Goal: Task Accomplishment & Management: Use online tool/utility

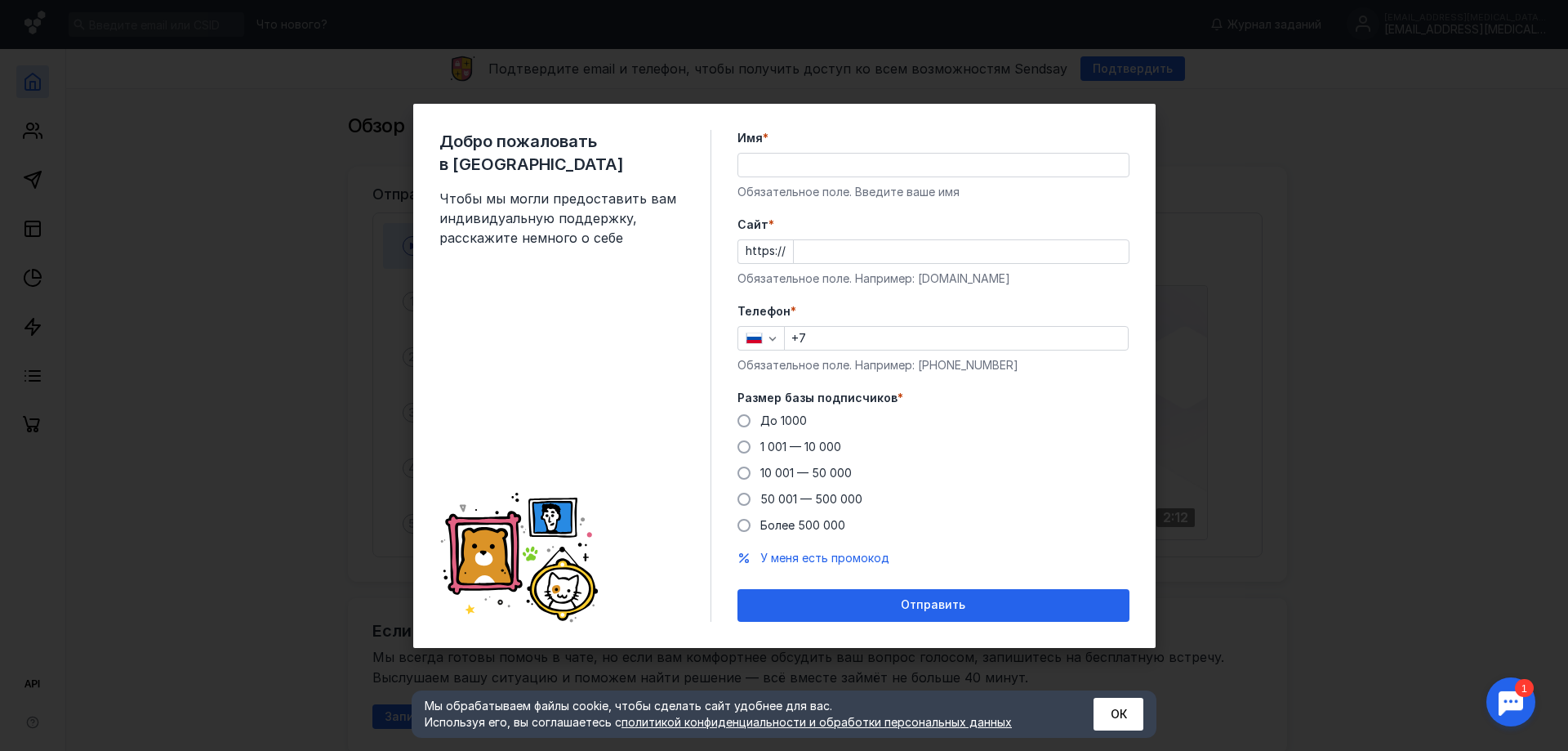
click at [1421, 274] on div "Добро пожаловать в Sendsay Чтобы мы могли предоставить вам индивидуальную подде…" at bounding box center [784, 375] width 1568 height 751
click at [1117, 139] on label "Имя *" at bounding box center [933, 138] width 392 height 16
click at [1117, 154] on input "Имя *" at bounding box center [933, 165] width 390 height 22
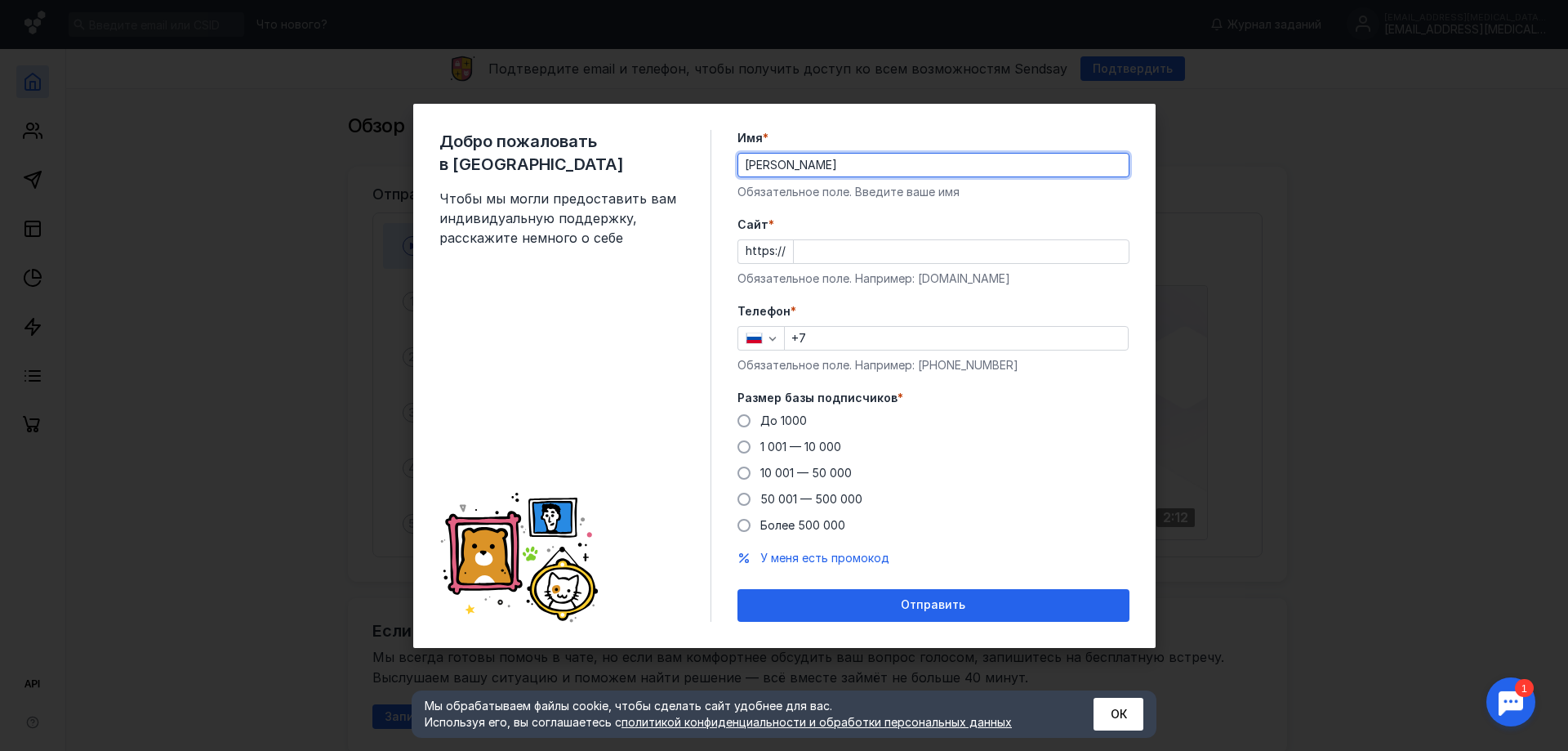
type input "[PERSON_NAME]"
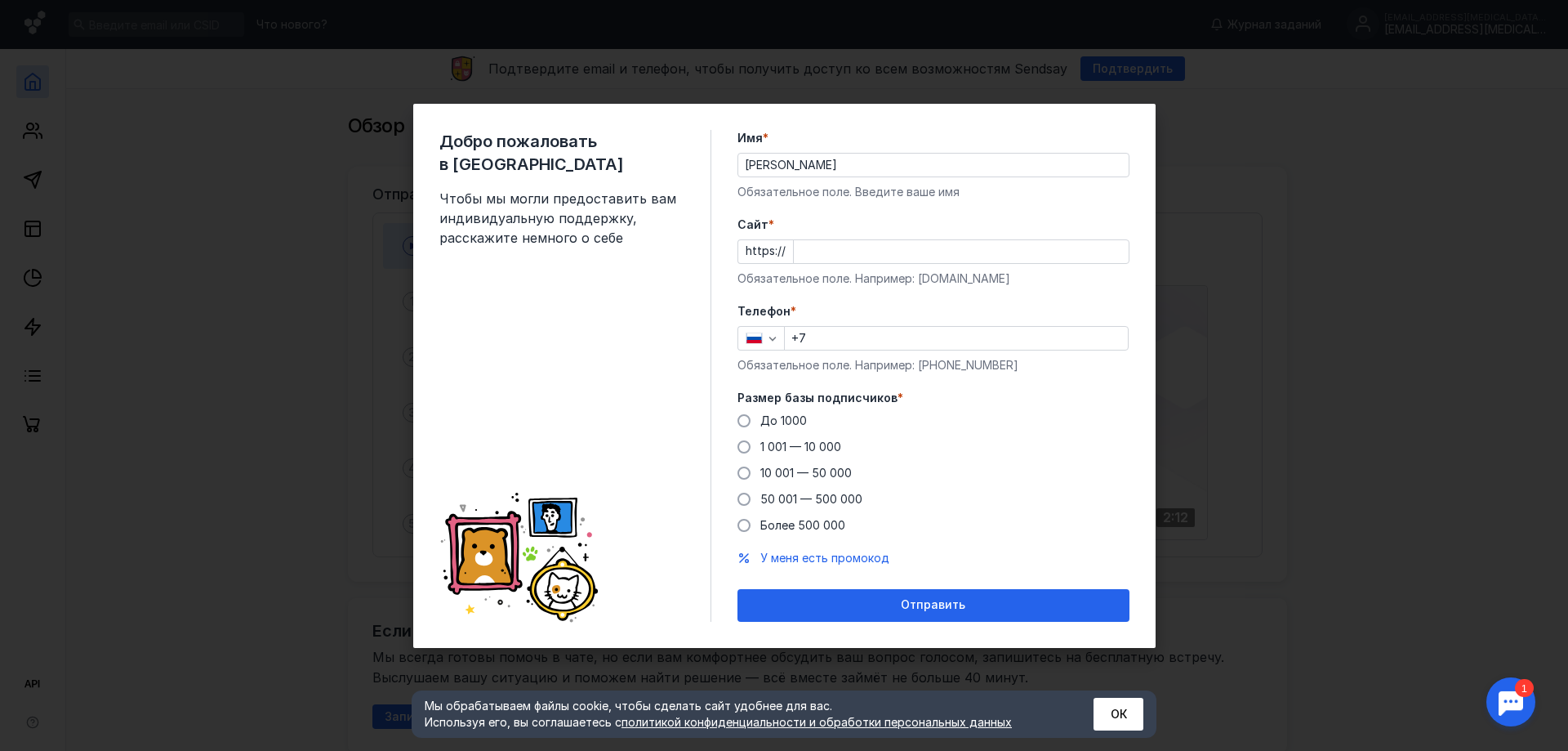
drag, startPoint x: 1047, startPoint y: 210, endPoint x: 993, endPoint y: 219, distance: 54.7
click at [1047, 210] on form "Имя * [PERSON_NAME] Обязательное поле. Введите ваше имя [PERSON_NAME] * https:/…" at bounding box center [933, 375] width 392 height 492
click at [929, 255] on input "Cайт *" at bounding box center [961, 251] width 334 height 22
type input "[DOMAIN_NAME]"
click at [914, 338] on input "+7" at bounding box center [957, 337] width 343 height 22
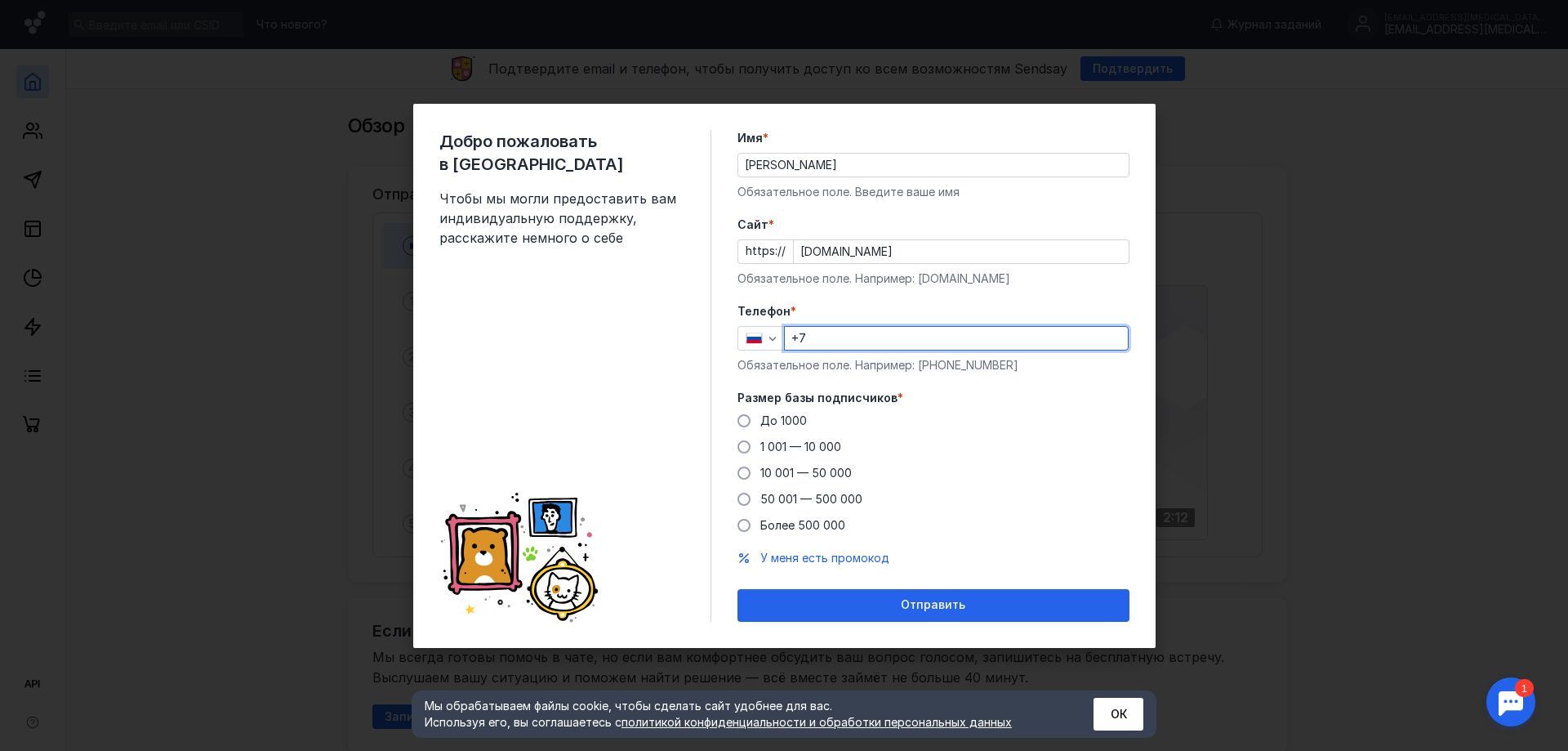
type input "[PHONE_NUMBER]"
click at [752, 421] on label "До 1000" at bounding box center [771, 421] width 69 height 16
click at [0, 0] on input "До 1000" at bounding box center [0, 0] width 0 height 0
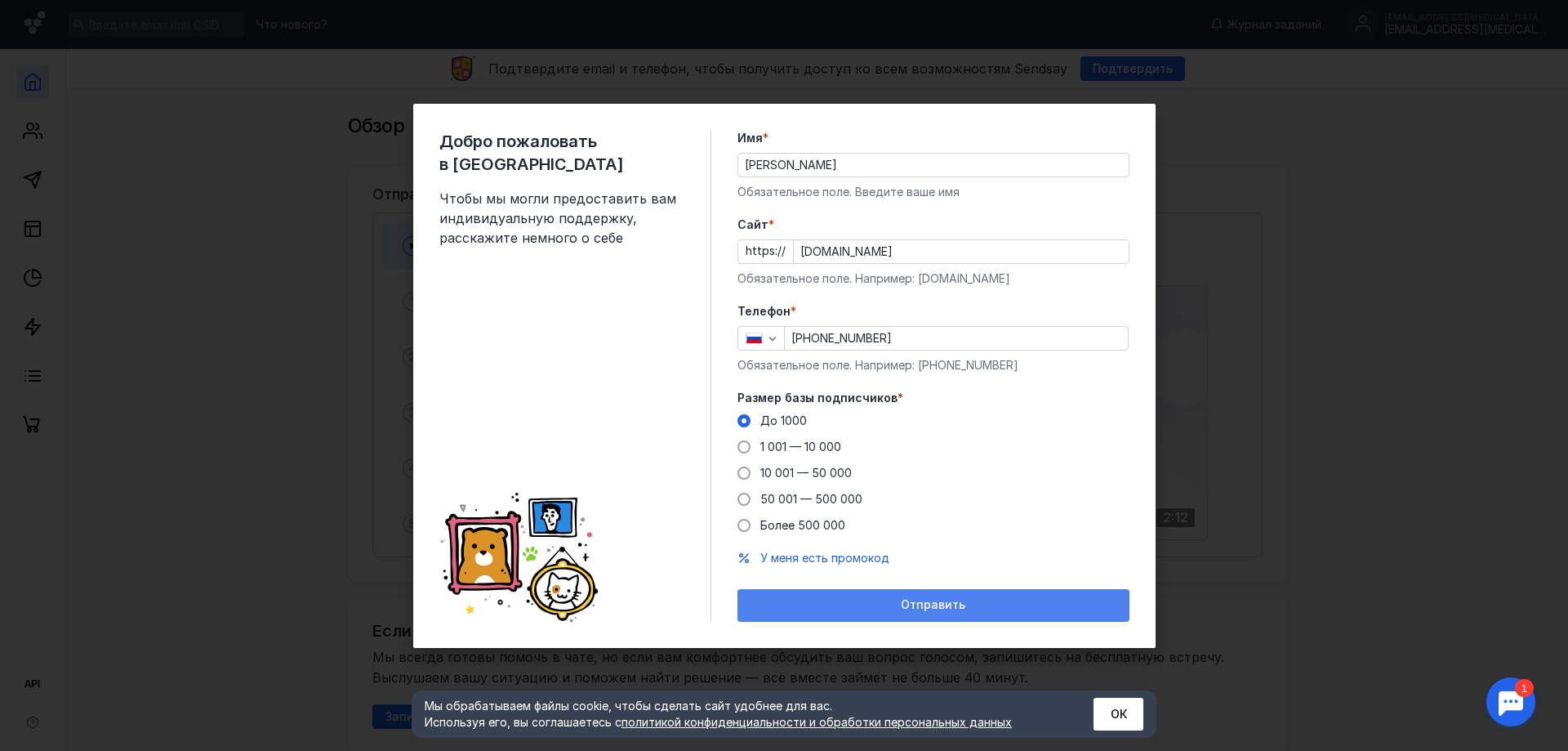
click at [922, 598] on span "Отправить" at bounding box center [933, 604] width 65 height 13
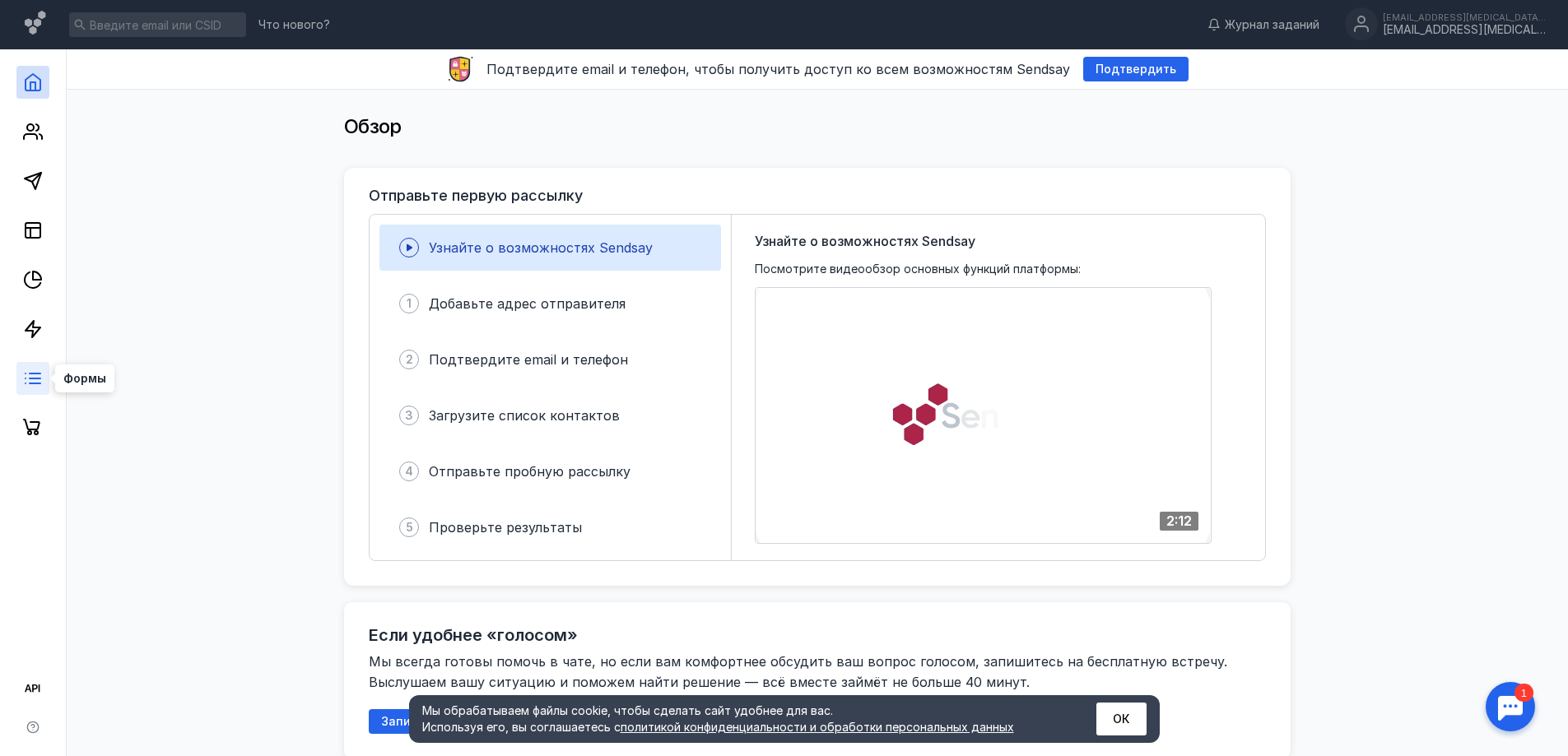
click at [29, 378] on icon at bounding box center [33, 378] width 20 height 20
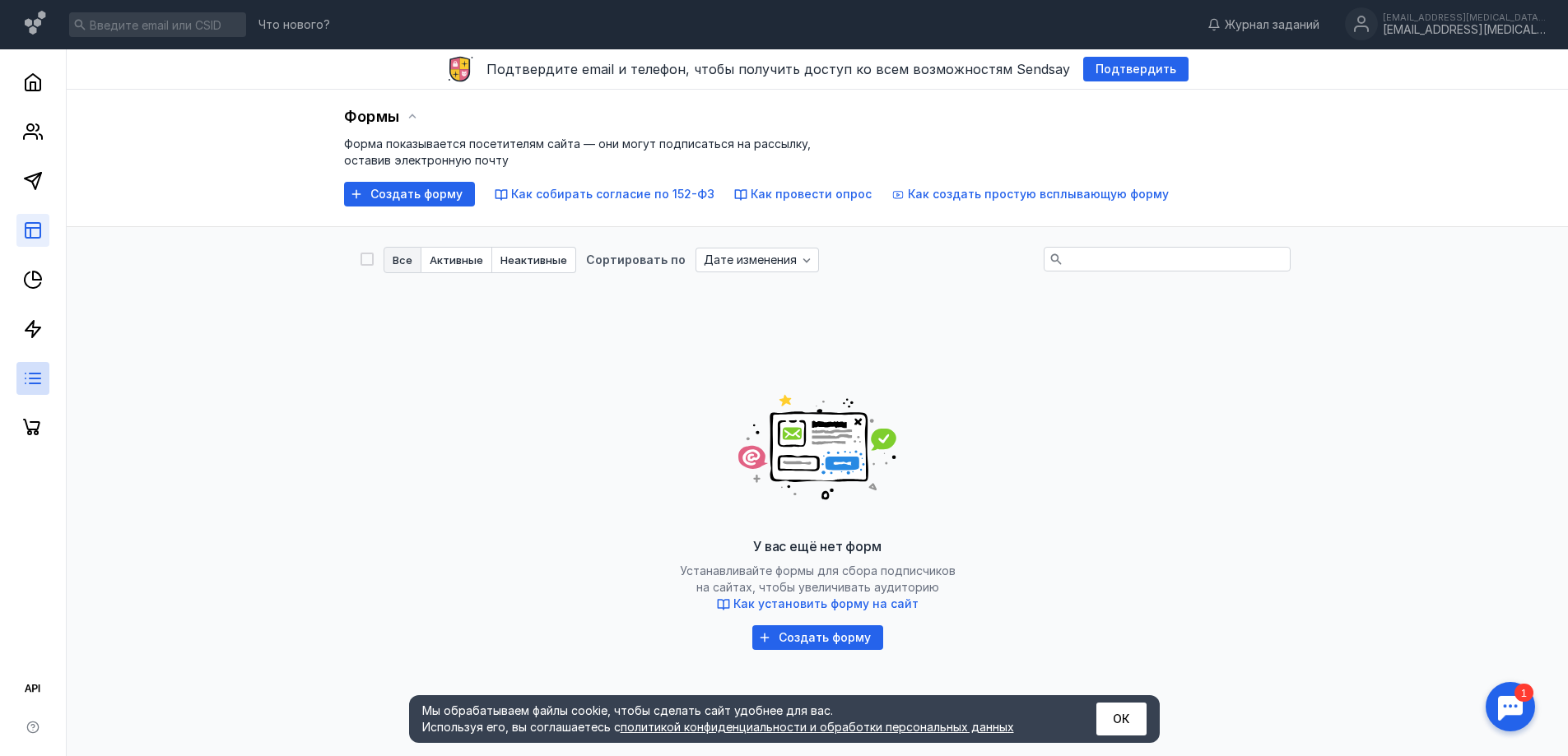
click at [23, 232] on link at bounding box center [33, 230] width 33 height 33
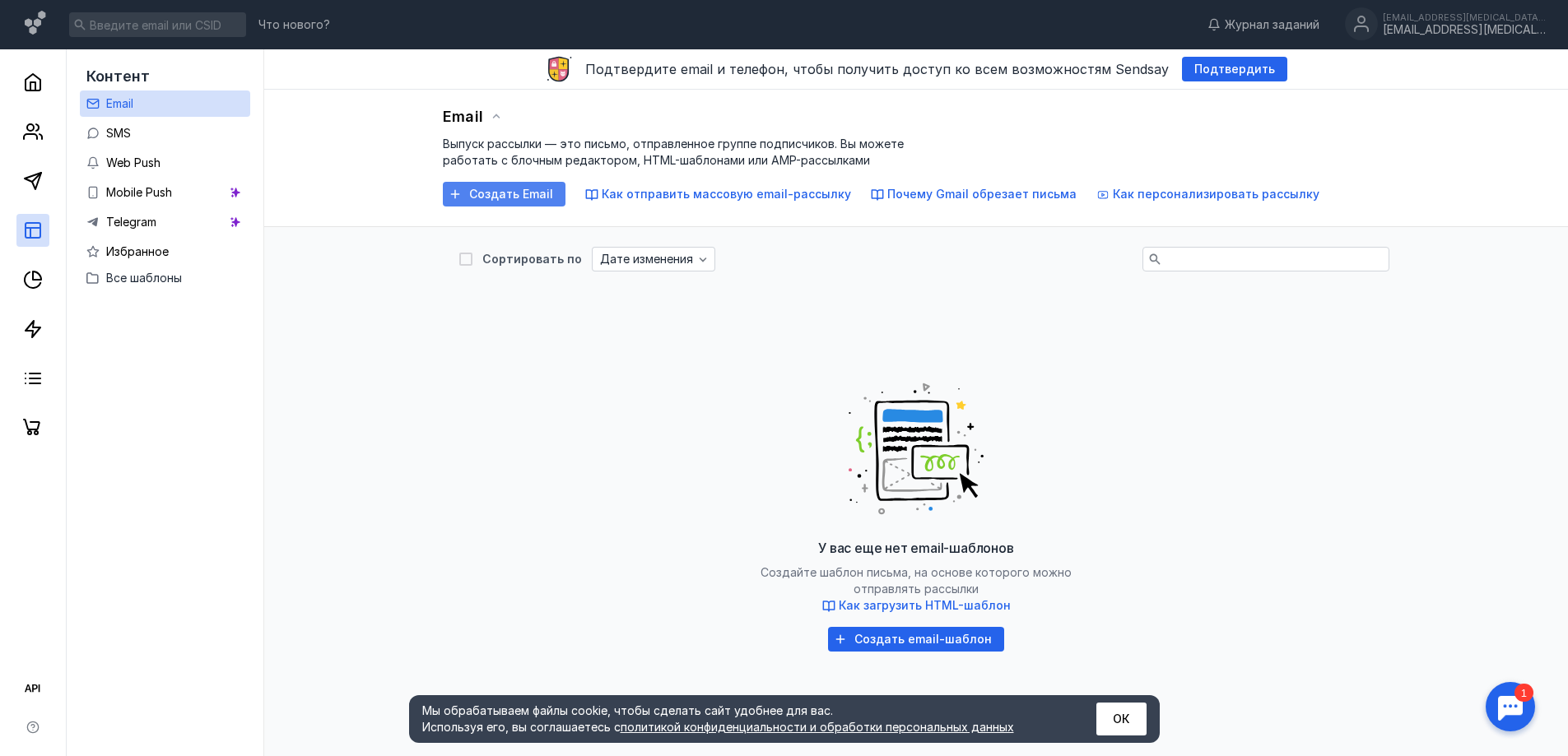
click at [504, 193] on span "Создать Email" at bounding box center [511, 194] width 84 height 14
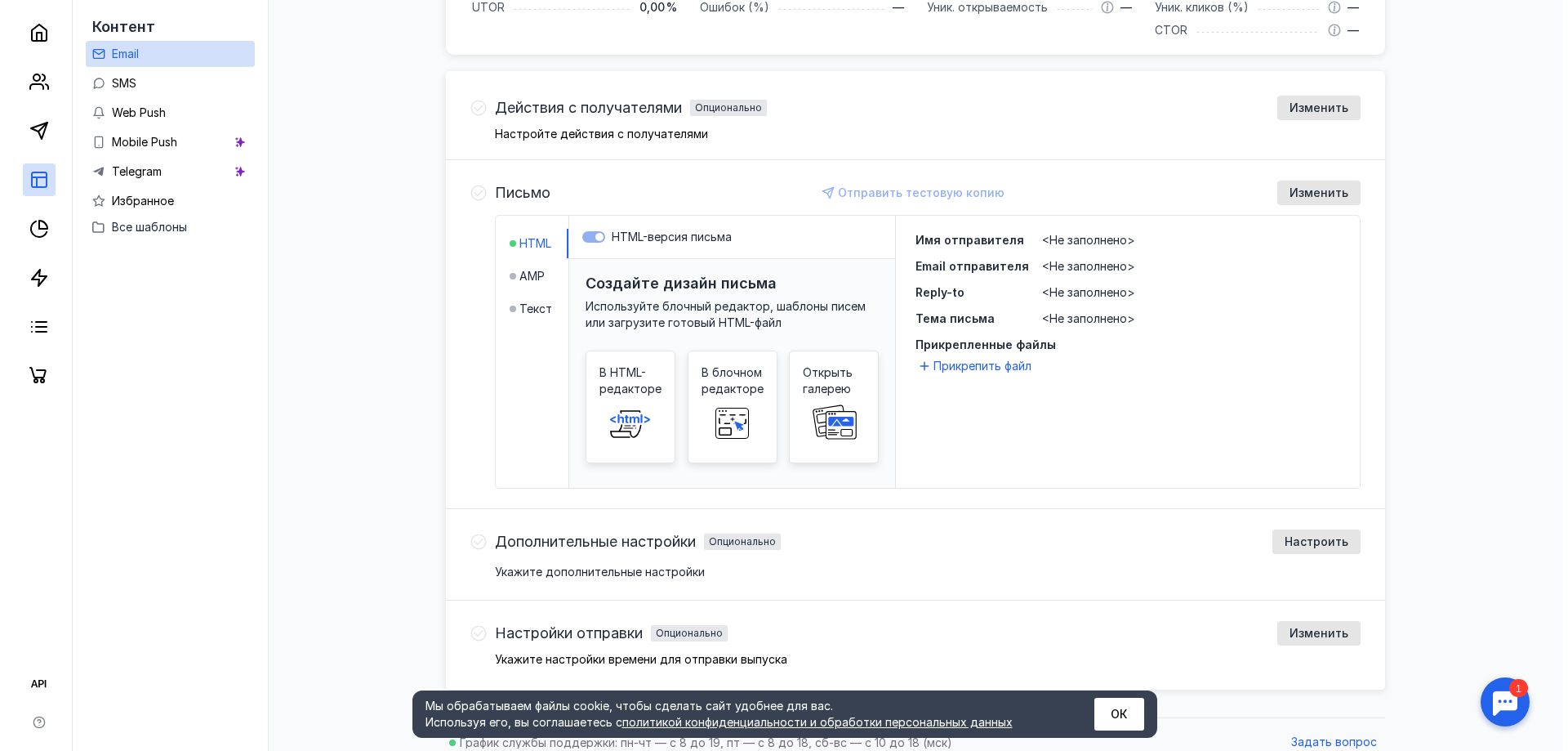
scroll to position [451, 0]
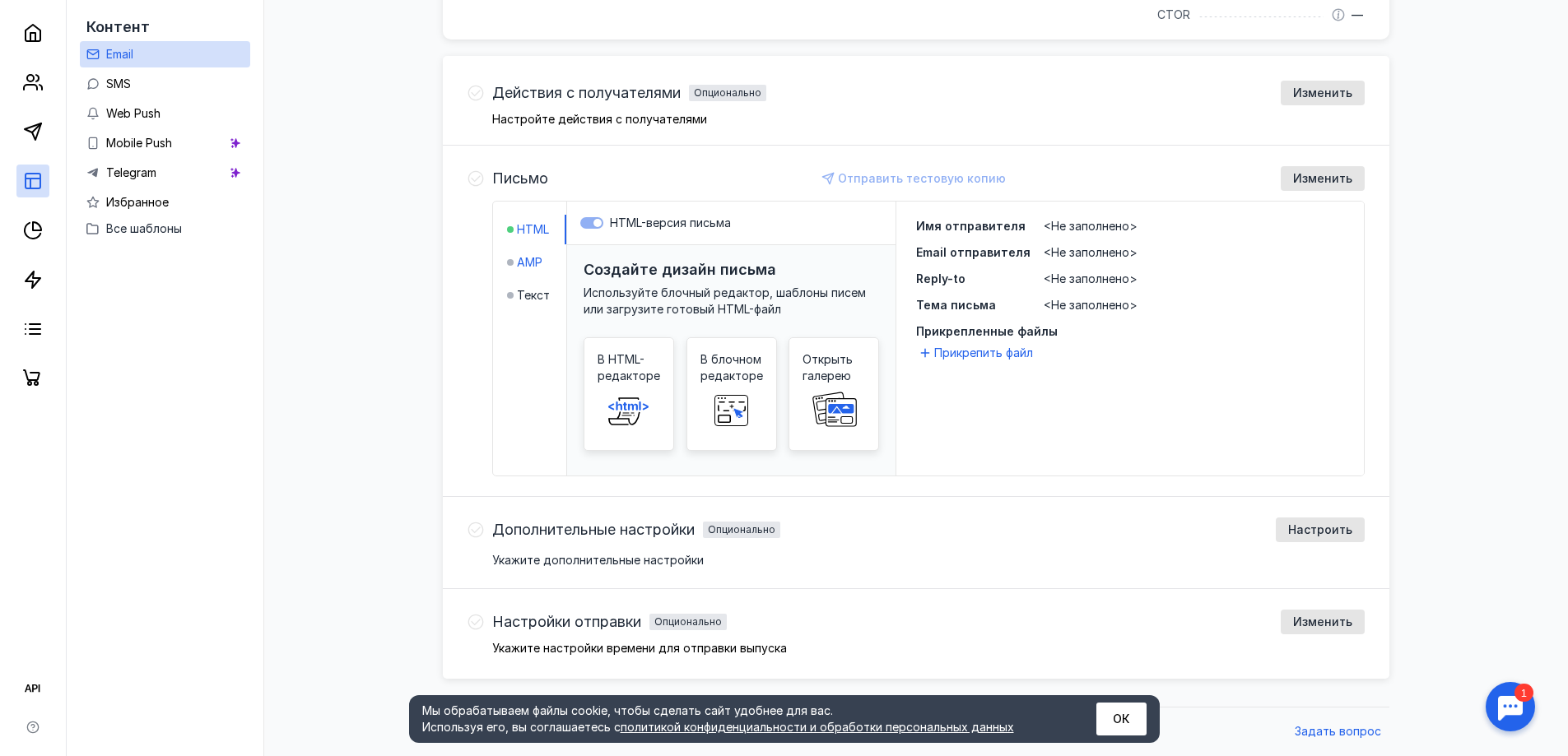
click at [526, 262] on span "AMP" at bounding box center [529, 263] width 25 height 16
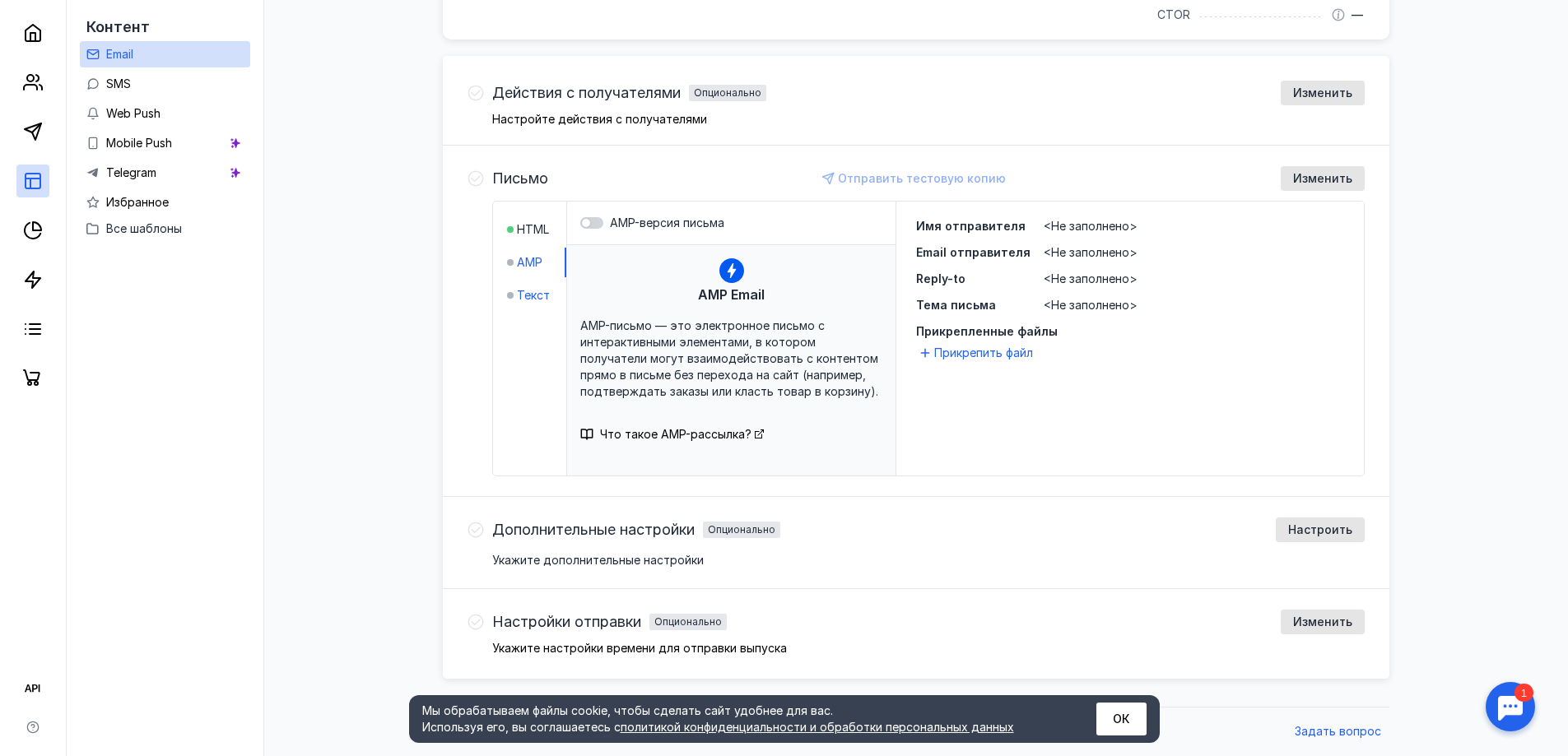
click at [526, 298] on span "Текст" at bounding box center [533, 295] width 33 height 16
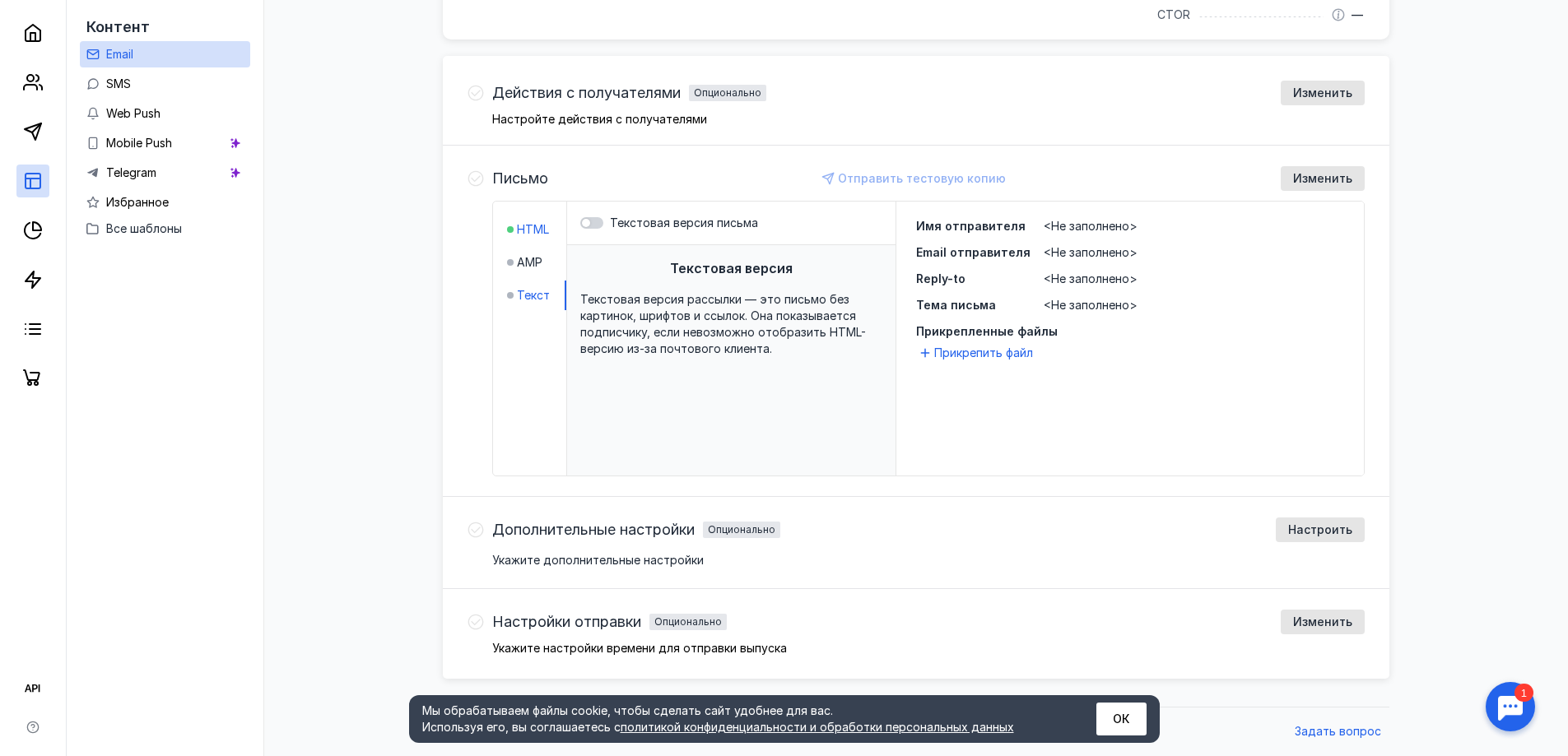
click at [524, 236] on span "HTML" at bounding box center [532, 229] width 32 height 16
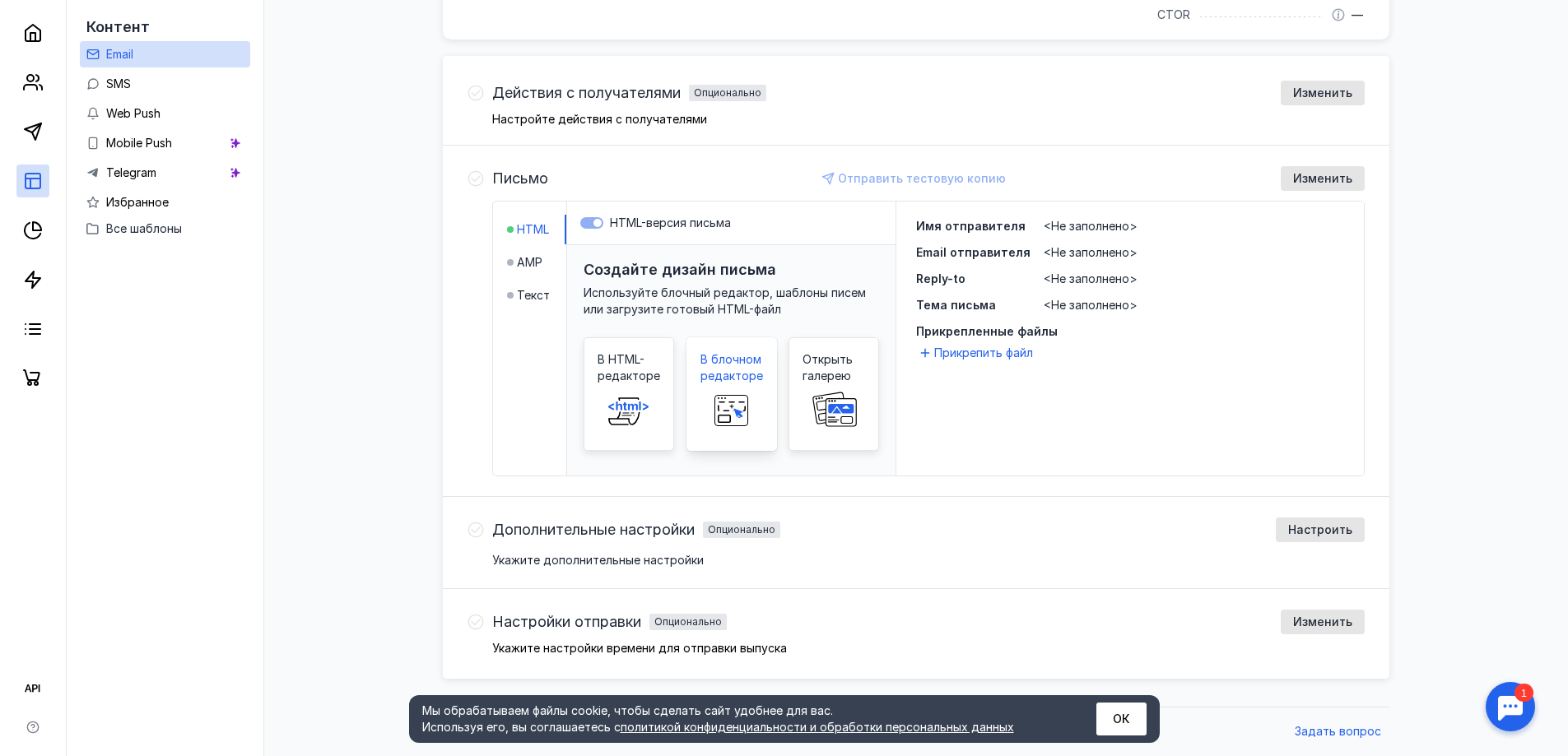
click at [725, 386] on span at bounding box center [731, 410] width 53 height 53
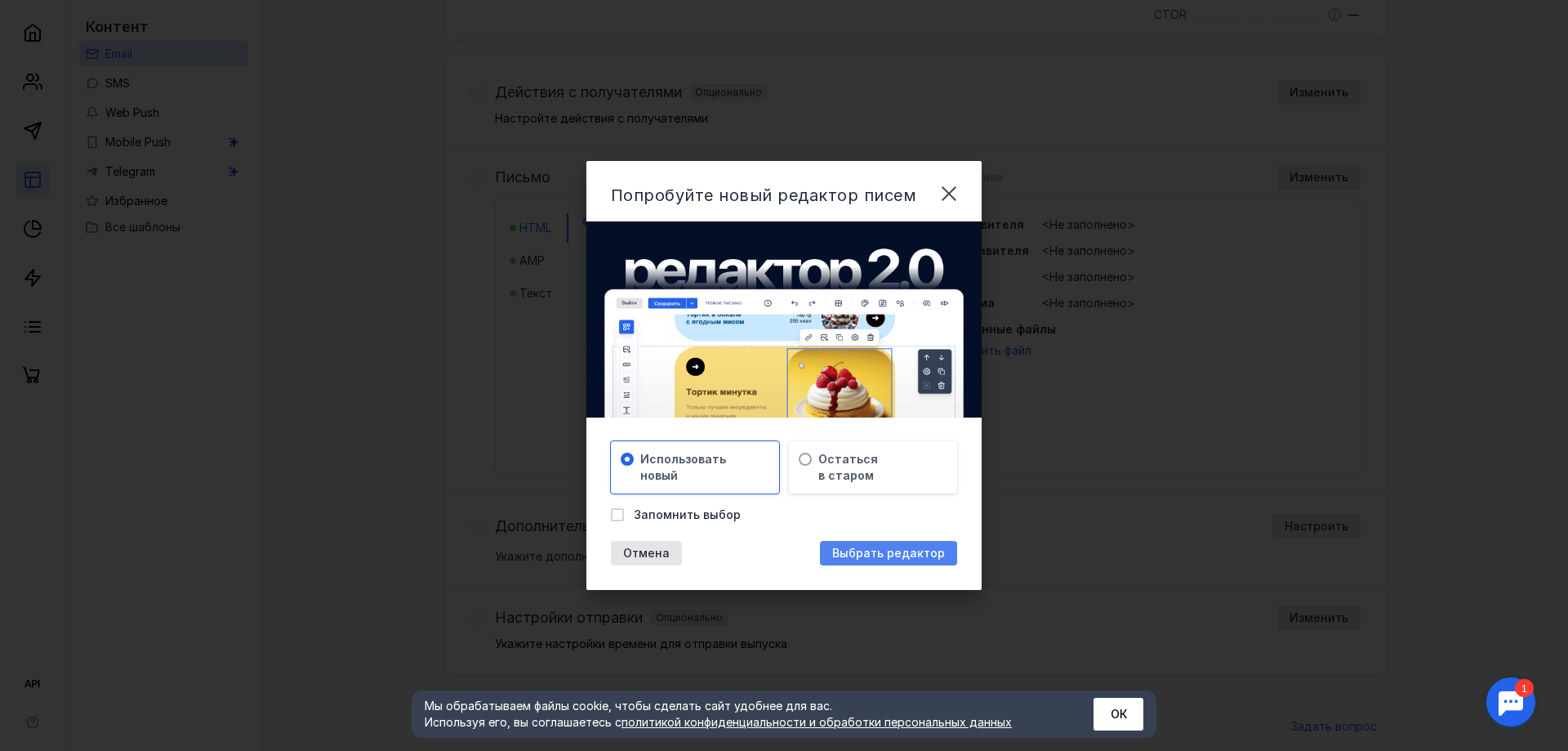
click at [872, 556] on span "Выбрать редактор" at bounding box center [888, 553] width 112 height 13
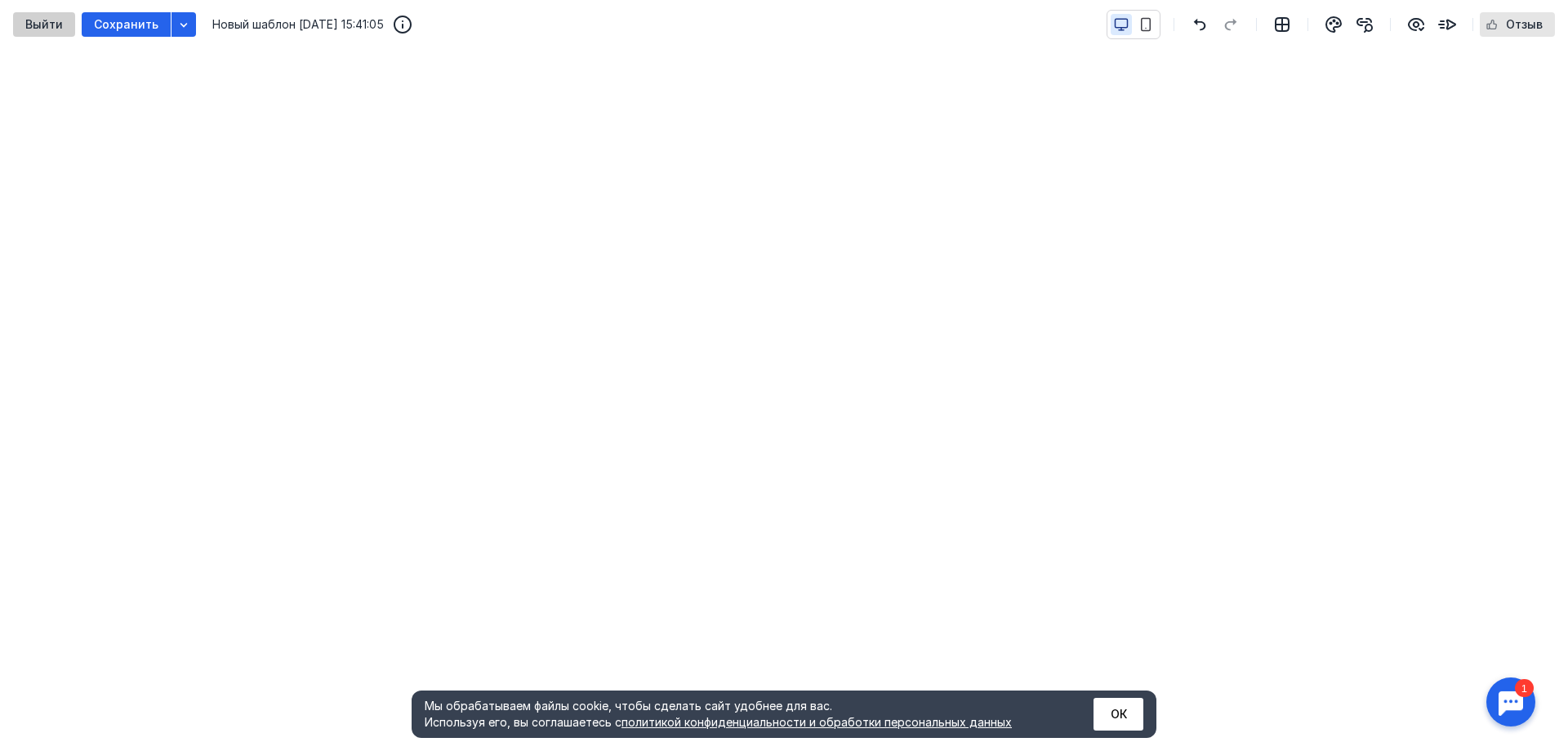
click at [49, 25] on span "Выйти" at bounding box center [44, 24] width 38 height 13
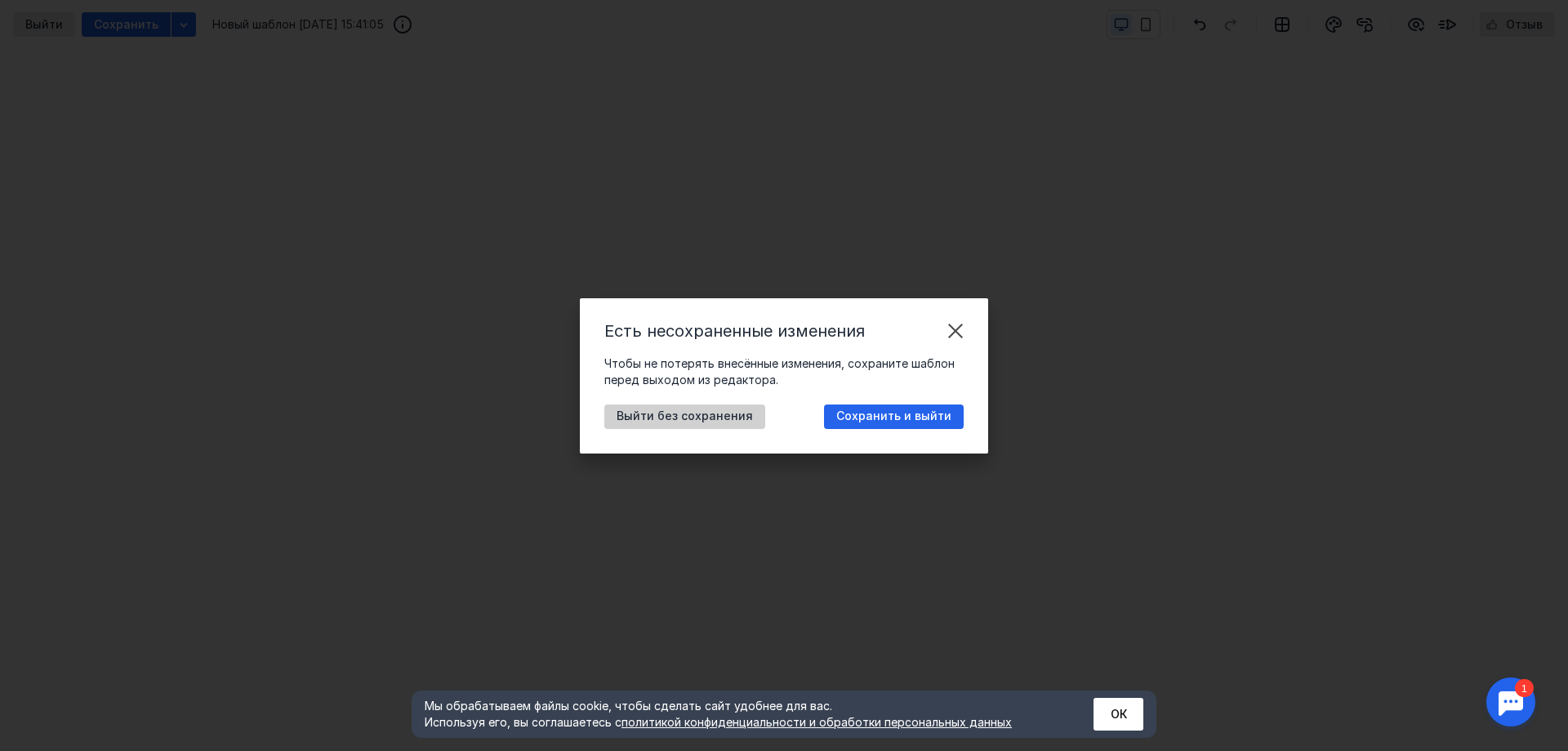
click at [707, 420] on span "Выйти без сохранения" at bounding box center [685, 416] width 137 height 13
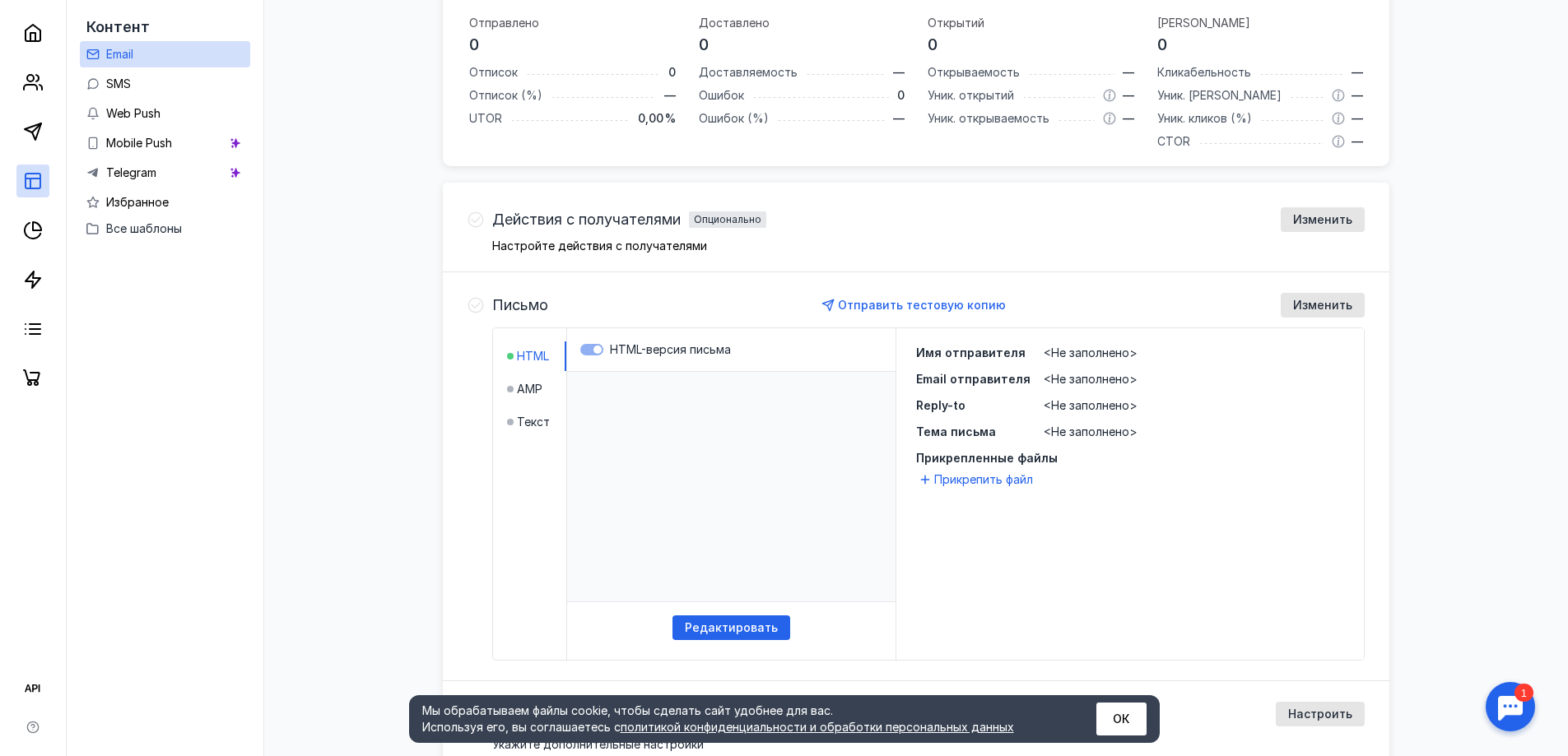
scroll to position [329, 0]
click at [731, 624] on span "Редактировать" at bounding box center [731, 626] width 93 height 14
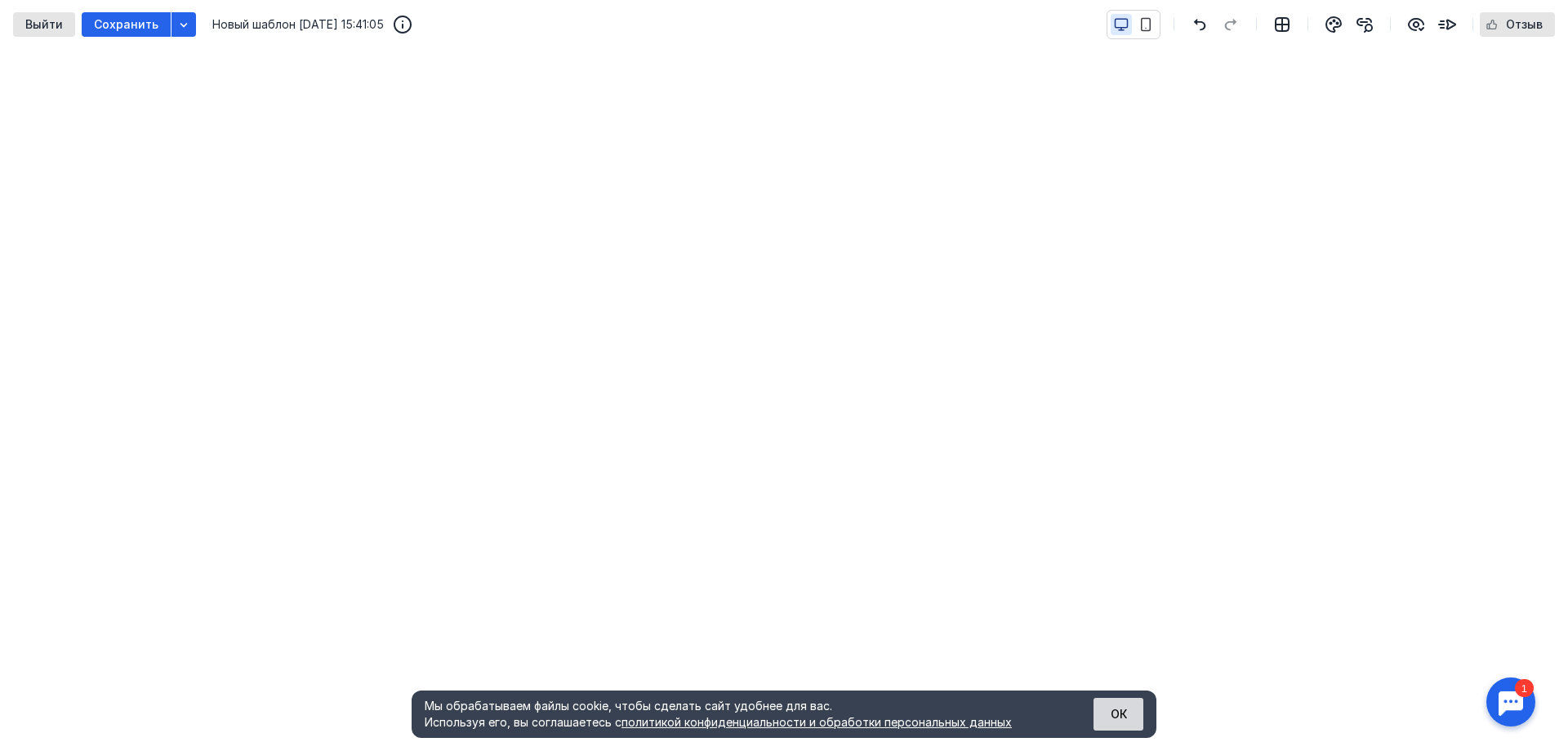
click at [1113, 718] on button "ОК" at bounding box center [1118, 714] width 49 height 32
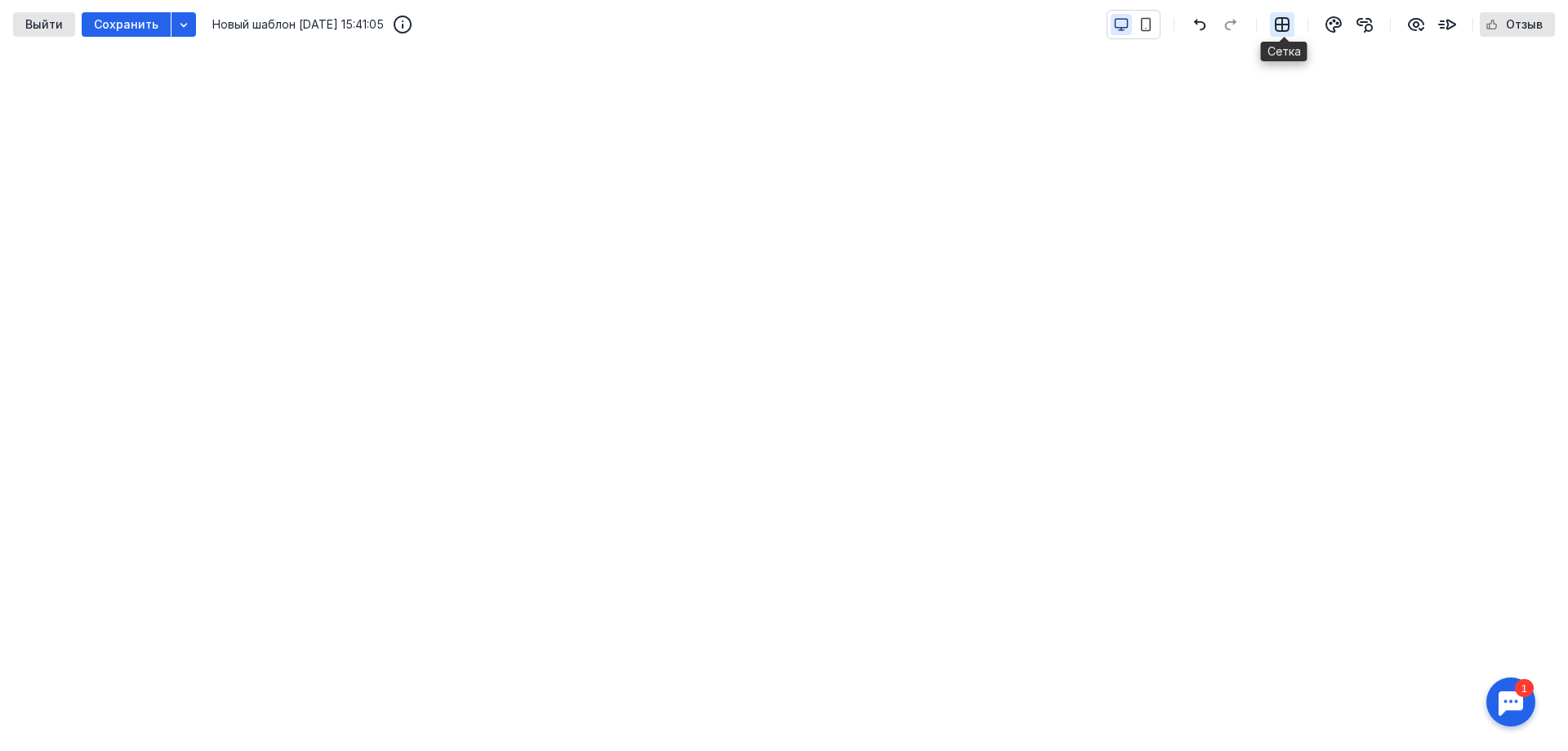
click at [1285, 26] on icon "button" at bounding box center [1282, 24] width 13 height 13
click at [1339, 27] on icon "button" at bounding box center [1333, 24] width 14 height 14
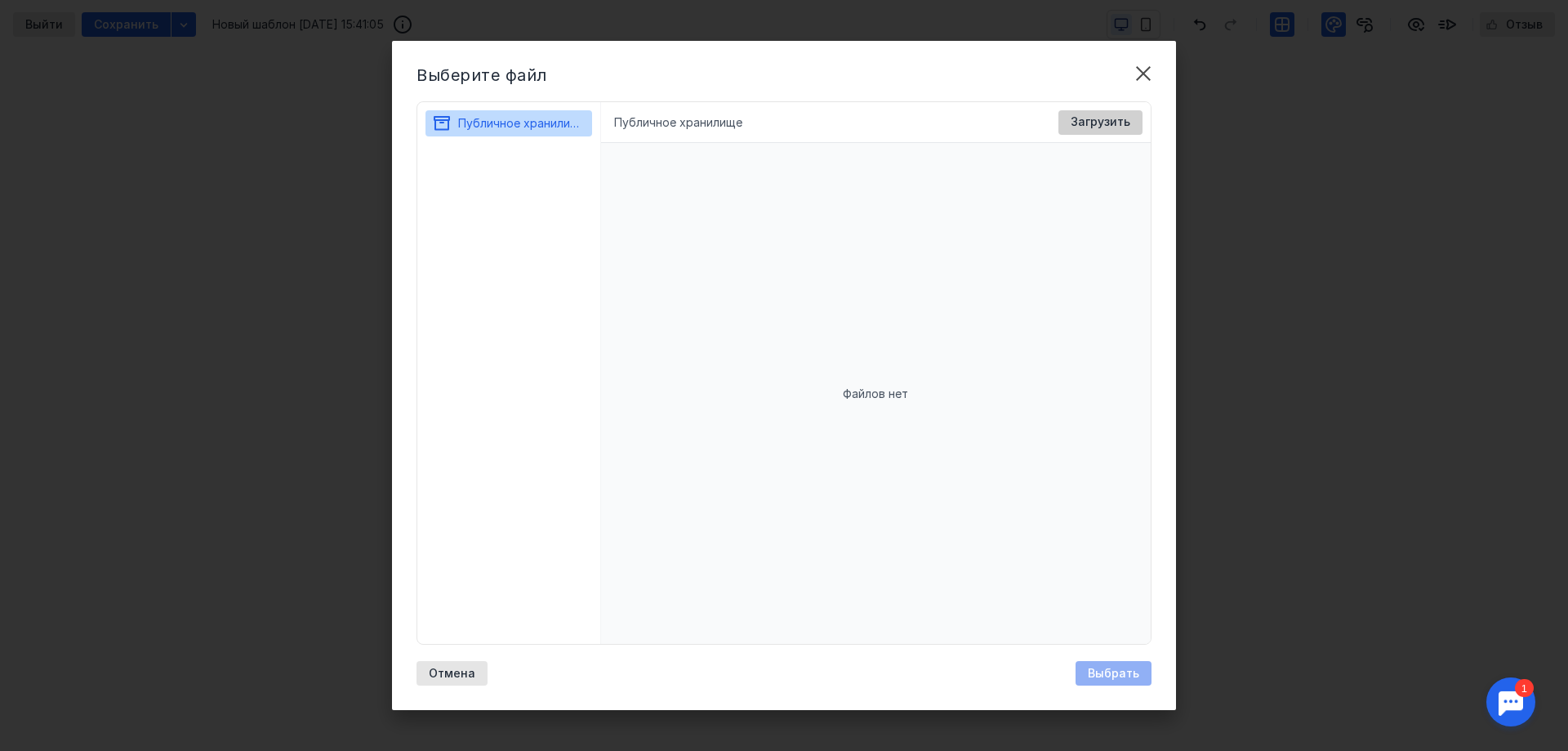
click at [1110, 115] on span "Загрузить" at bounding box center [1100, 121] width 59 height 13
click at [1091, 128] on span "Загрузить" at bounding box center [1100, 121] width 59 height 13
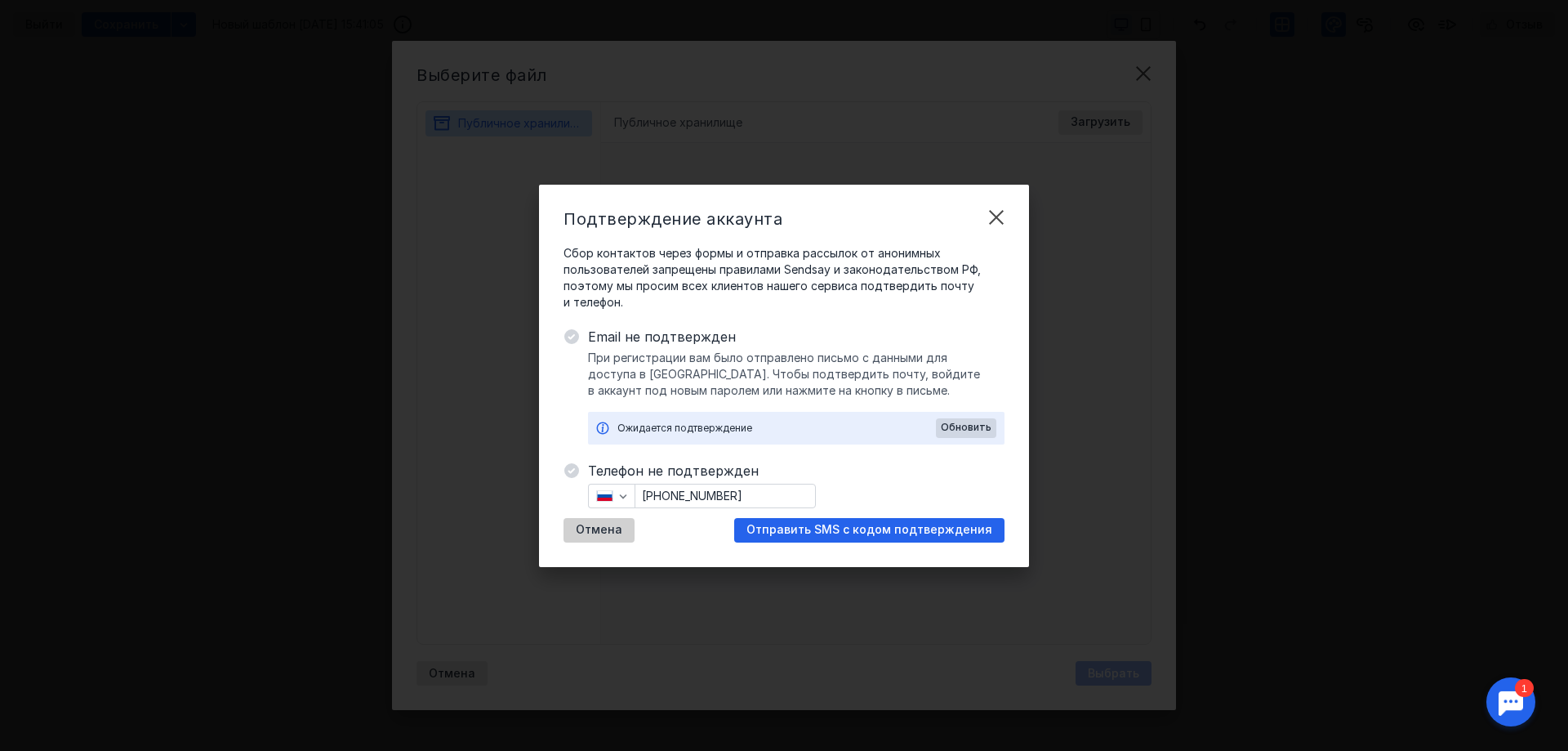
click at [620, 520] on div "Отмена" at bounding box center [599, 530] width 71 height 24
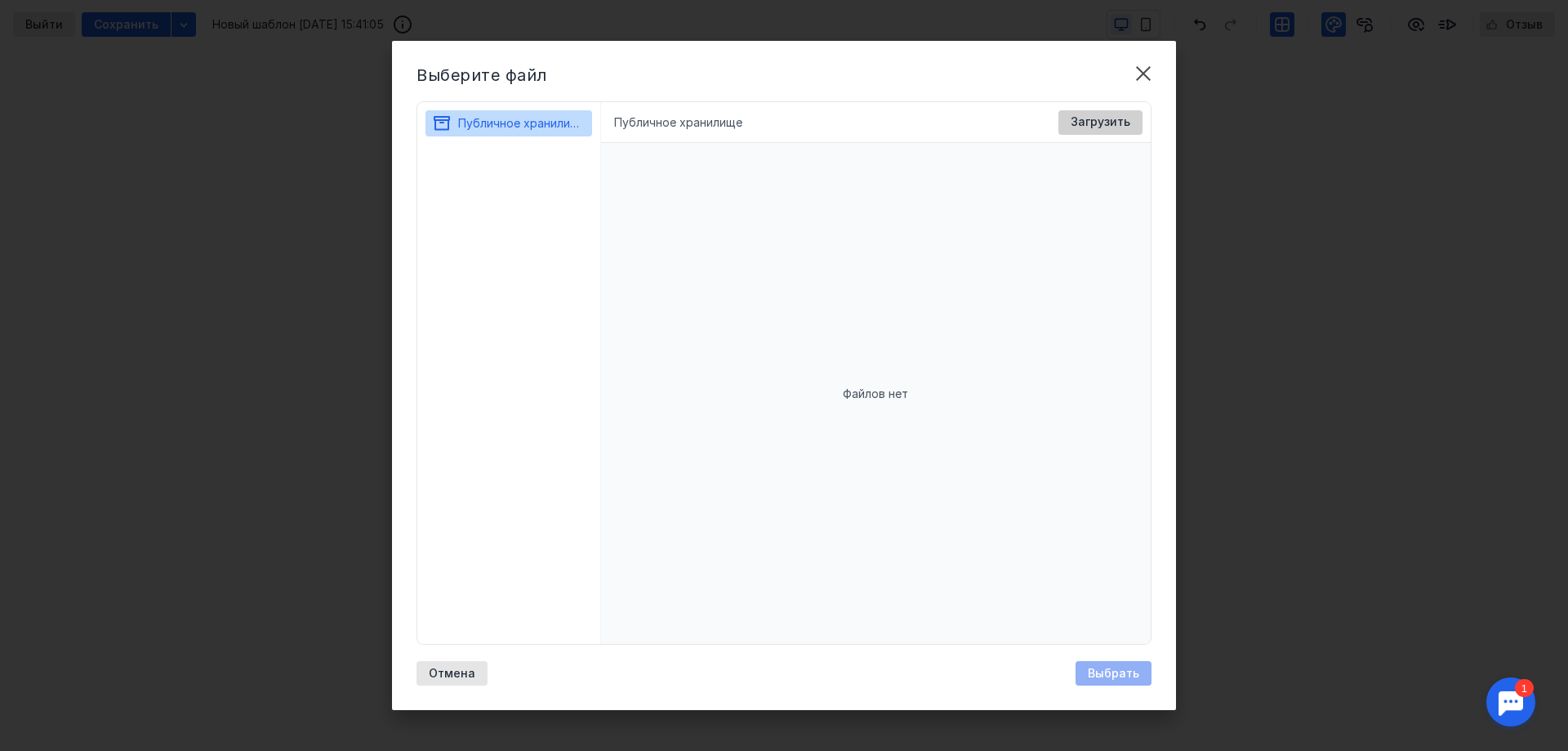
click at [1084, 124] on span "Загрузить" at bounding box center [1100, 121] width 59 height 13
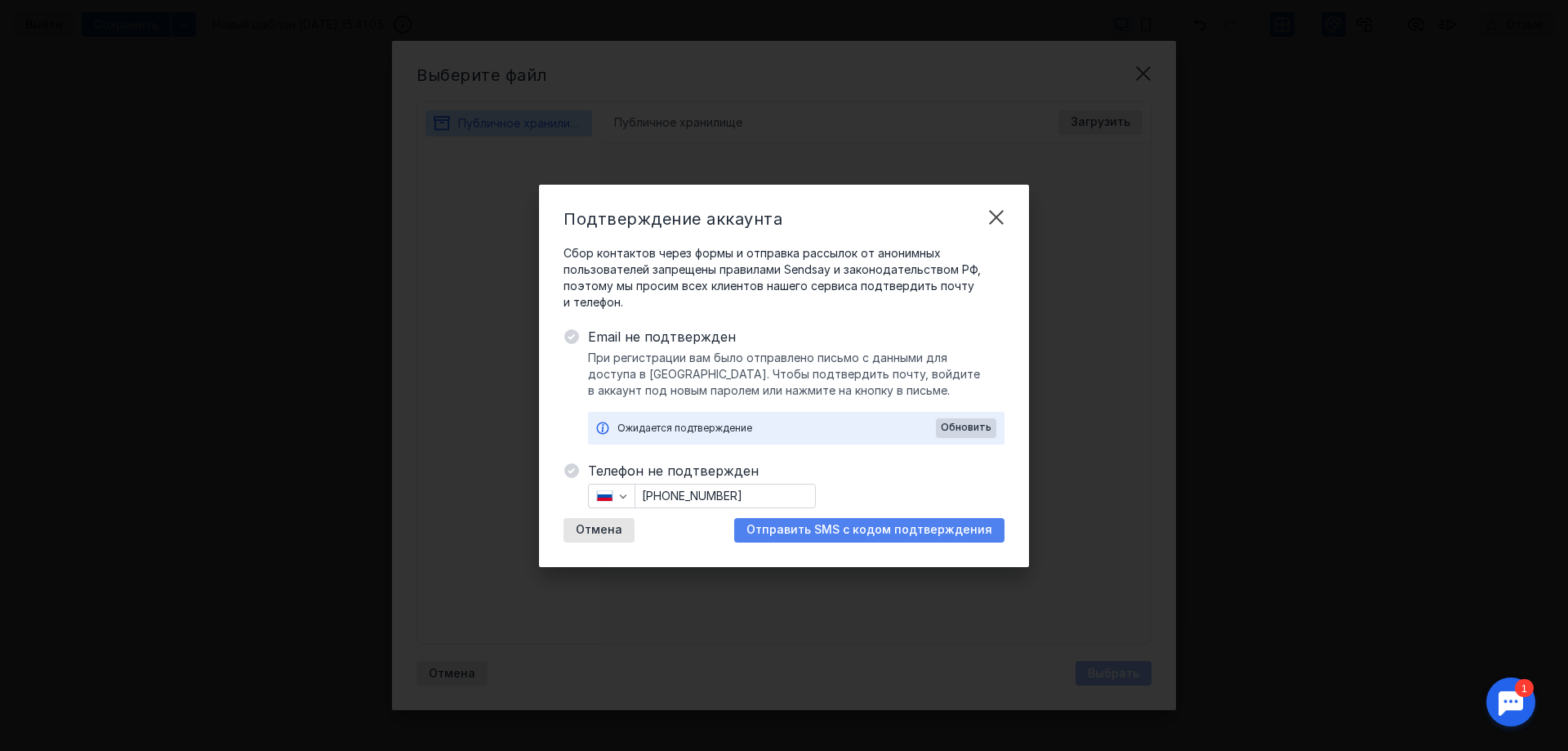
click at [931, 525] on span "Отправить SMS с кодом подтверждения" at bounding box center [869, 529] width 245 height 13
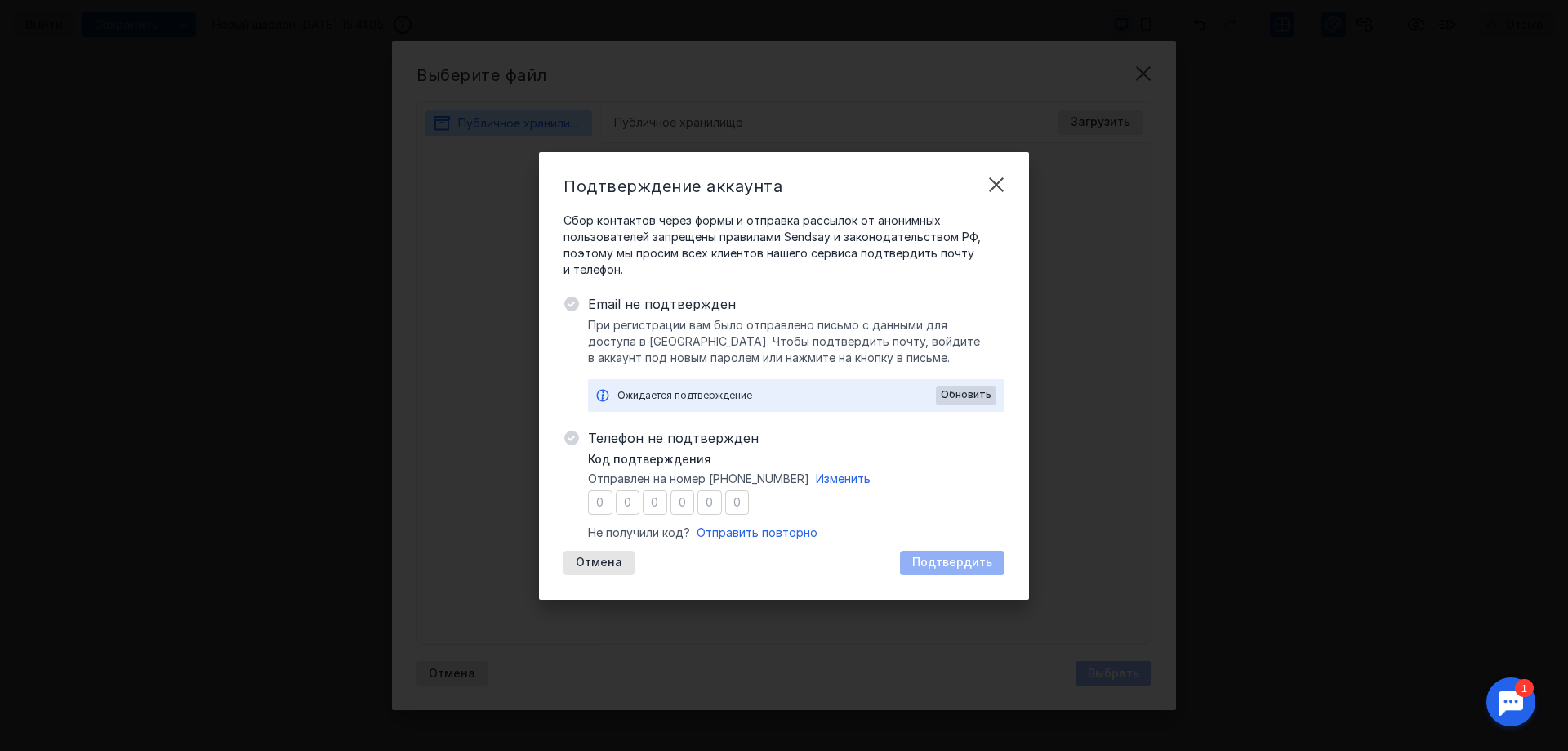
type input "6"
type input "2"
type input "8"
type input "7"
type input "4"
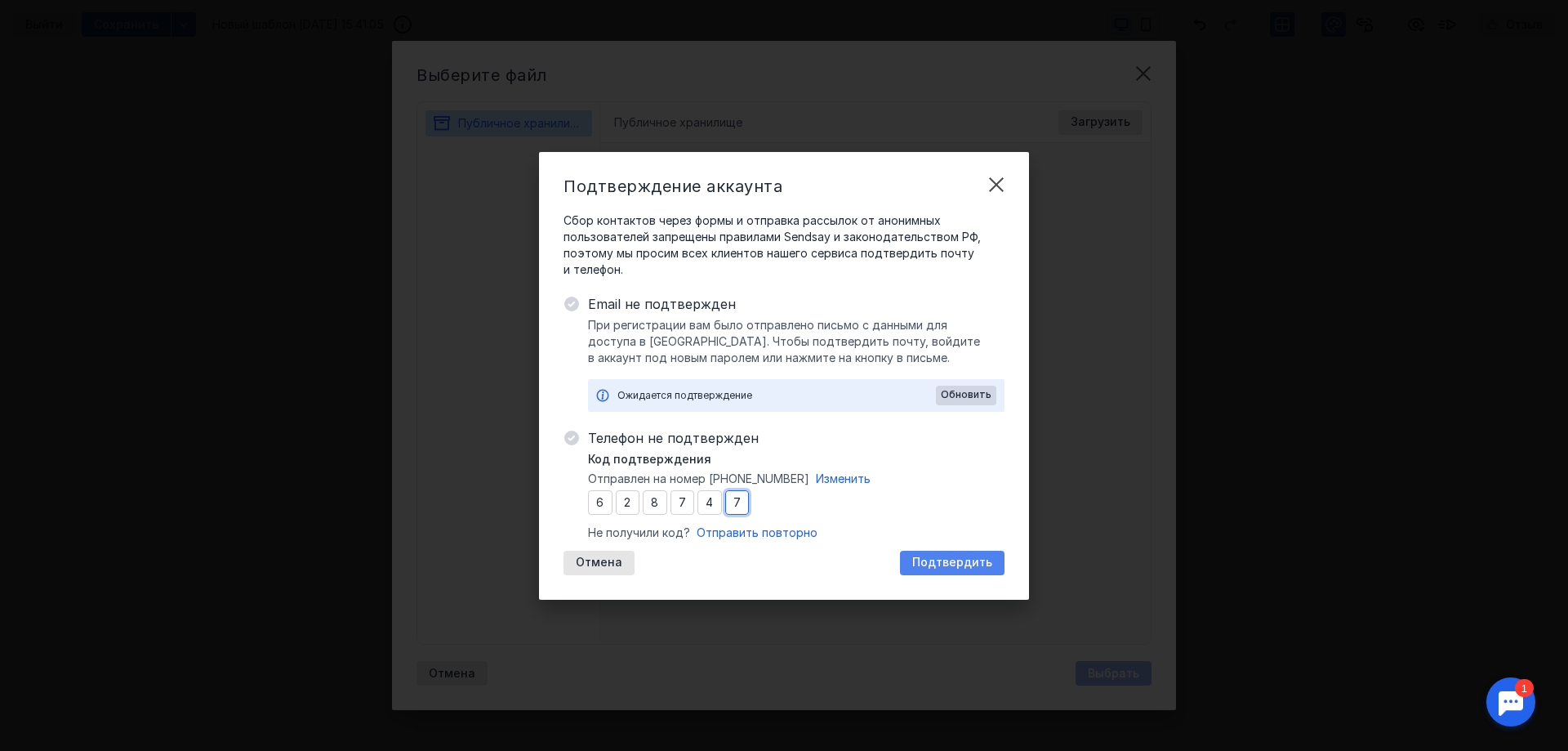
type input "7"
click at [949, 563] on span "Подтвердить" at bounding box center [952, 562] width 80 height 13
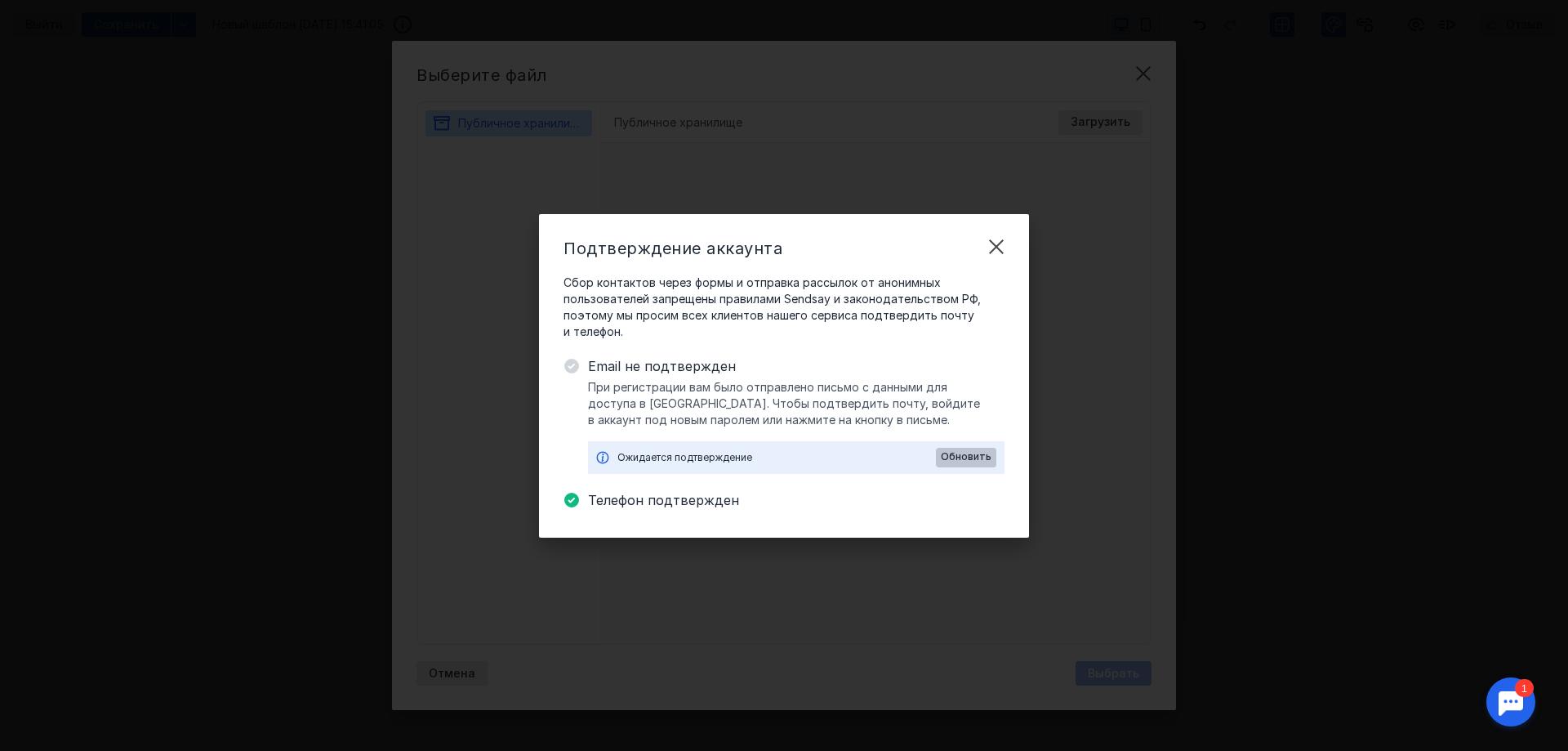
click at [968, 455] on span "Обновить" at bounding box center [966, 456] width 50 height 12
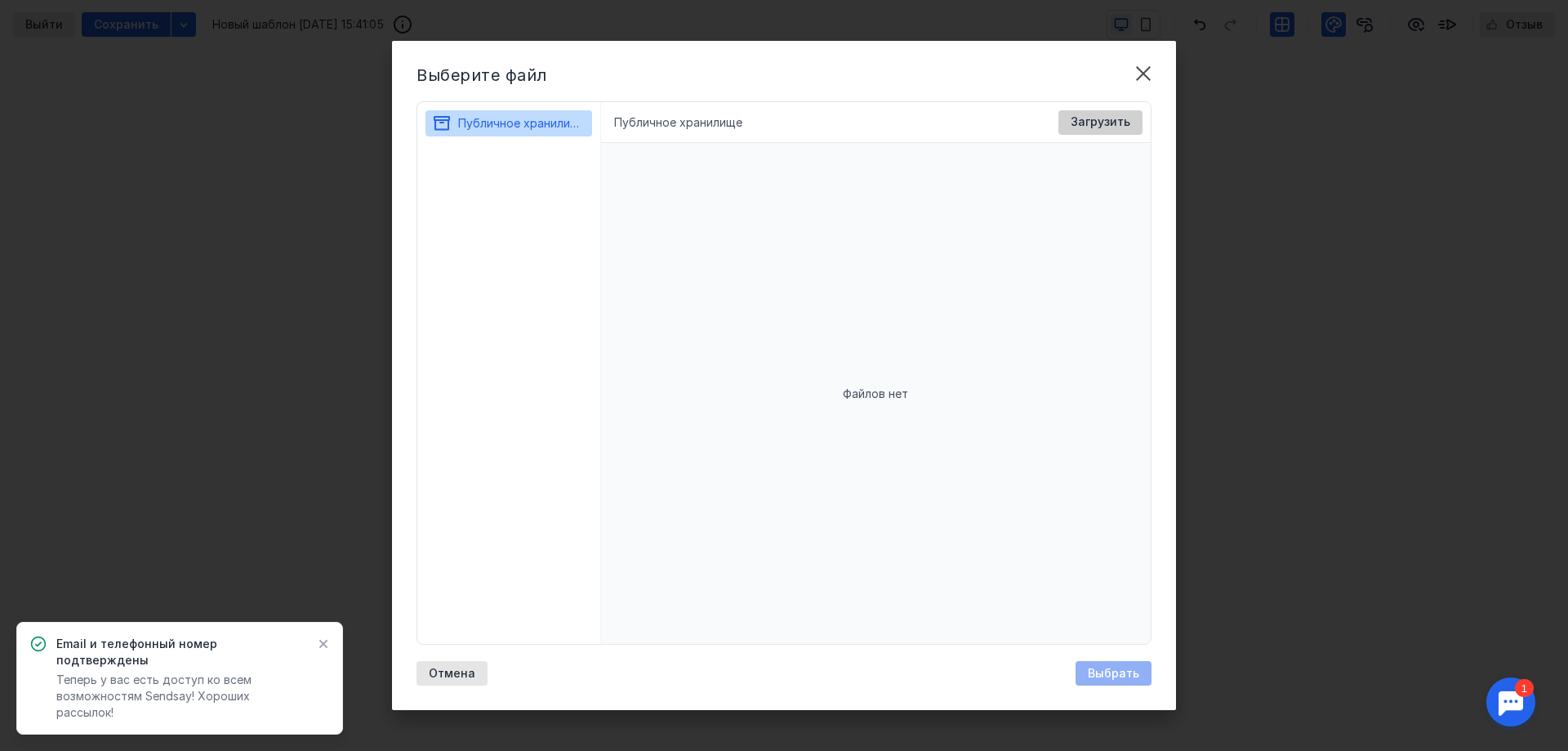
click at [1092, 116] on span "Загрузить" at bounding box center [1100, 121] width 59 height 13
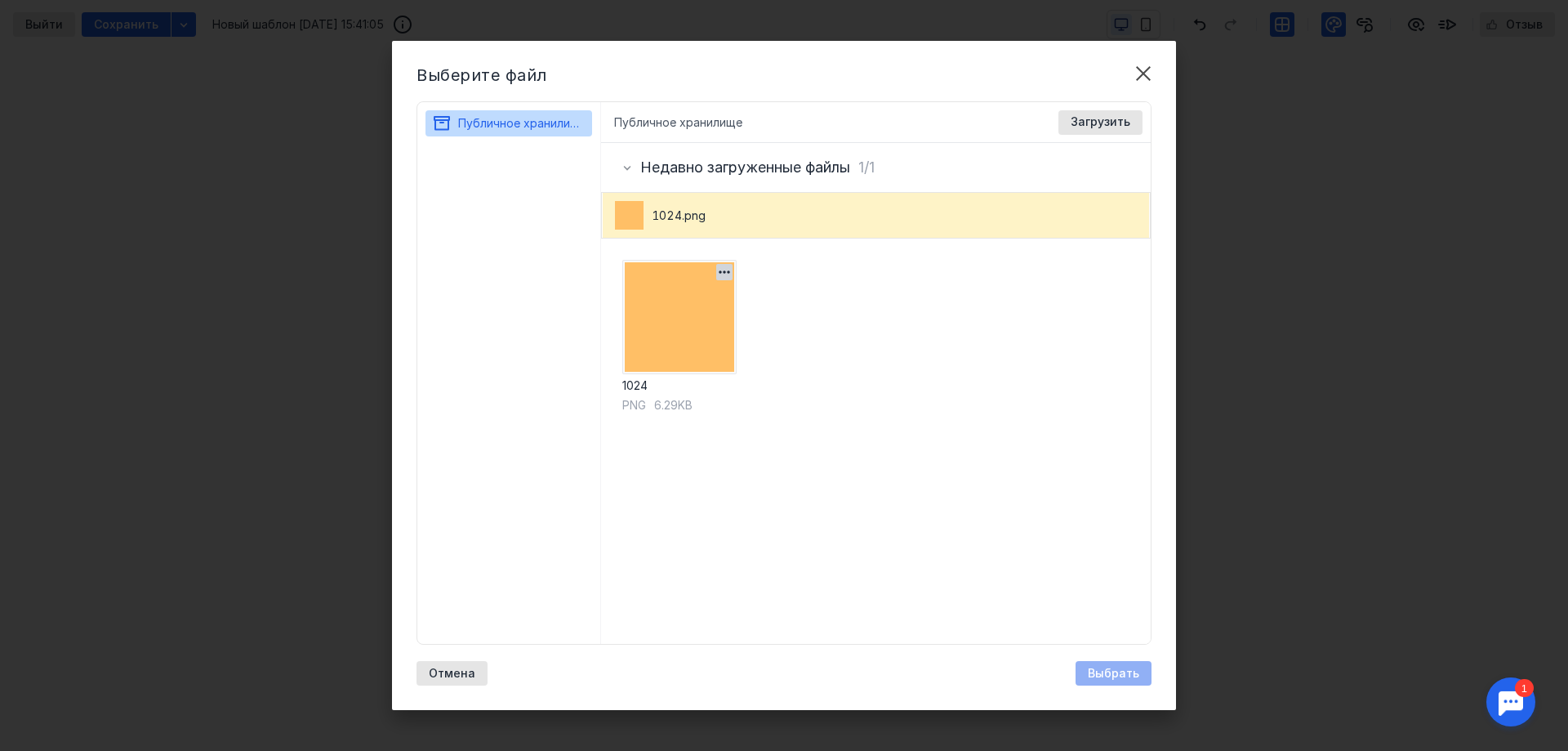
click at [675, 321] on img at bounding box center [679, 317] width 114 height 114
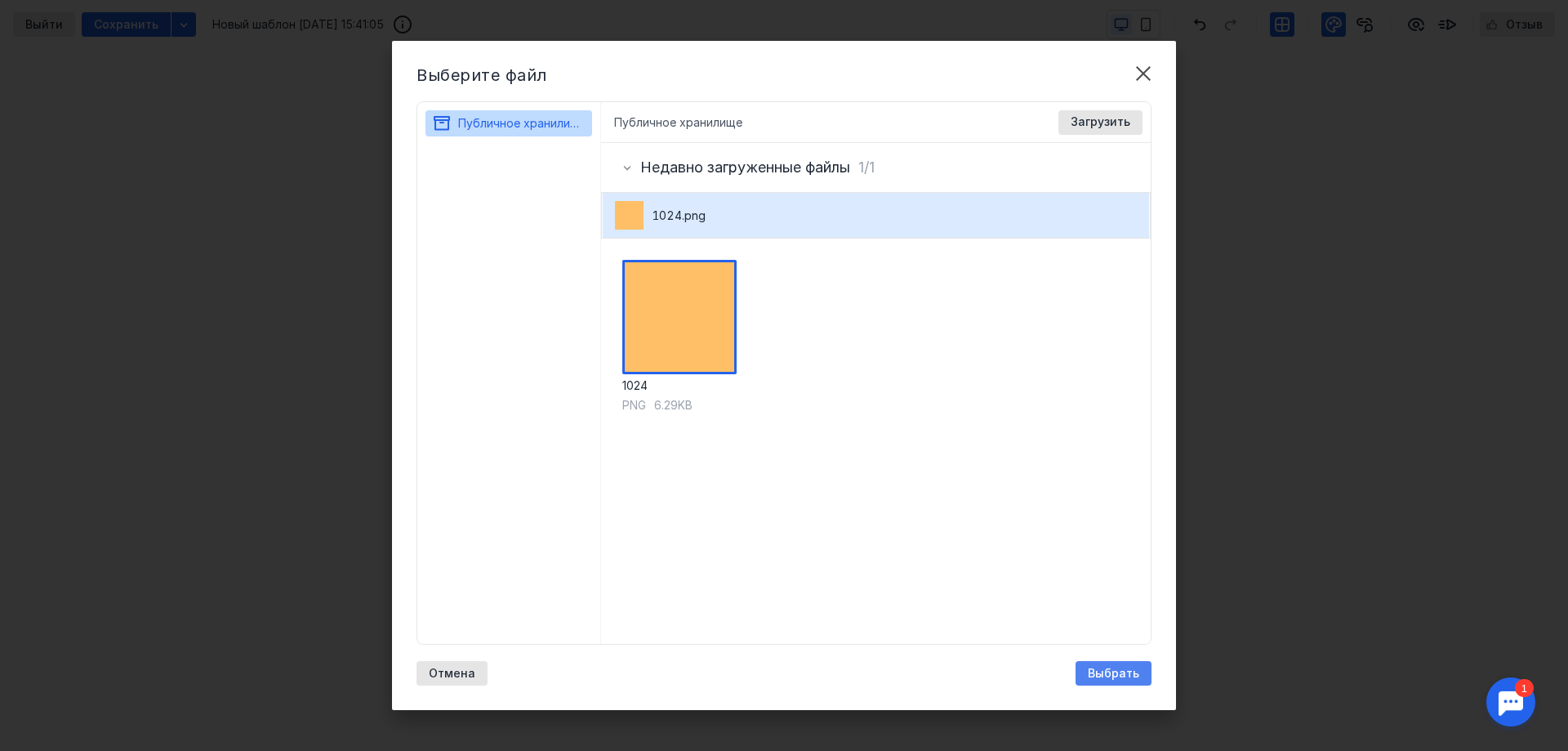
click at [1131, 672] on span "Выбрать" at bounding box center [1113, 673] width 51 height 13
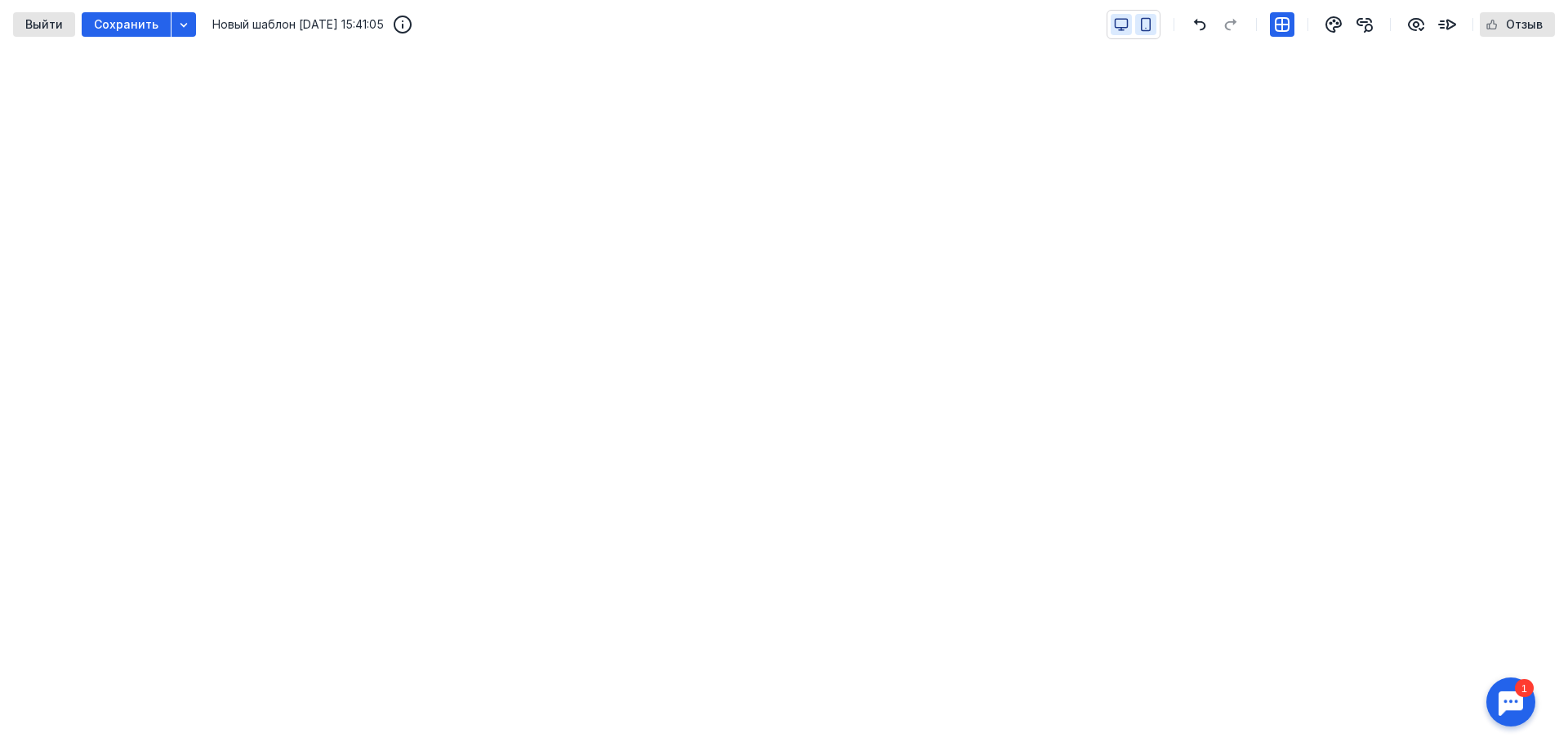
click at [1144, 23] on icon "button" at bounding box center [1146, 25] width 9 height 13
click at [1121, 28] on icon "button" at bounding box center [1121, 29] width 0 height 3
click at [1334, 25] on icon "button" at bounding box center [1334, 24] width 20 height 20
click at [175, 31] on div "button" at bounding box center [183, 24] width 16 height 16
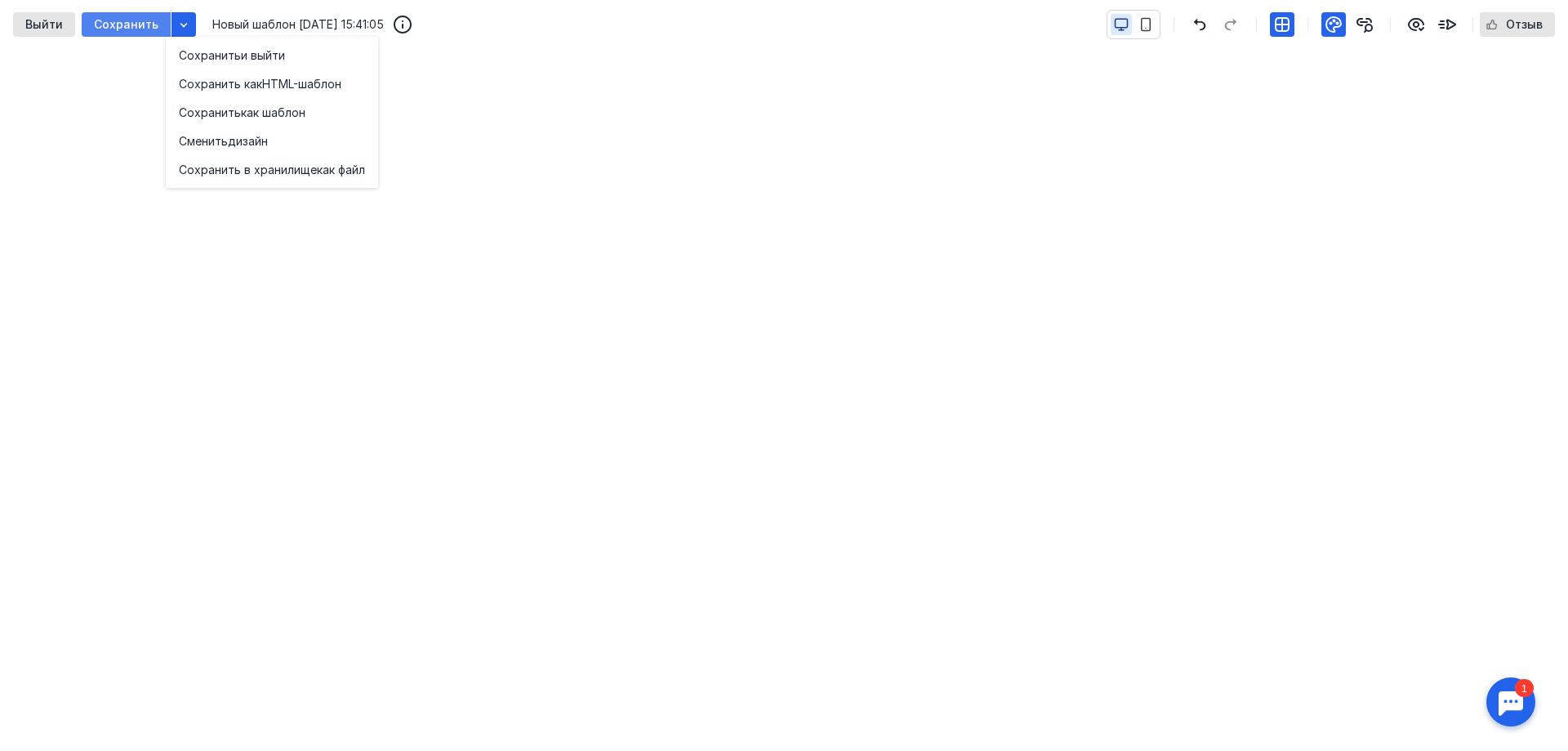
click at [109, 18] on span "Сохранить" at bounding box center [126, 24] width 65 height 13
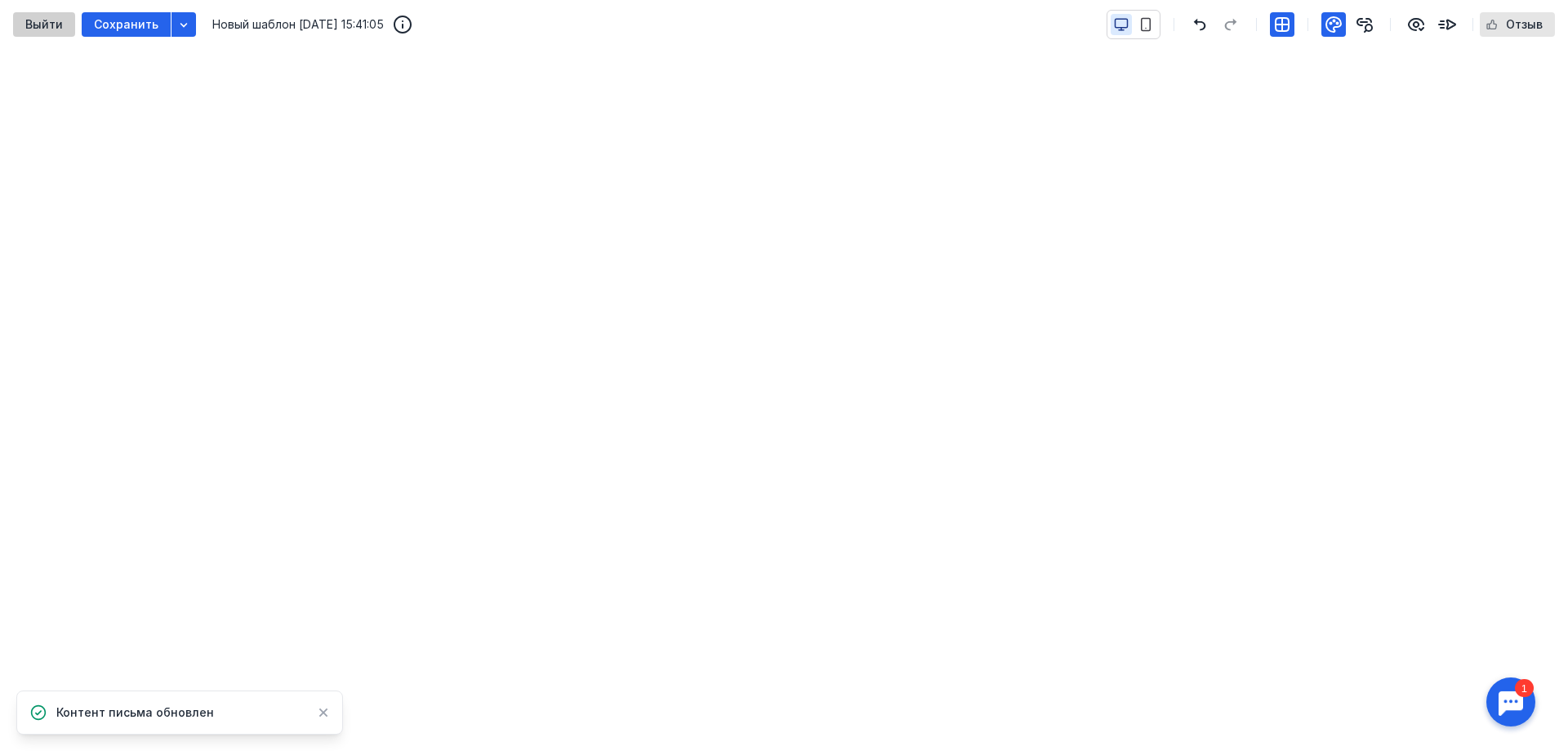
click at [36, 25] on span "Выйти" at bounding box center [44, 24] width 38 height 13
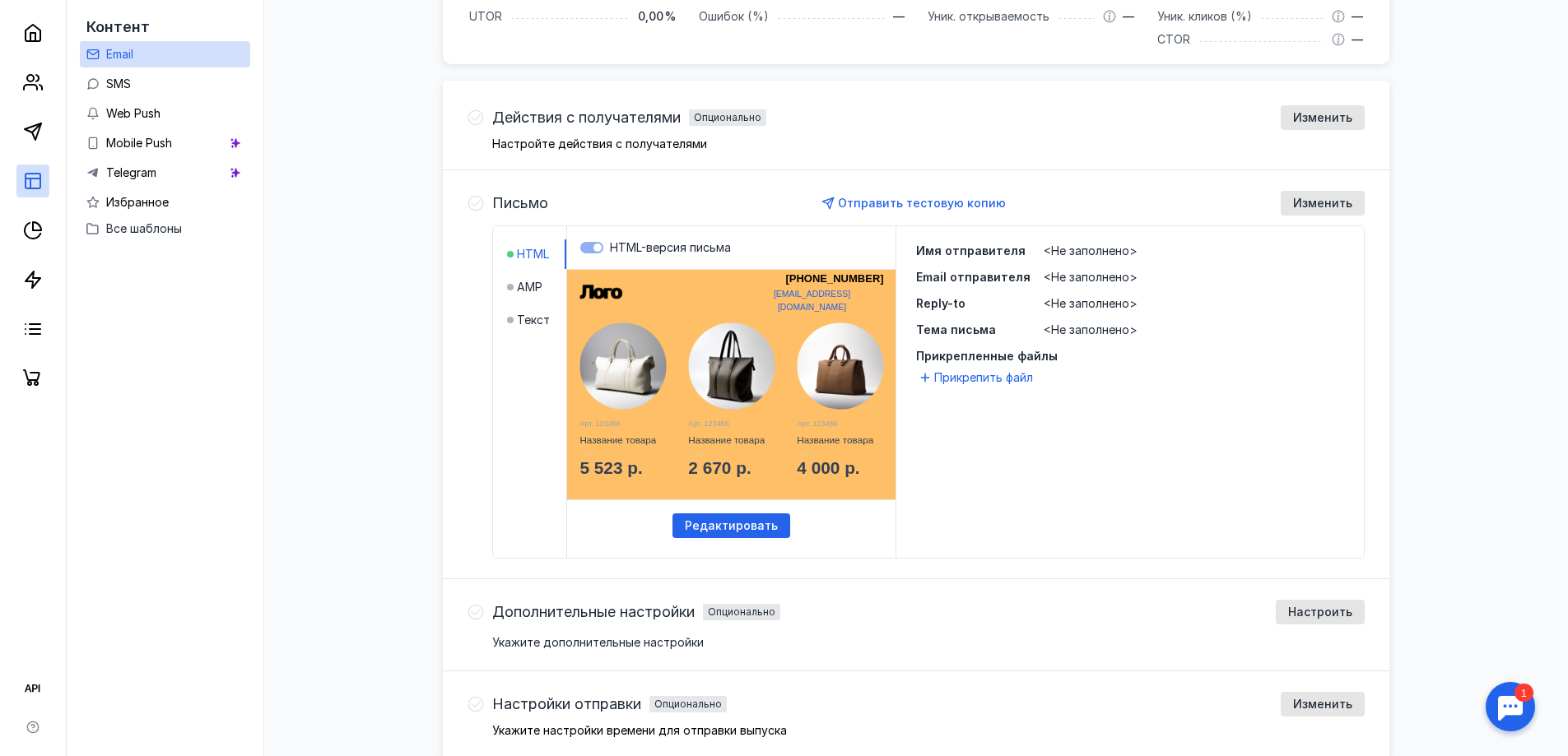
scroll to position [505, 0]
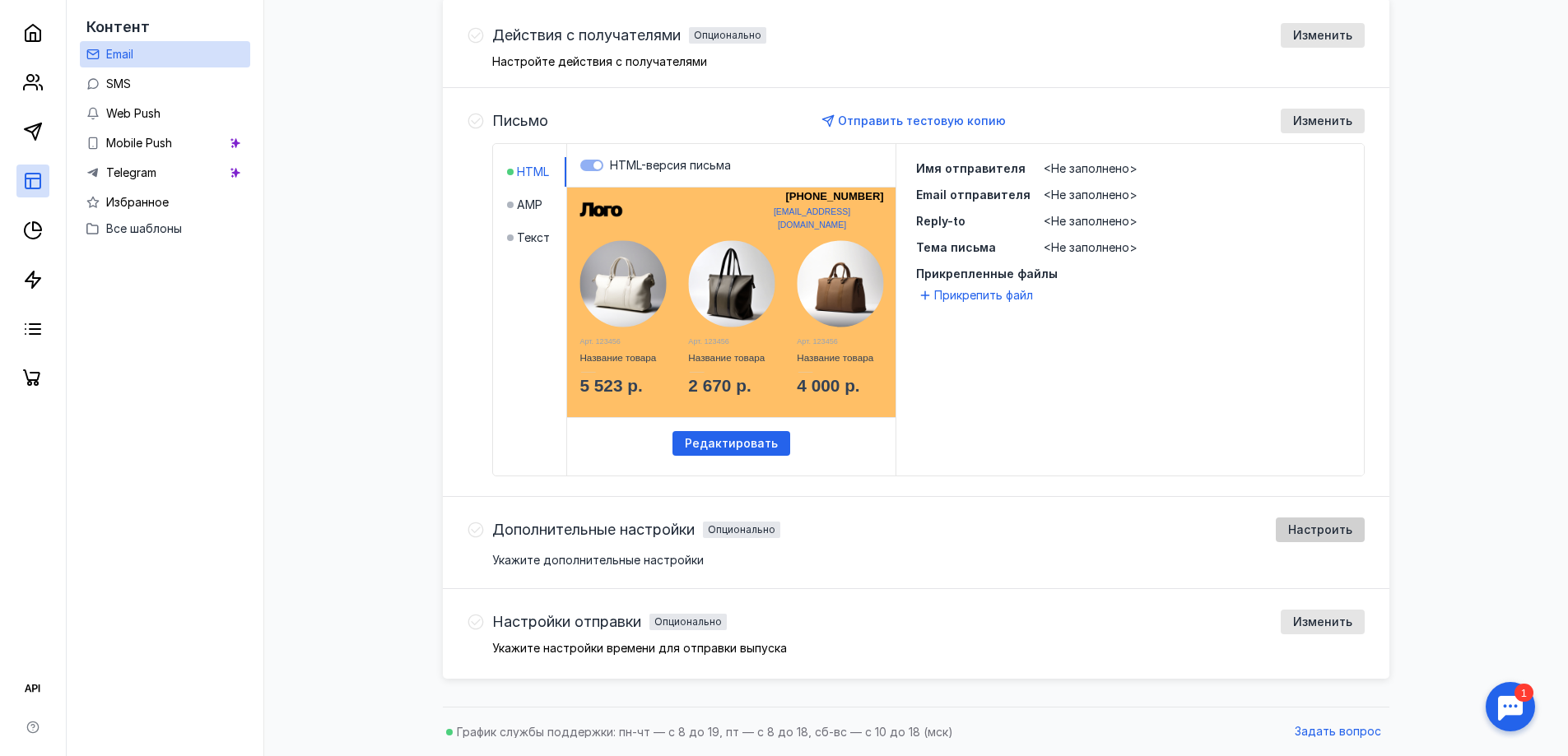
click at [1294, 526] on span "Настроить" at bounding box center [1320, 530] width 64 height 14
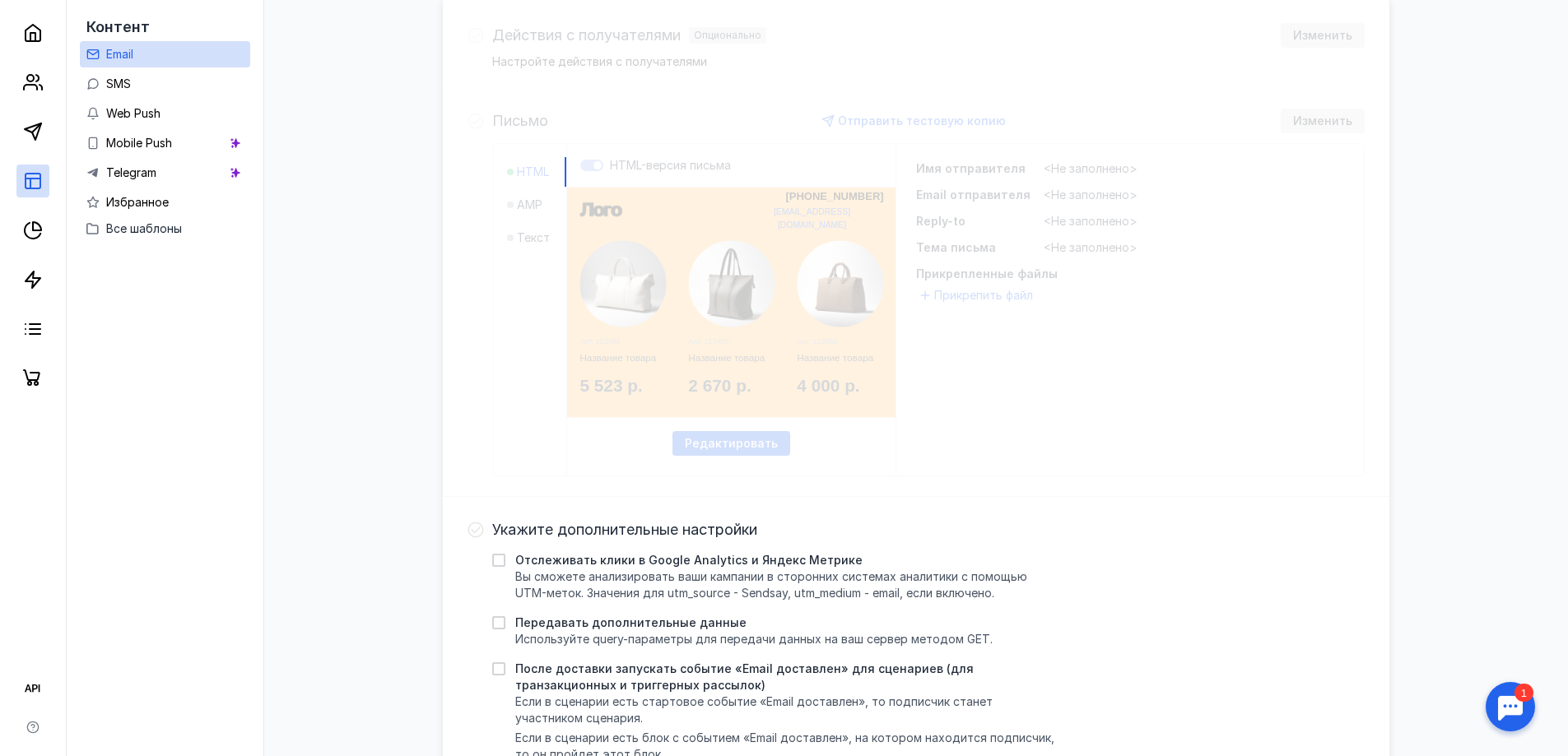
scroll to position [751, 0]
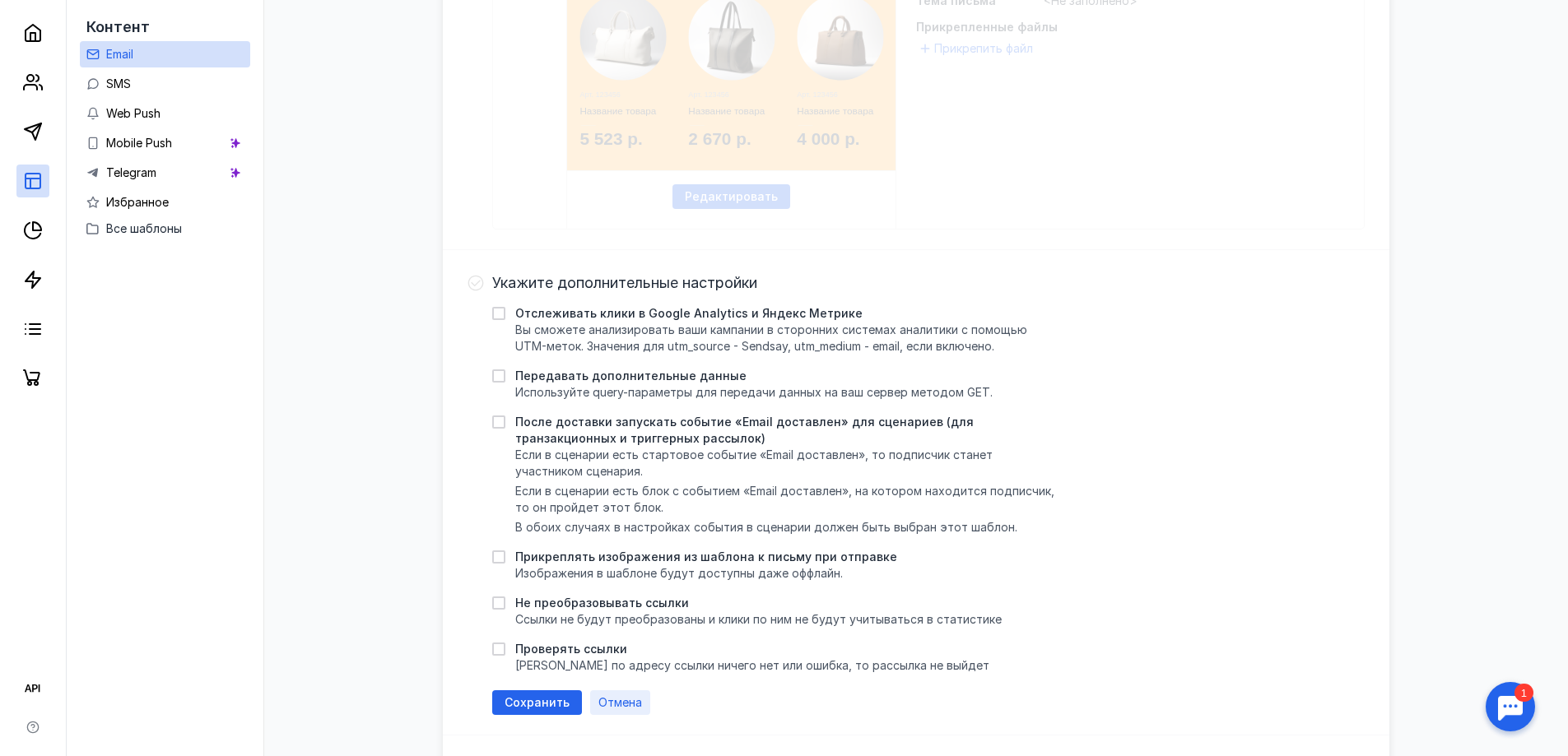
click at [619, 698] on span "Отмена" at bounding box center [620, 703] width 43 height 14
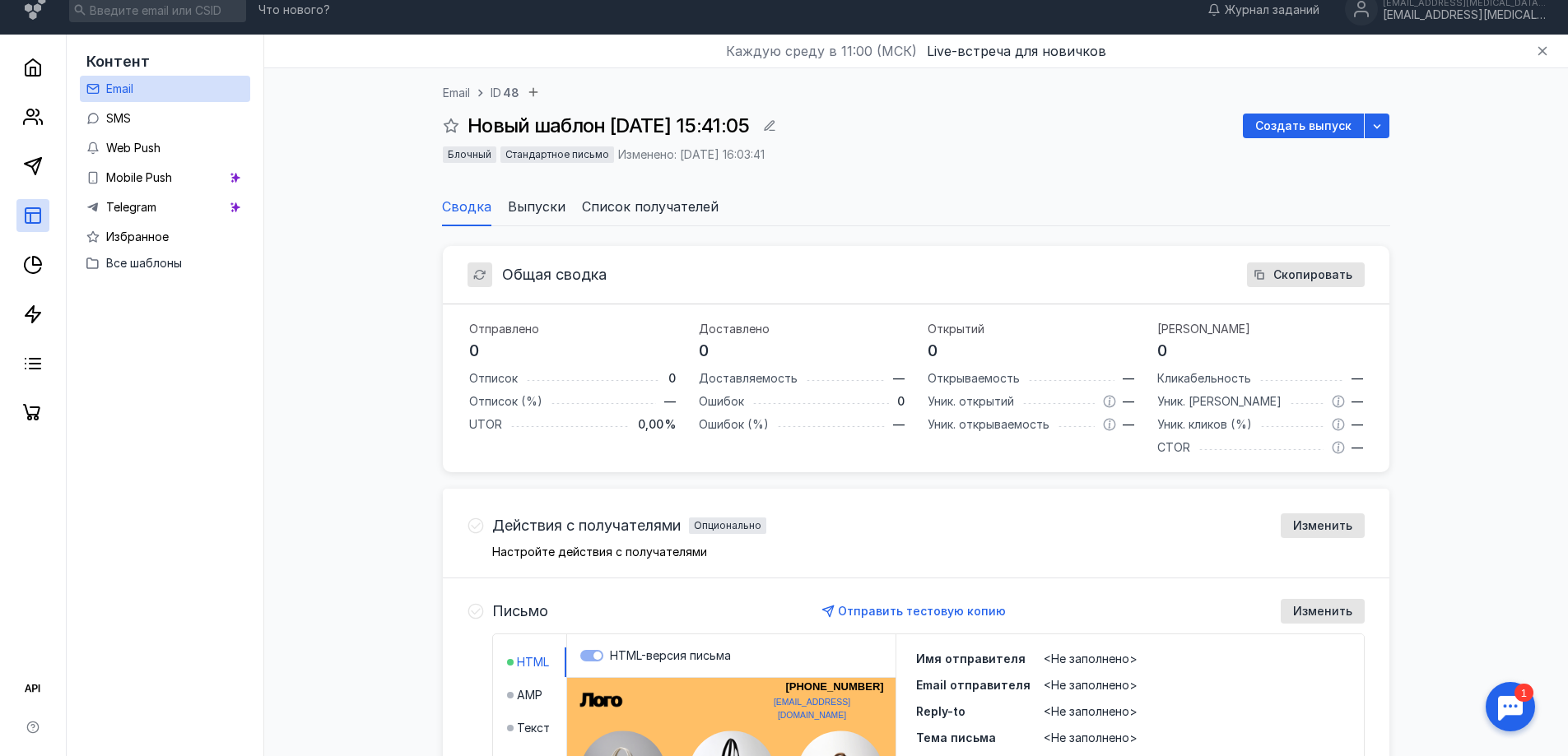
scroll to position [0, 0]
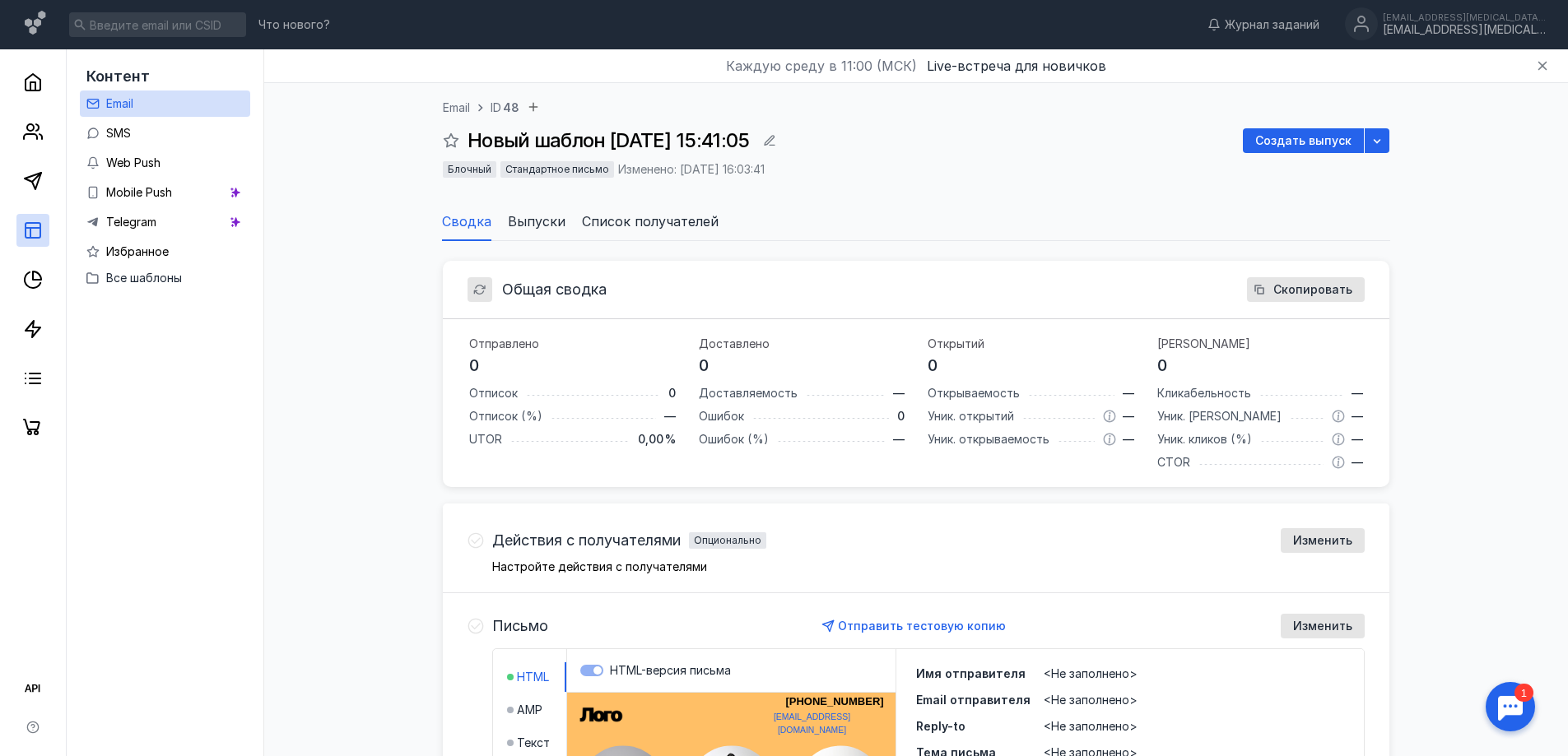
click at [633, 202] on li "Список получателей" at bounding box center [649, 222] width 137 height 40
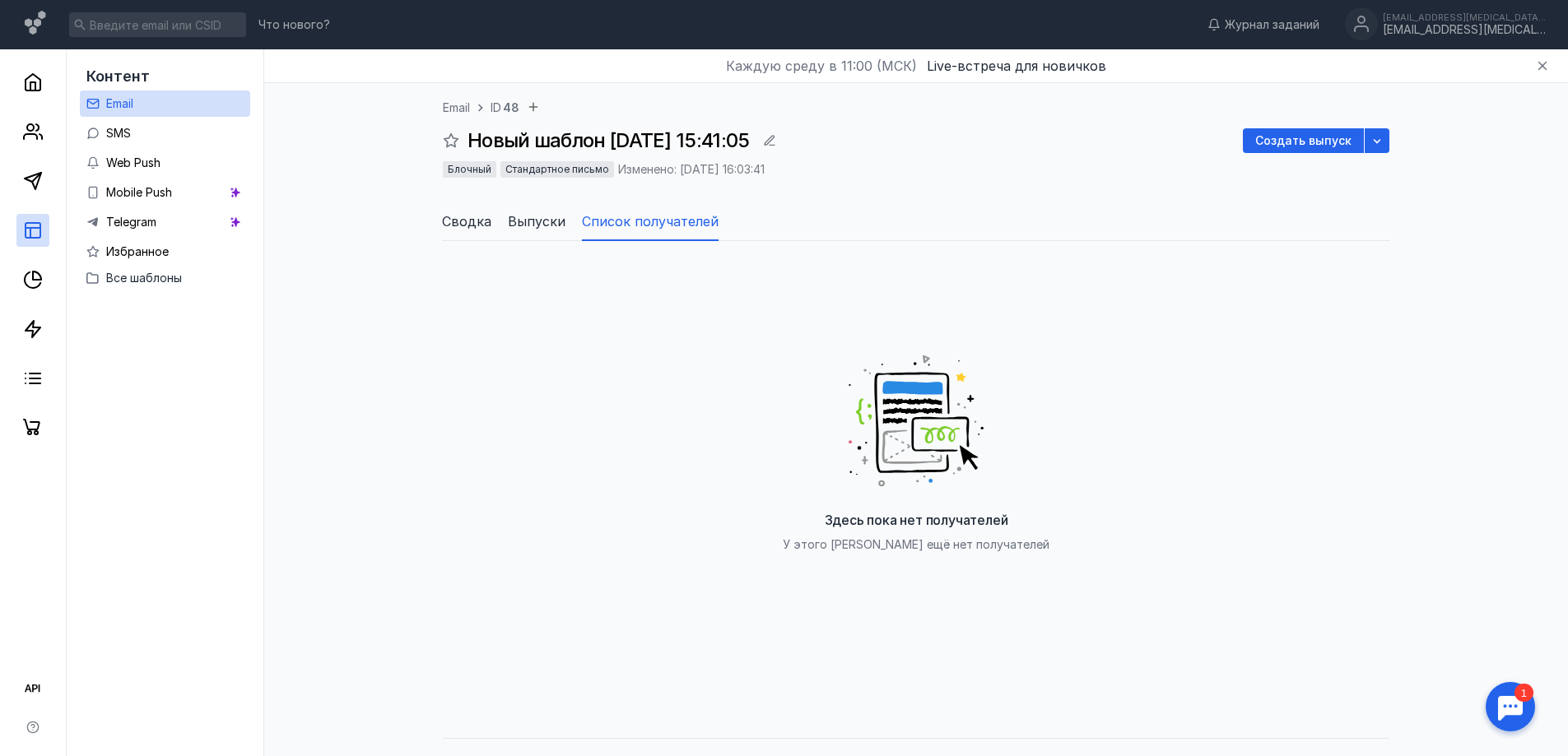
click at [509, 220] on span "Выпуски" at bounding box center [536, 221] width 58 height 20
click at [484, 221] on span "Сводка" at bounding box center [467, 221] width 50 height 20
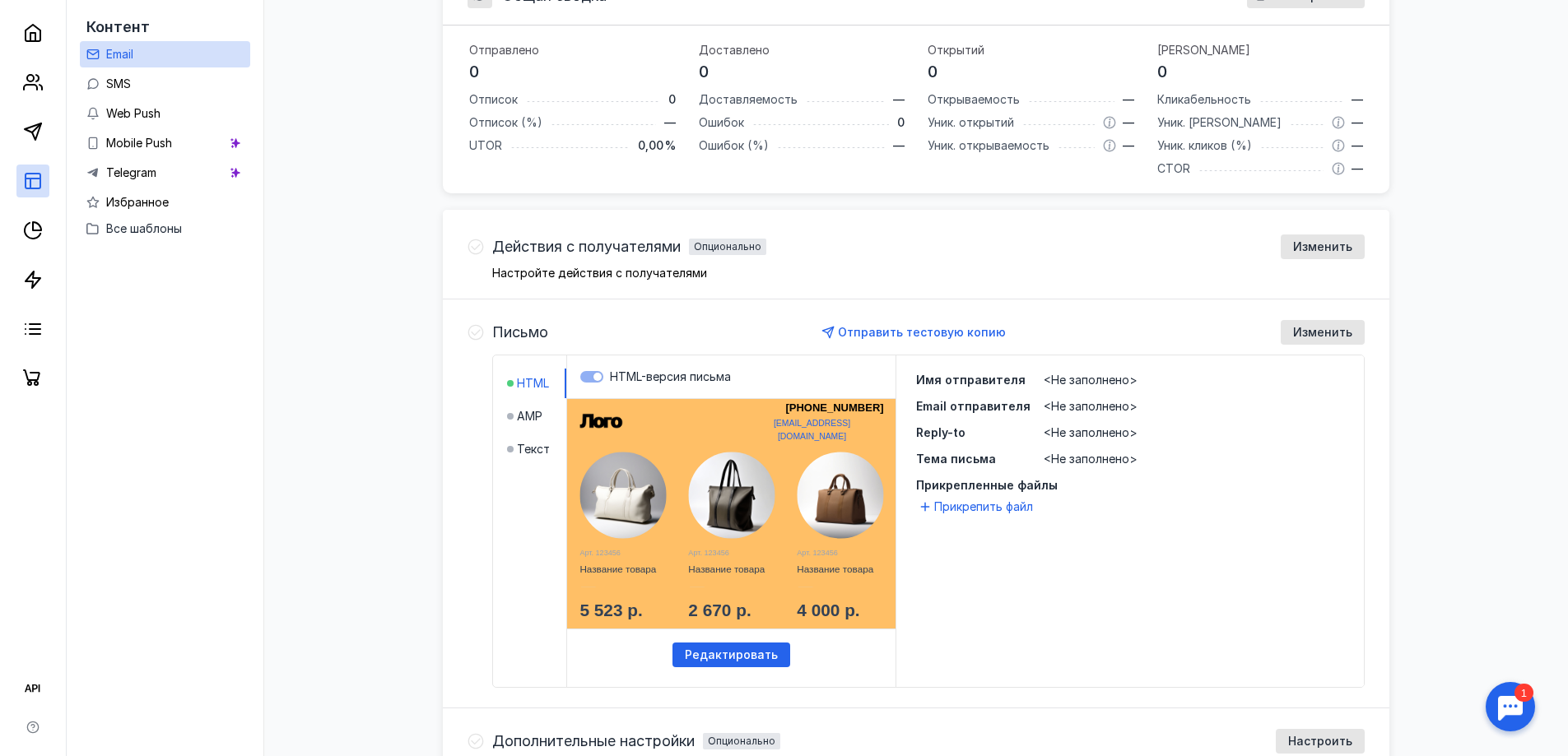
scroll to position [329, 0]
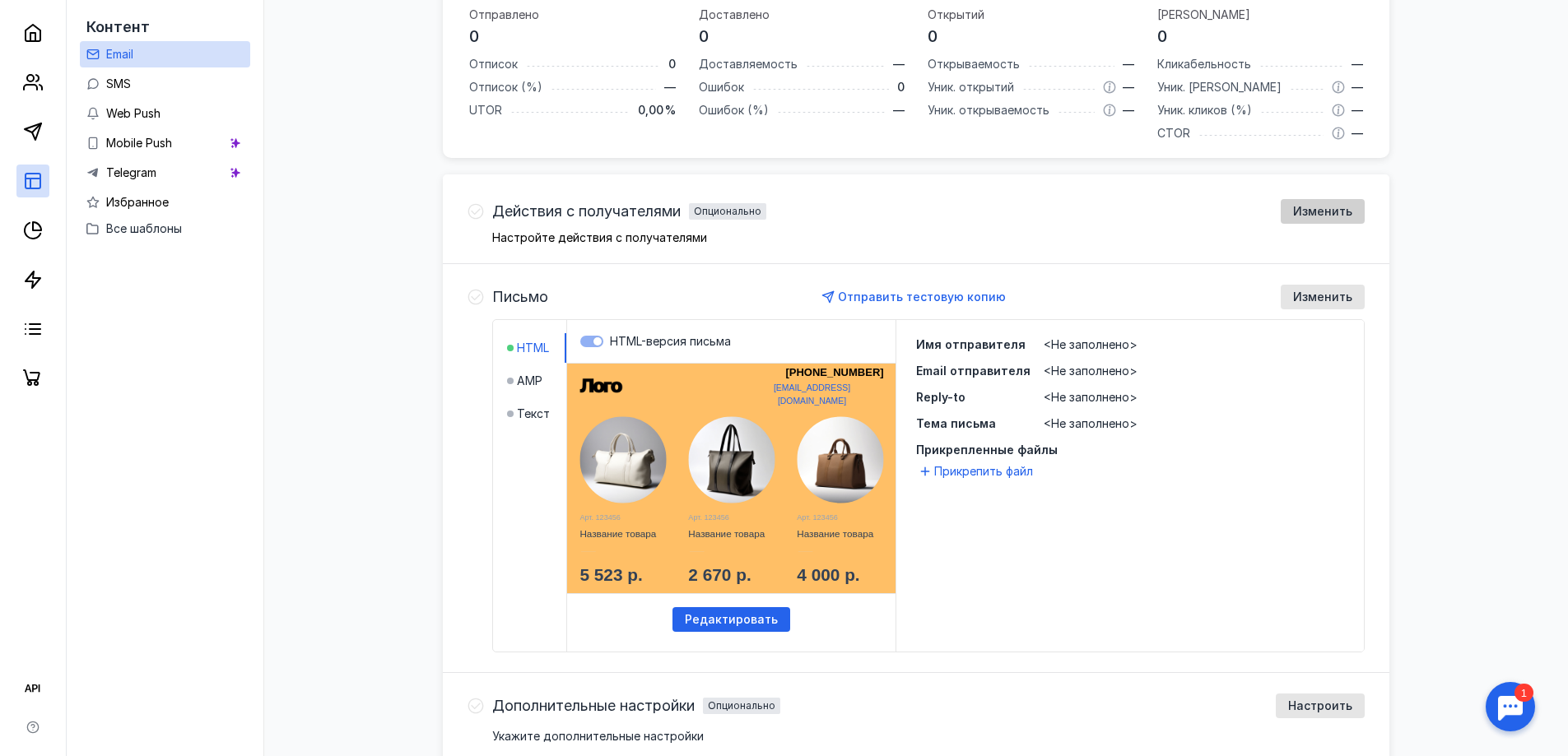
click at [1308, 214] on span "Изменить" at bounding box center [1322, 211] width 59 height 14
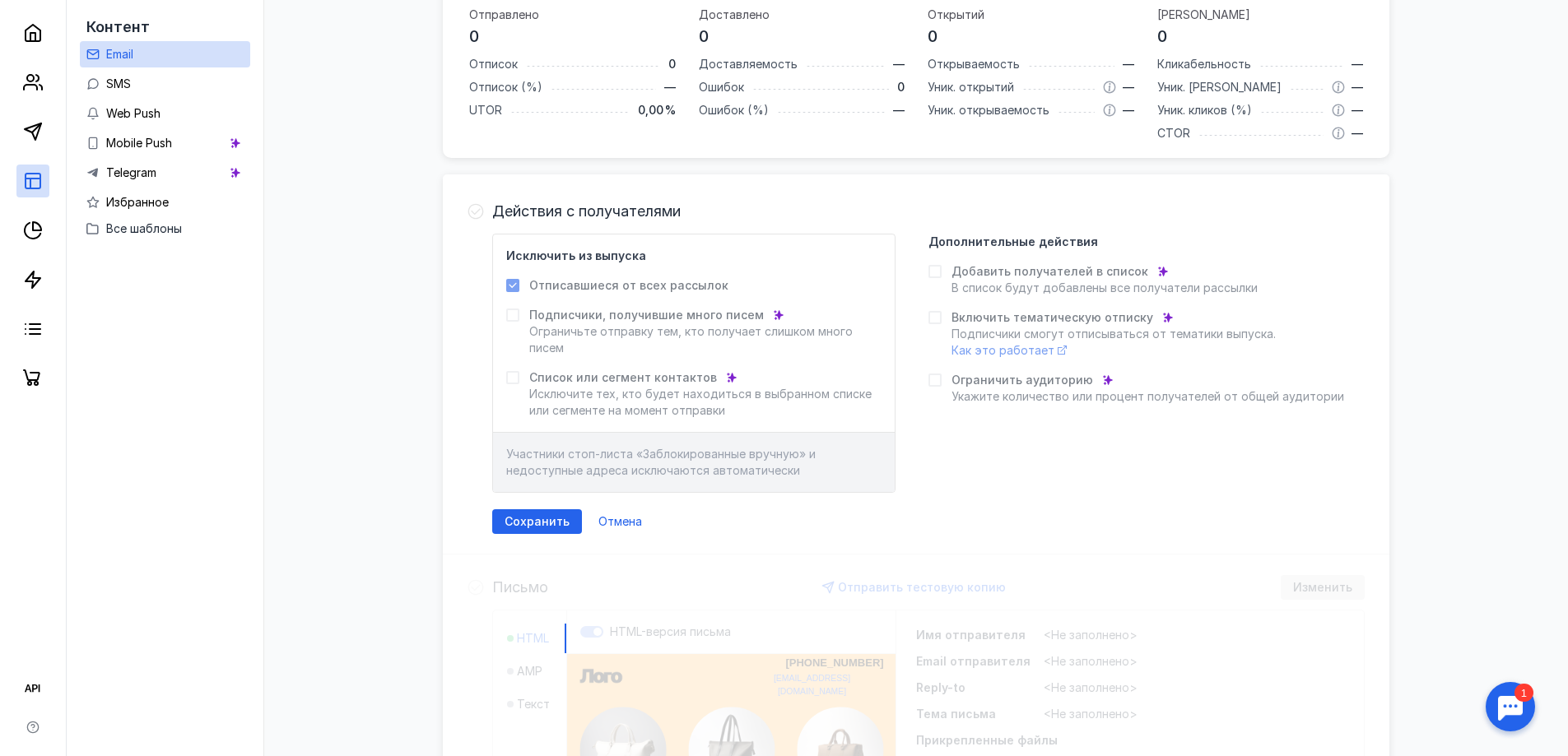
click at [570, 214] on span "Действия с получателями" at bounding box center [586, 211] width 188 height 16
click at [601, 516] on span "Отмена" at bounding box center [620, 522] width 43 height 14
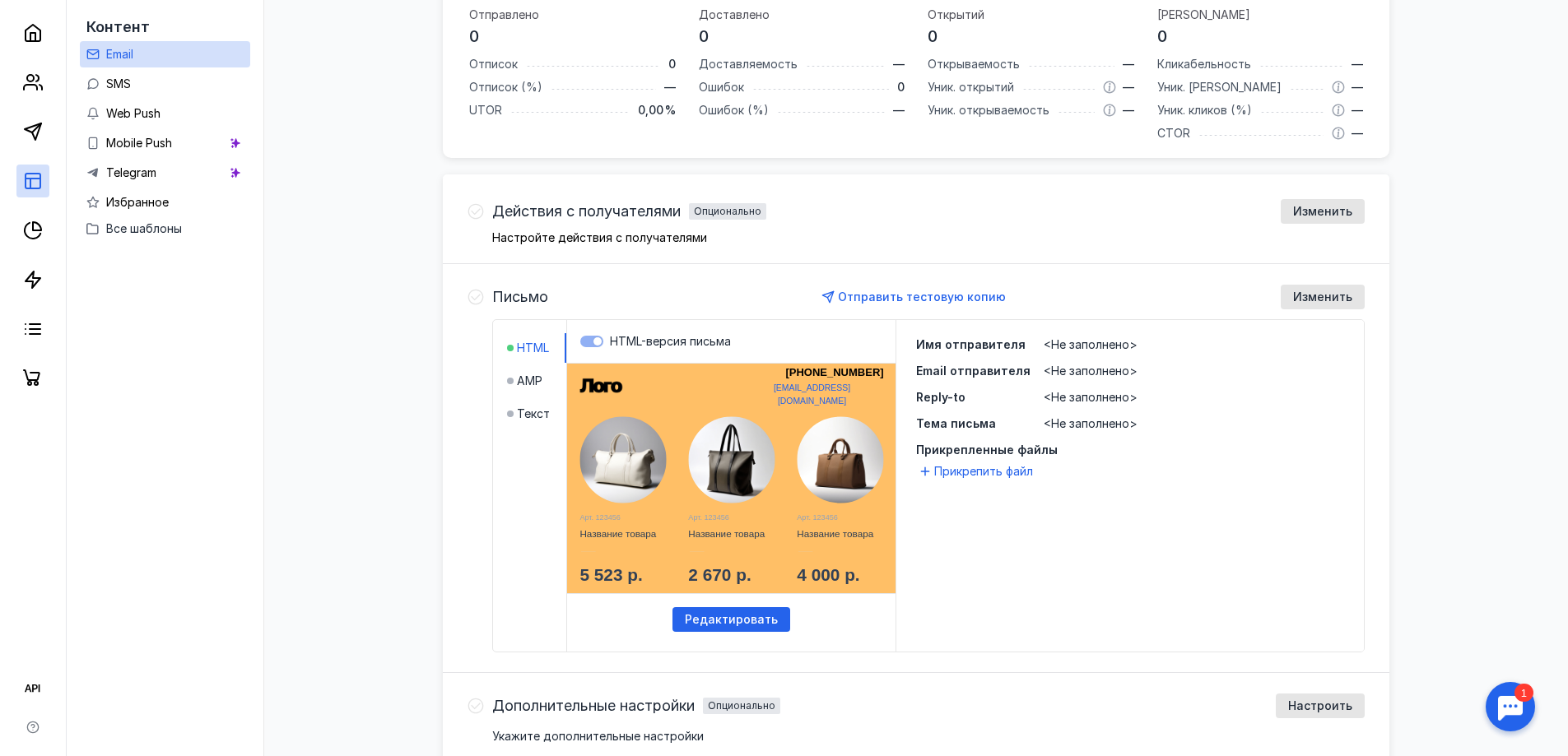
scroll to position [6, 0]
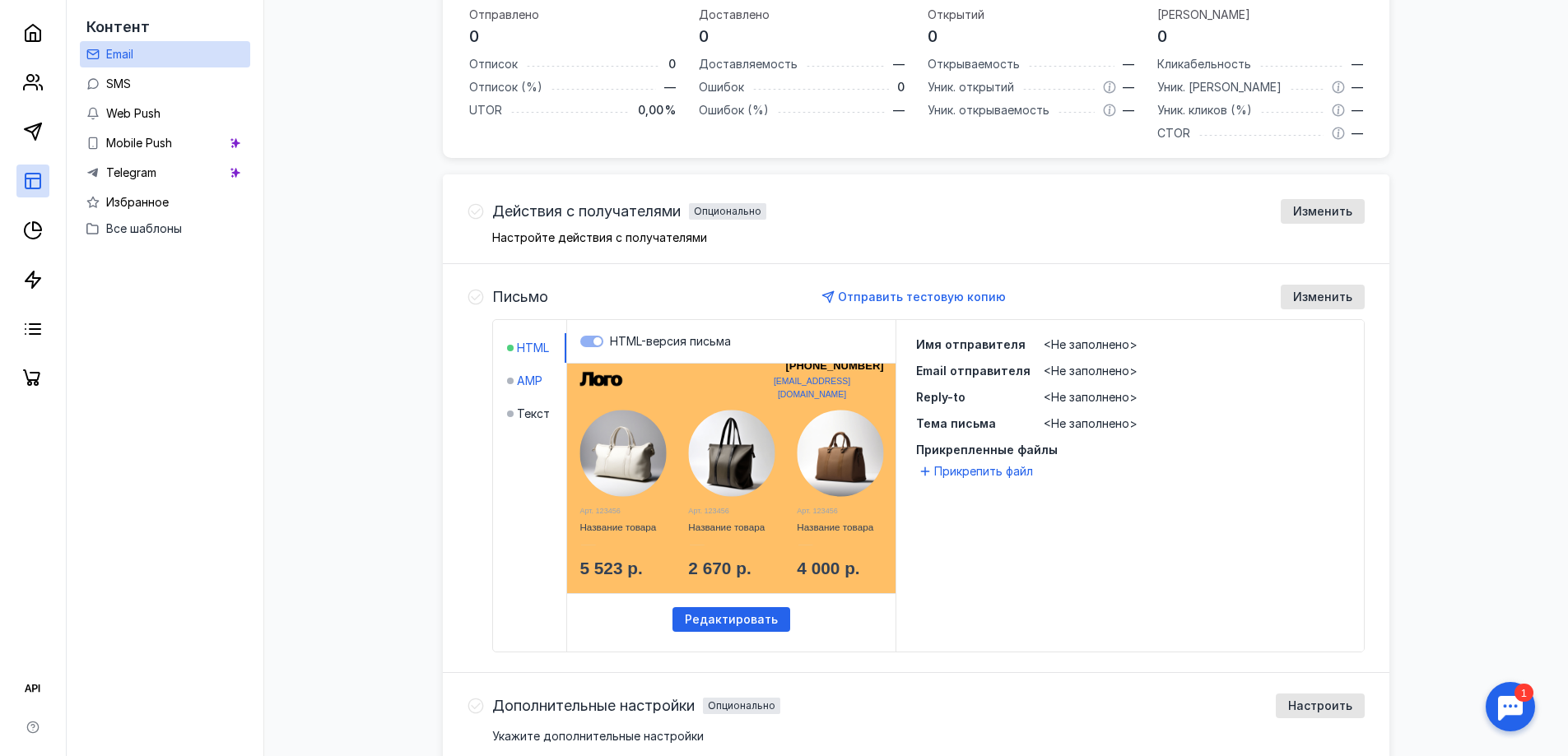
click at [514, 378] on div "AMP" at bounding box center [524, 381] width 35 height 16
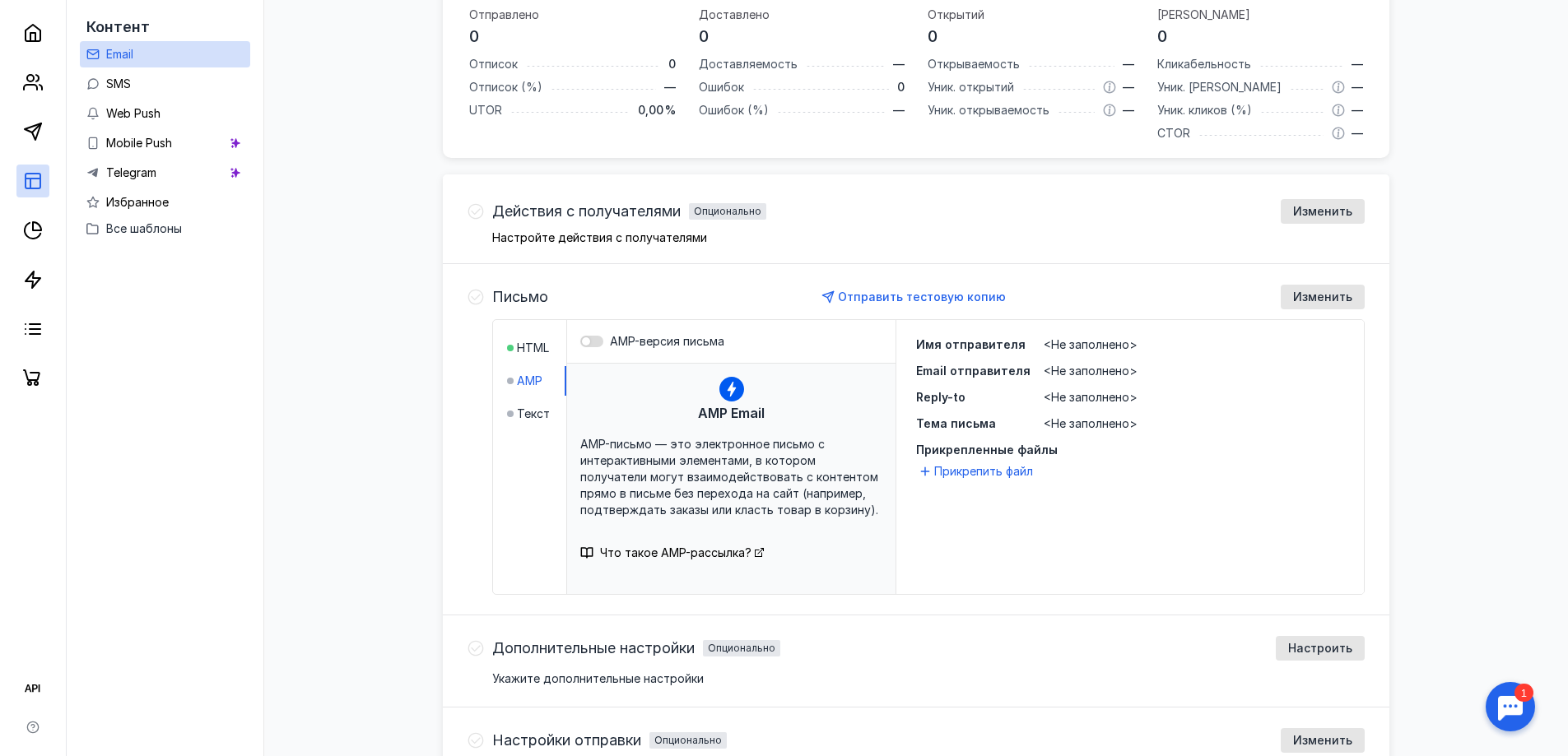
click at [590, 340] on div at bounding box center [591, 341] width 23 height 12
click at [580, 341] on input "AMP-версия письма" at bounding box center [580, 341] width 0 height 0
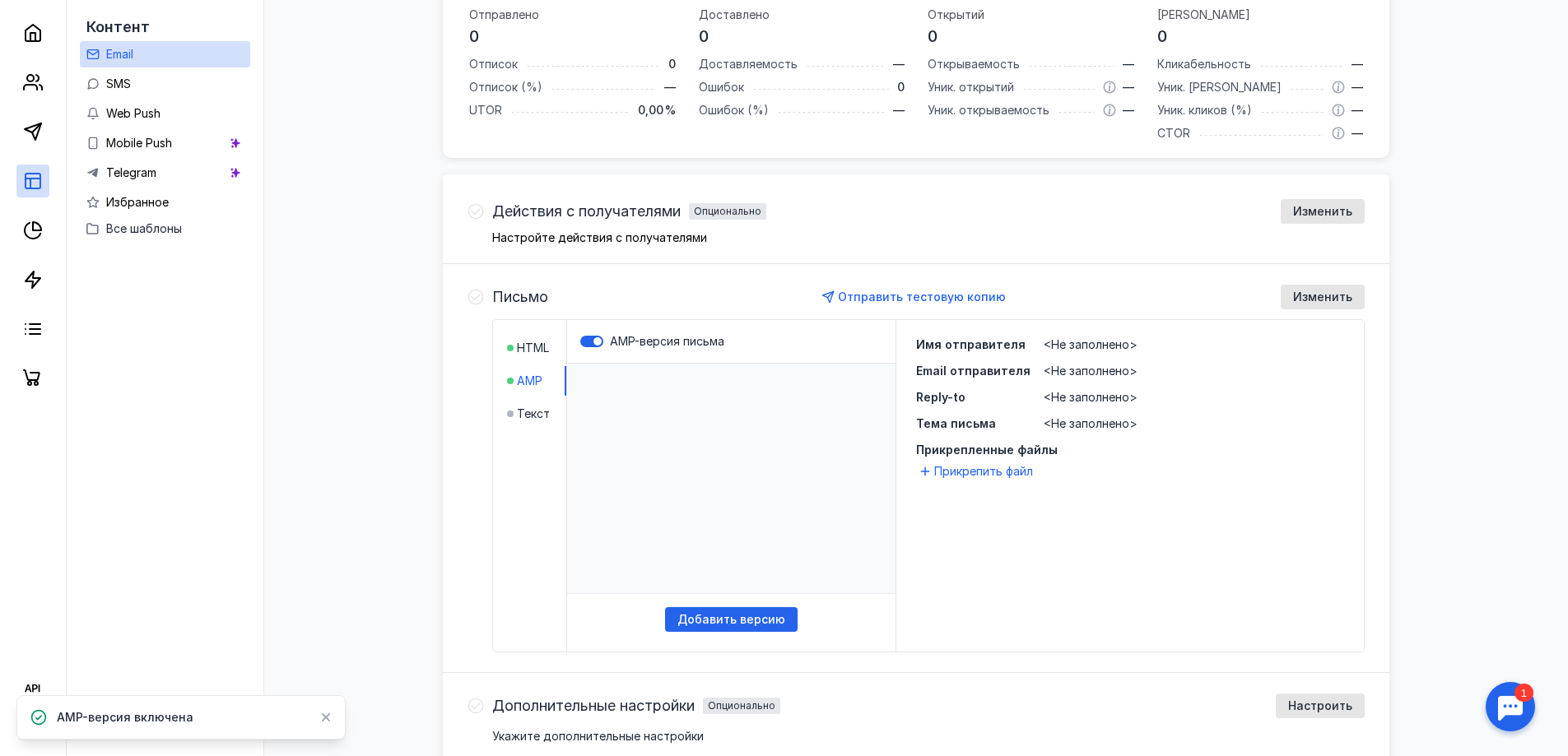
scroll to position [0, 0]
click at [592, 343] on div at bounding box center [591, 341] width 23 height 12
click at [580, 341] on input "AMP-версия письма" at bounding box center [580, 341] width 0 height 0
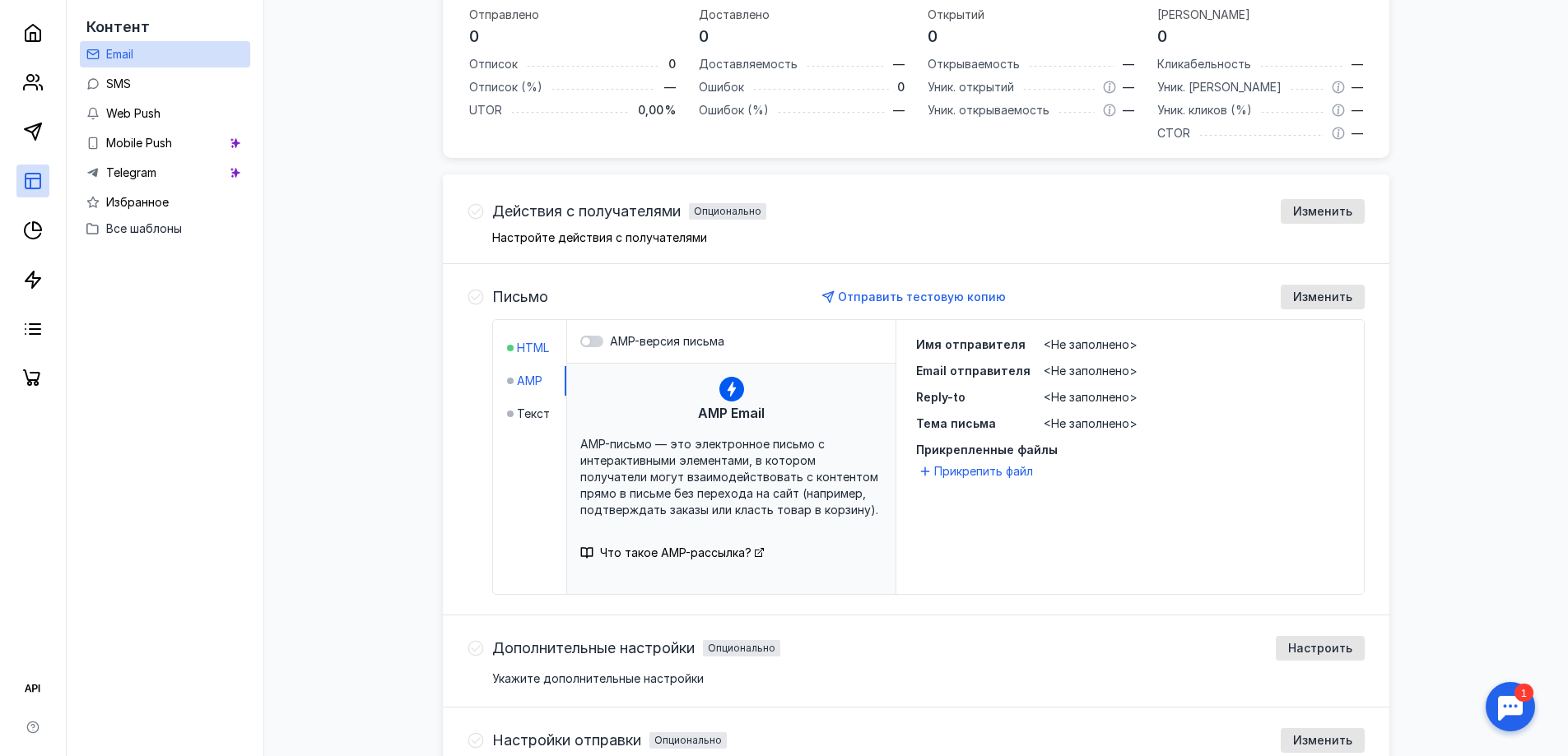
click at [530, 348] on span "HTML" at bounding box center [532, 348] width 32 height 16
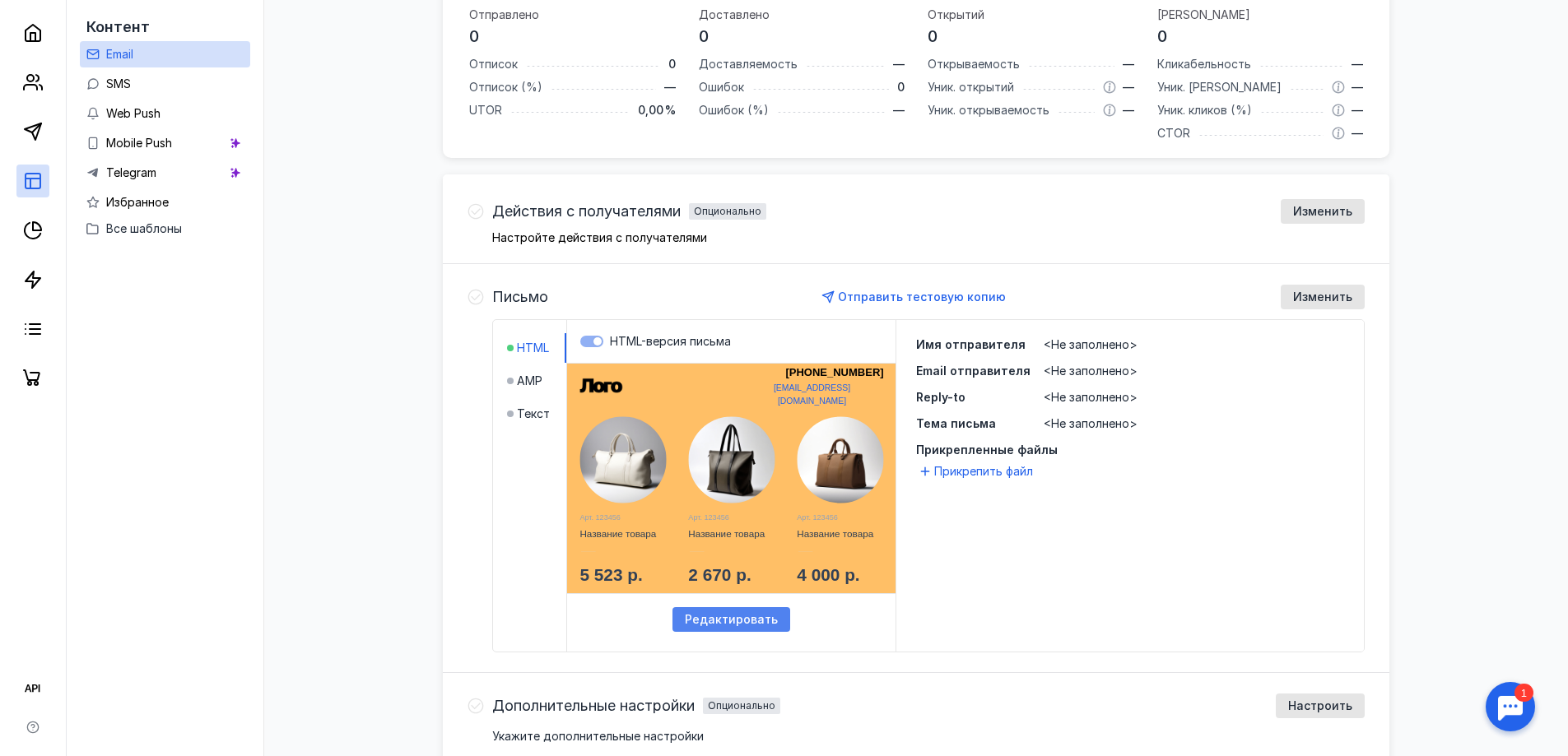
click at [753, 620] on span "Редактировать" at bounding box center [731, 619] width 93 height 14
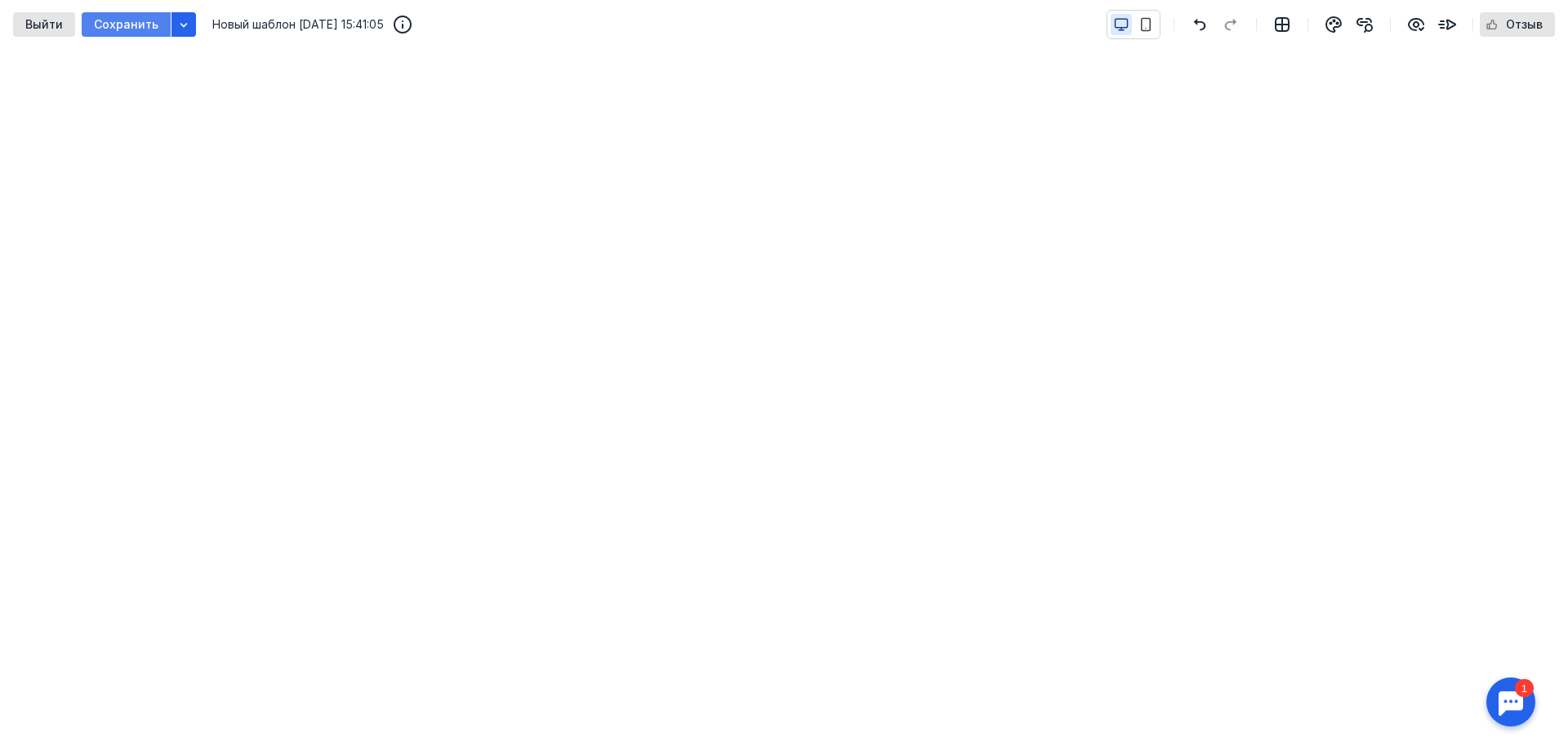
click at [129, 21] on span "Сохранить" at bounding box center [126, 24] width 65 height 13
click at [28, 25] on span "Выйти" at bounding box center [44, 24] width 38 height 13
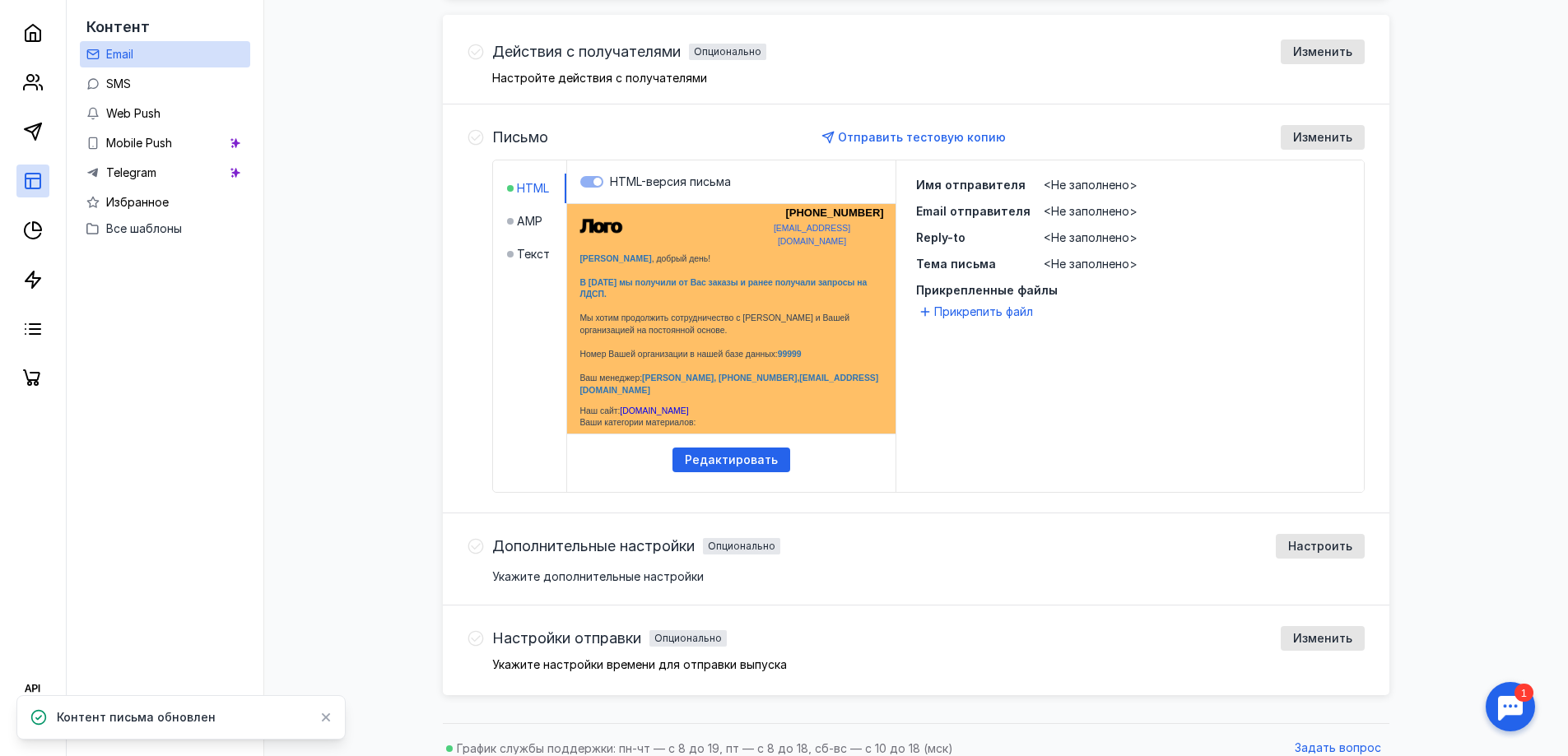
scroll to position [505, 0]
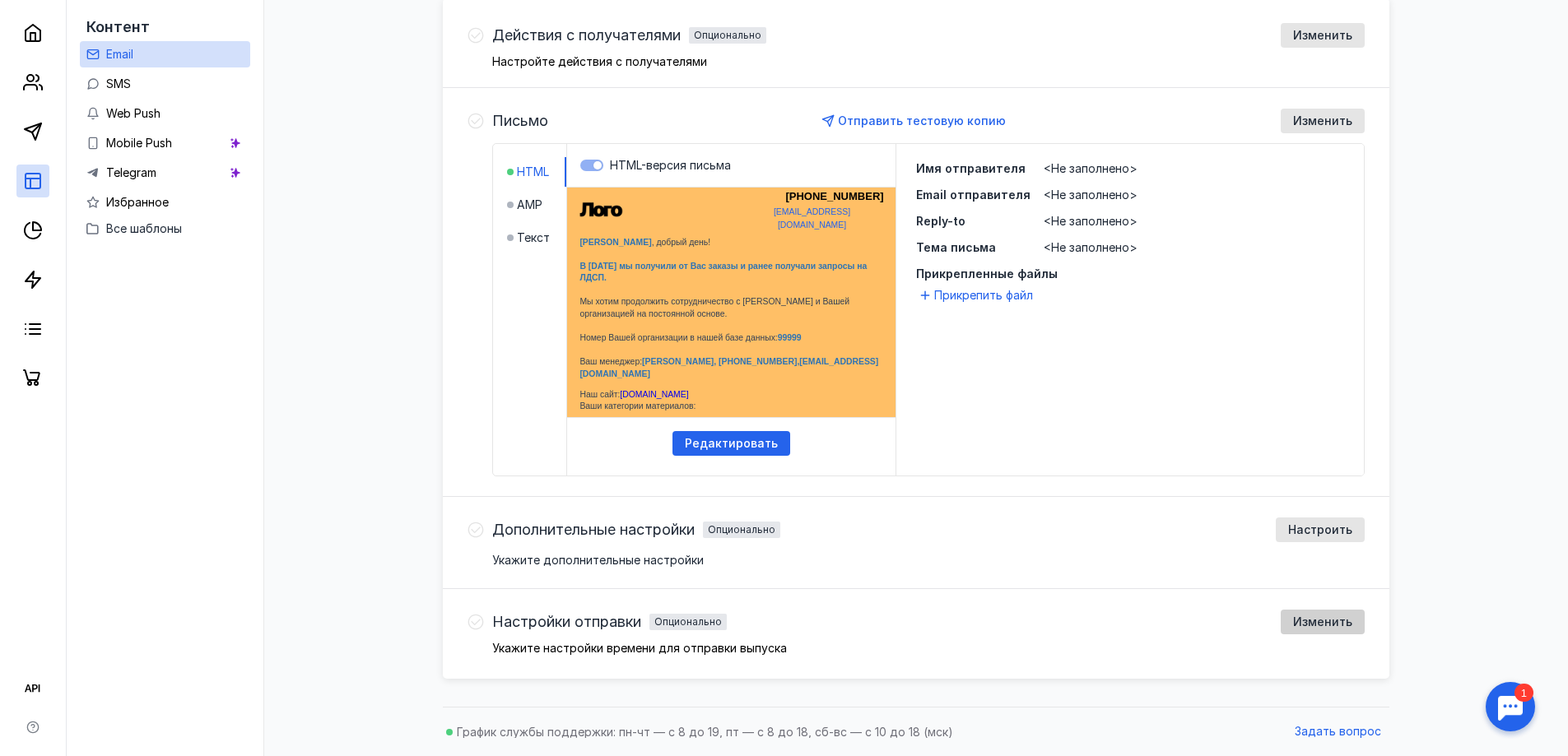
click at [1316, 623] on span "Изменить" at bounding box center [1322, 621] width 59 height 14
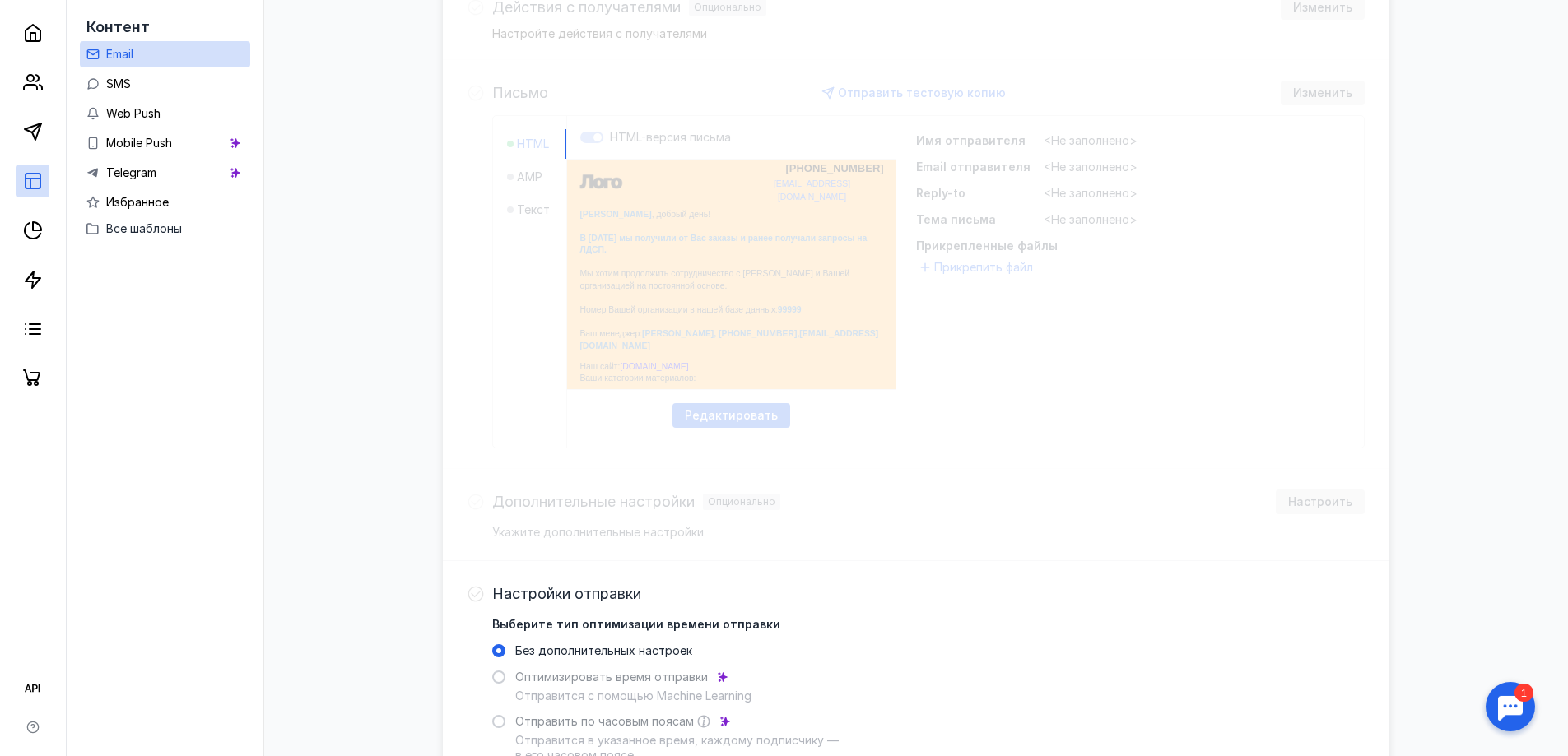
scroll to position [683, 0]
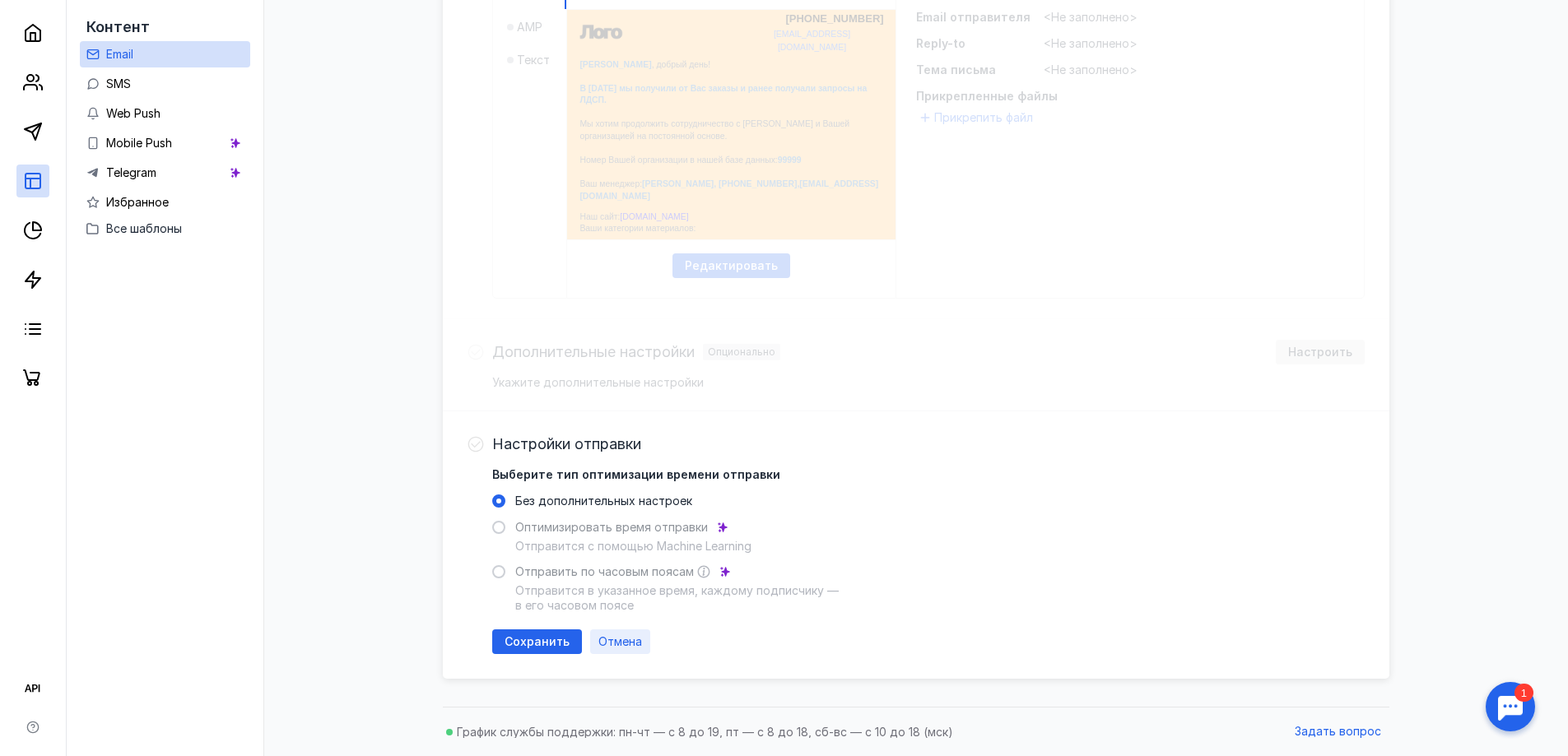
click at [624, 639] on span "Отмена" at bounding box center [620, 641] width 43 height 14
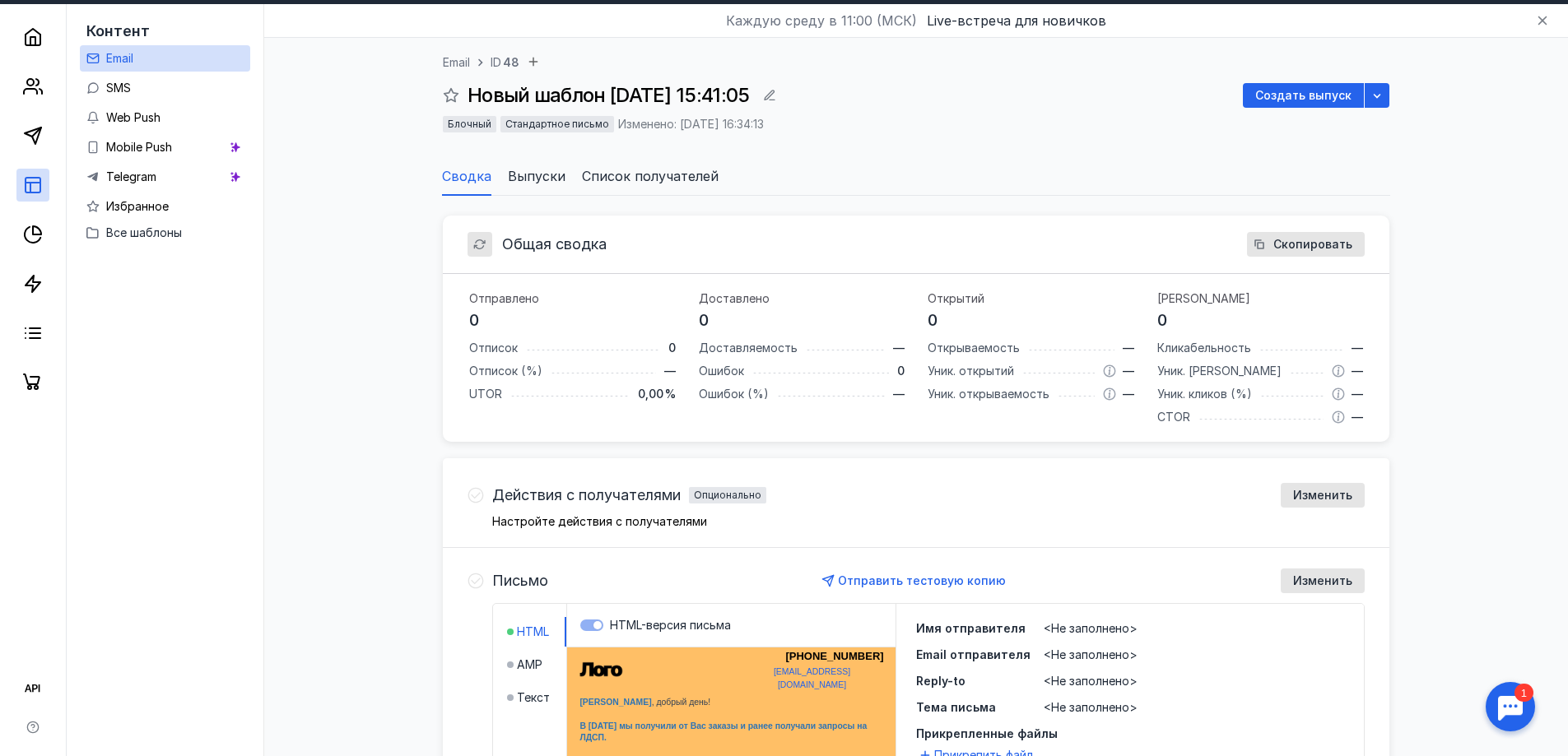
scroll to position [0, 0]
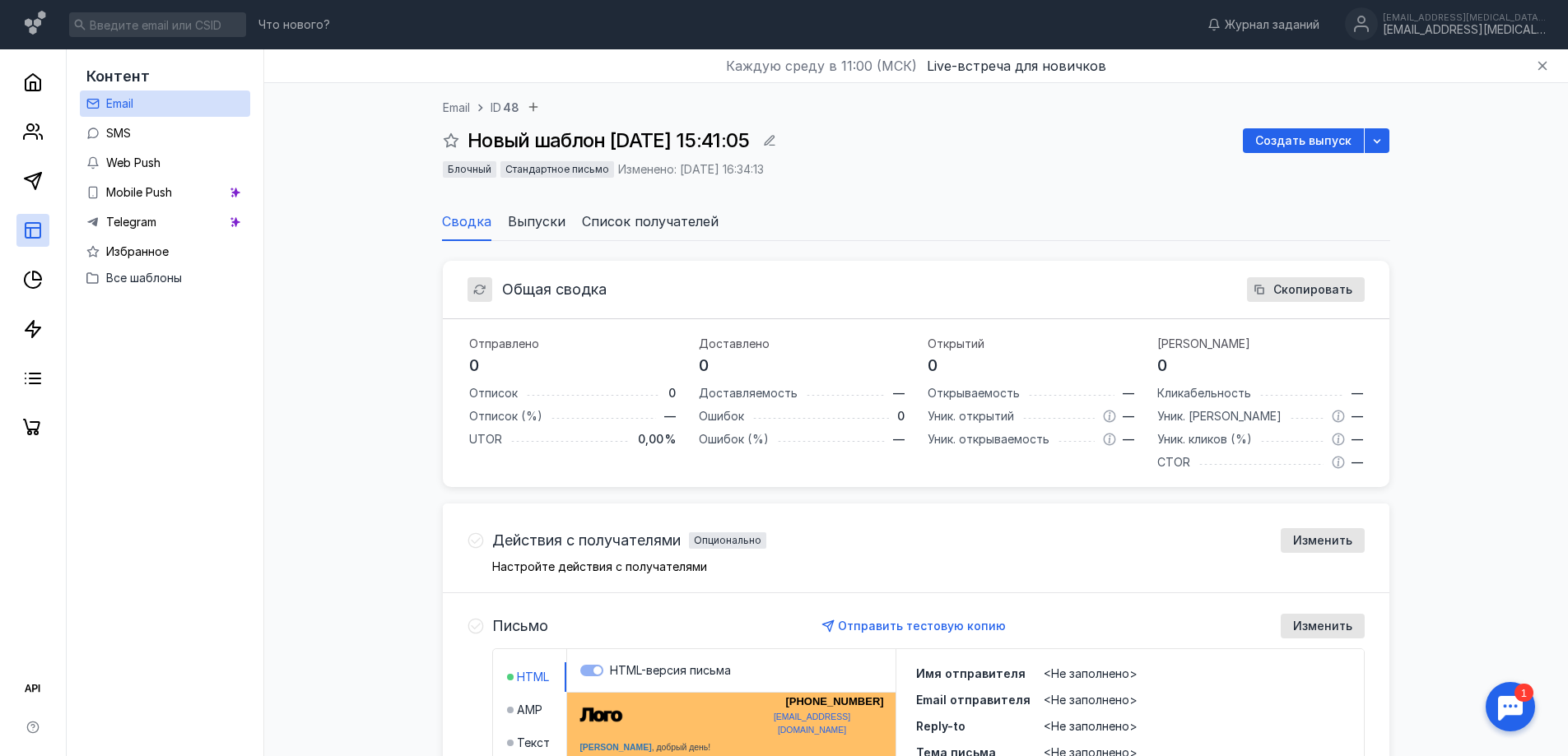
click at [556, 228] on span "Выпуски" at bounding box center [536, 221] width 58 height 20
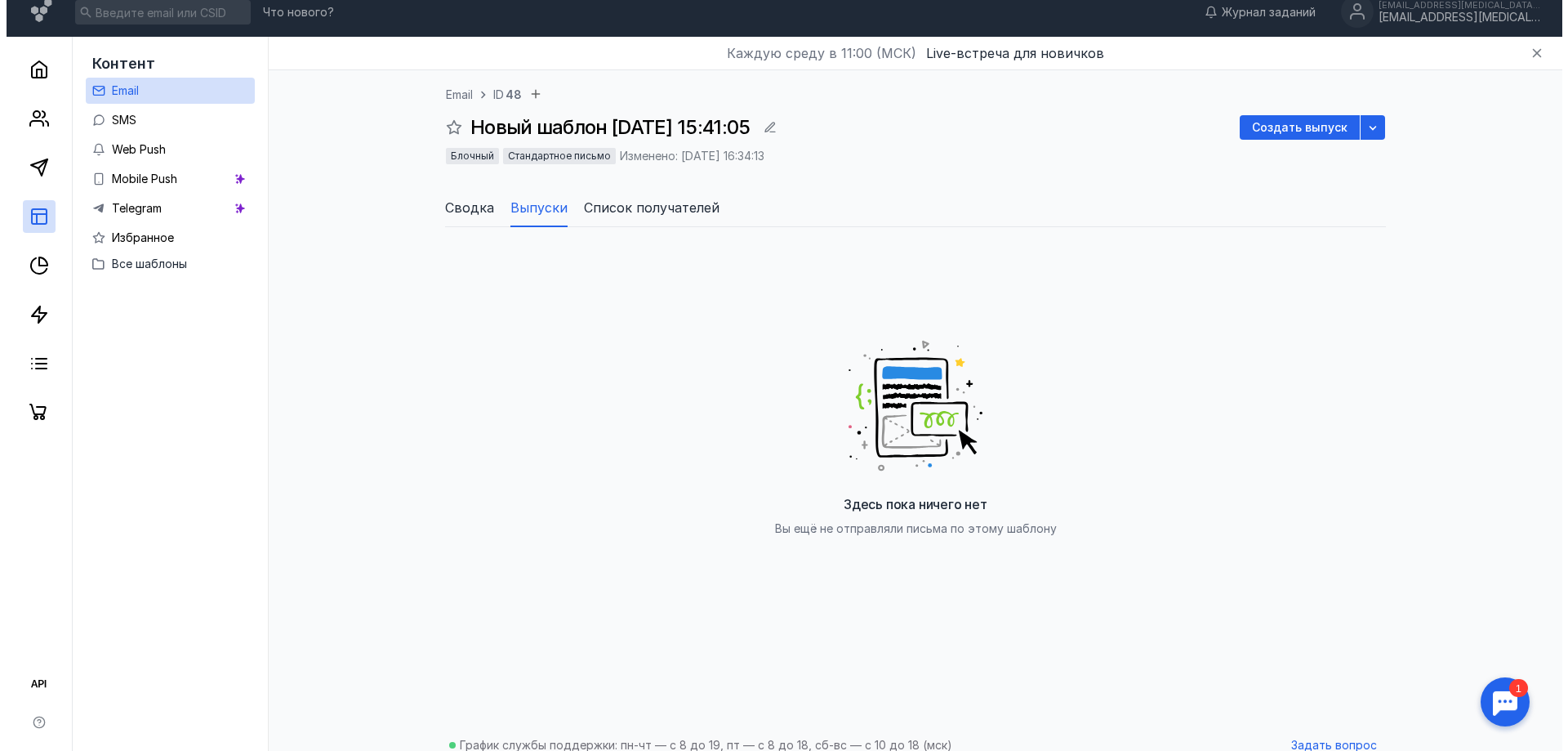
scroll to position [31, 0]
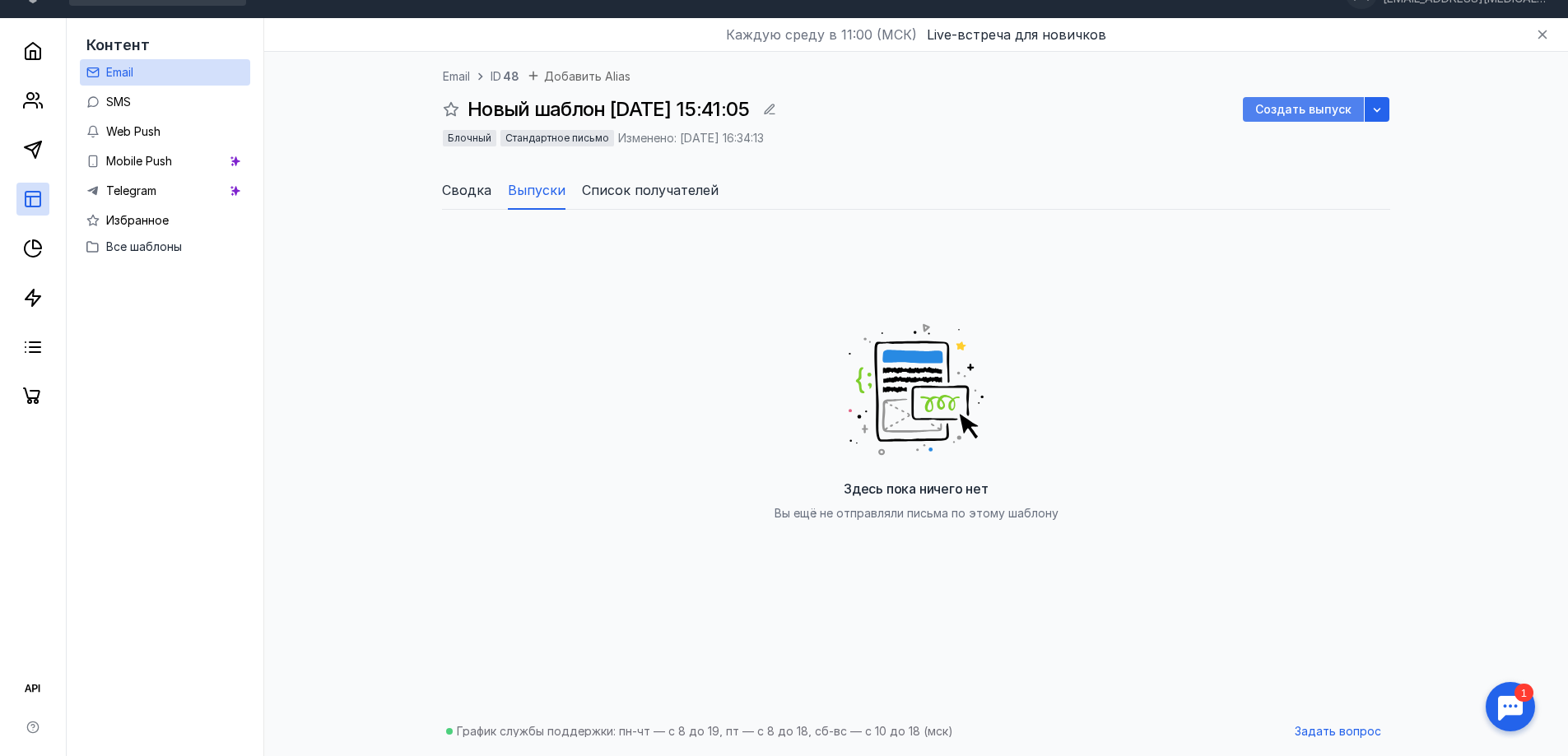
click at [1302, 107] on span "Создать выпуск" at bounding box center [1303, 110] width 96 height 14
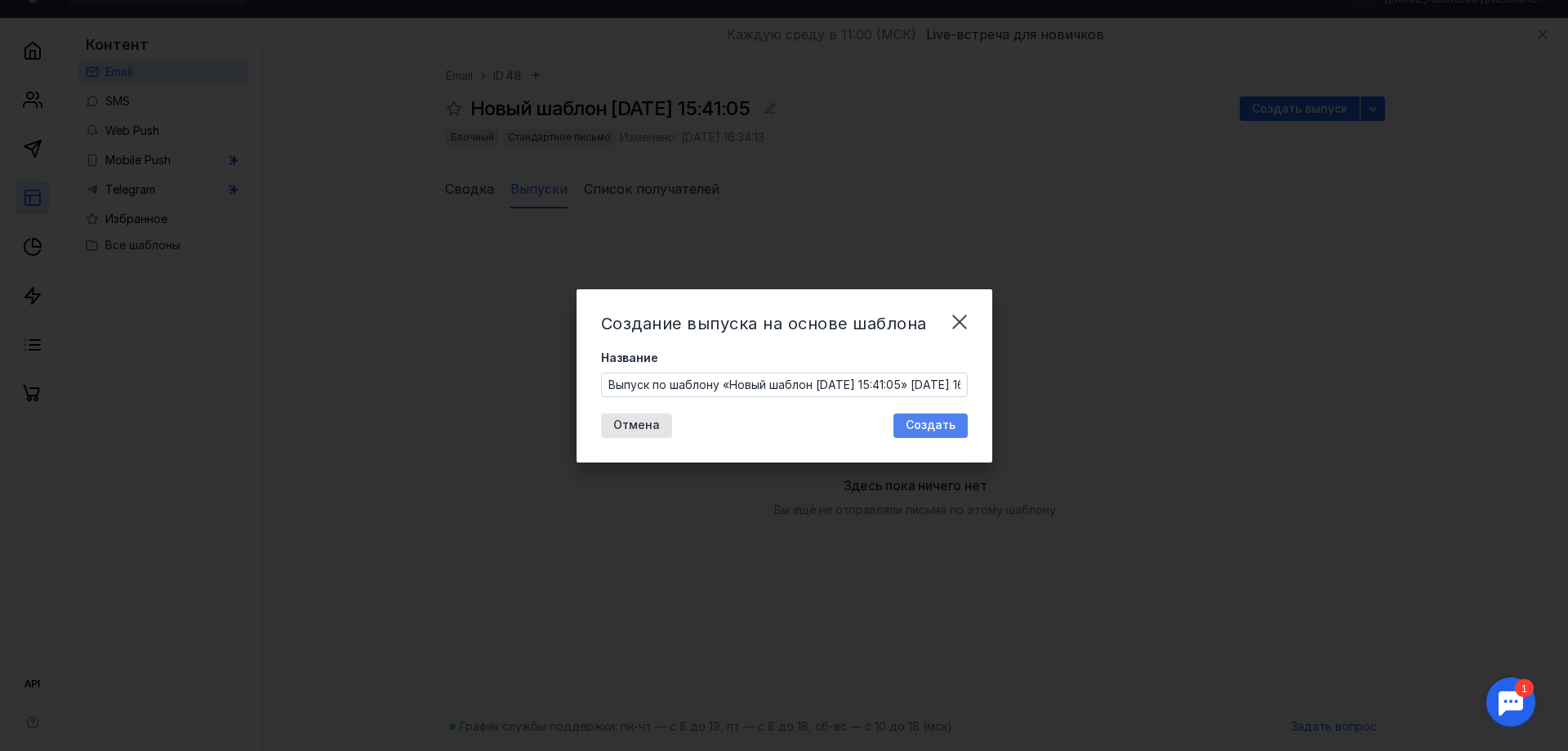
click at [922, 422] on span "Создать" at bounding box center [930, 425] width 49 height 13
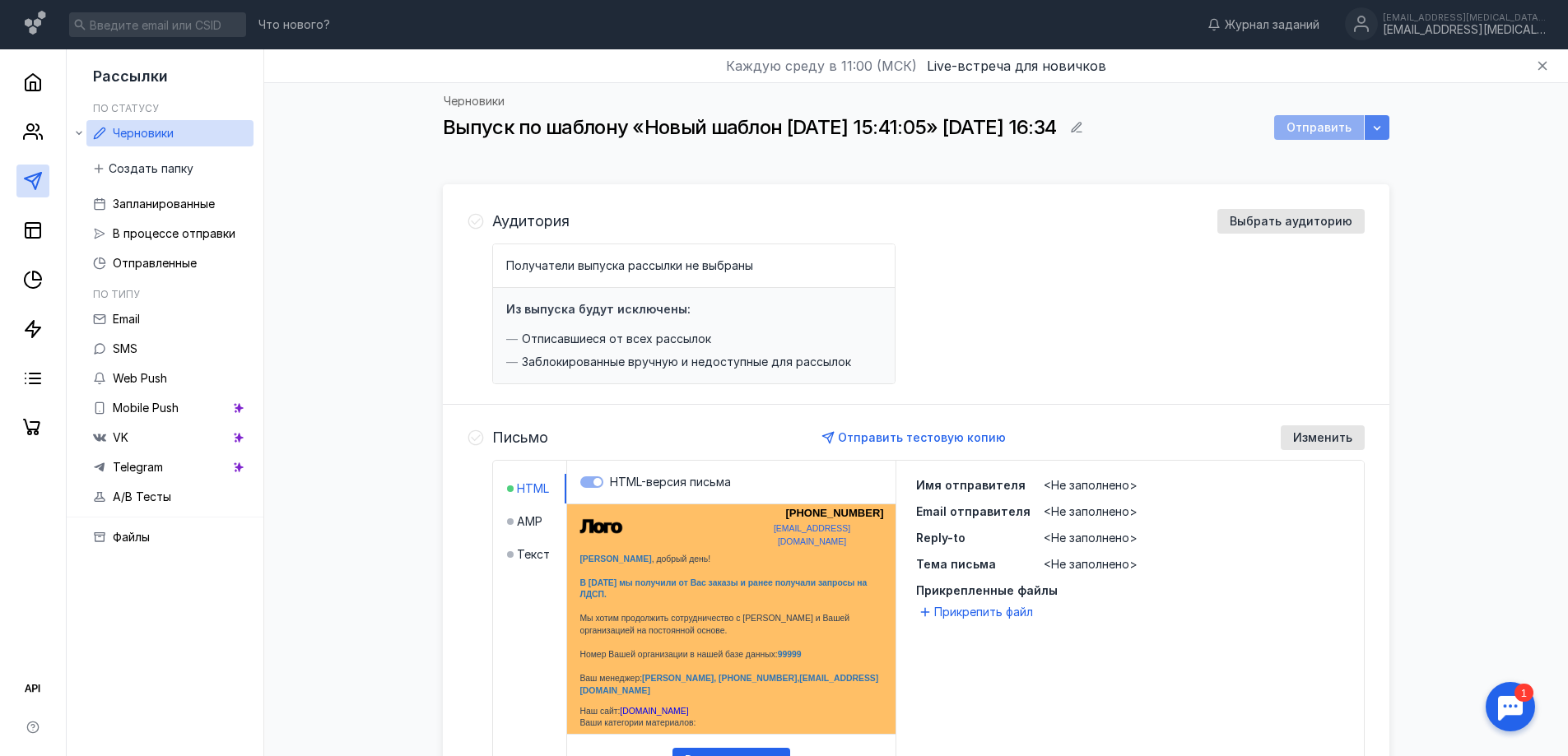
click at [1379, 136] on div "button" at bounding box center [1376, 127] width 24 height 24
click at [1387, 196] on div "Зап ланировать Отправить по часовым поясам Оптимизировать время отправки Создат…" at bounding box center [1281, 222] width 216 height 166
click at [1270, 225] on span "Выбрать аудиторию" at bounding box center [1290, 221] width 122 height 14
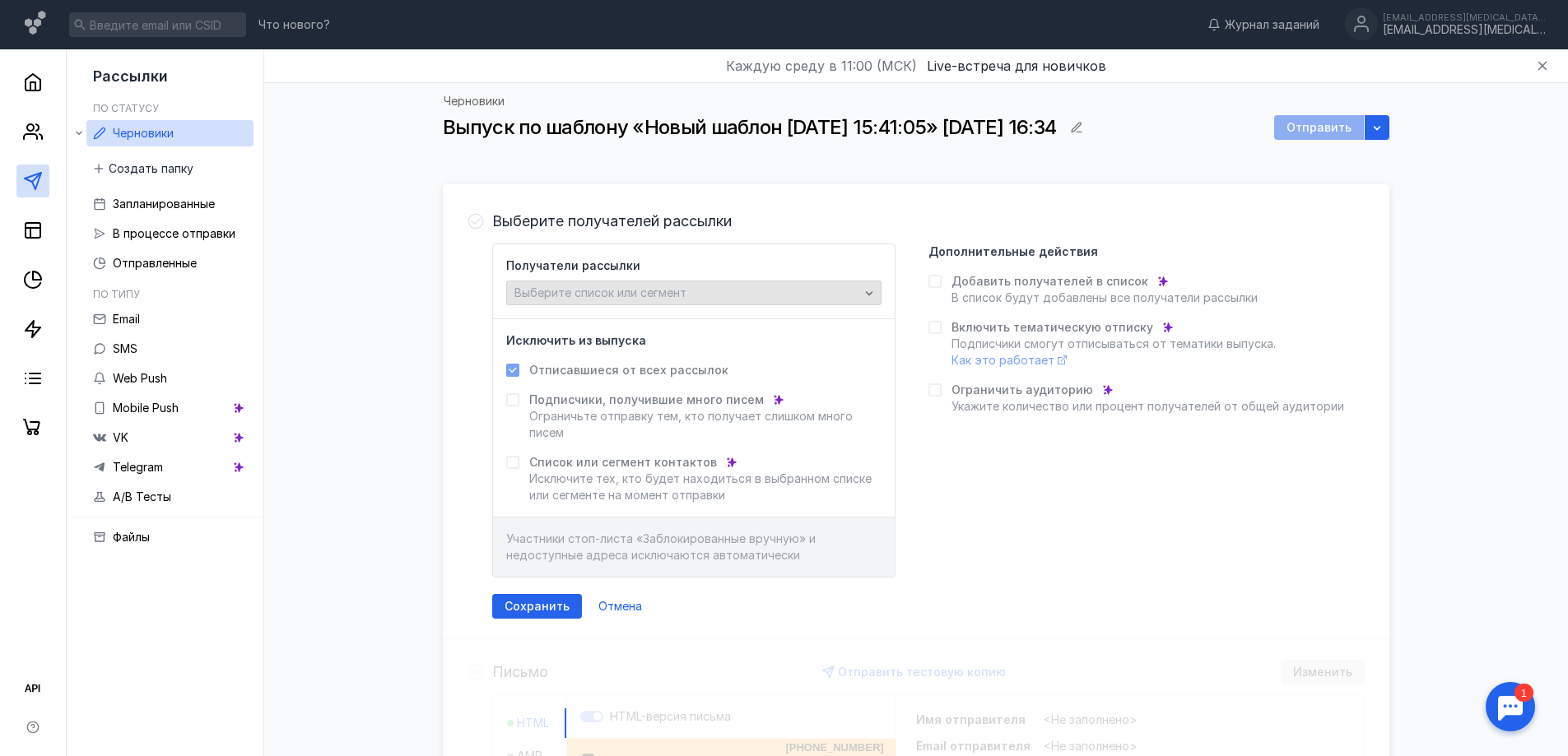
click at [779, 296] on div "Выберите список или сегмент" at bounding box center [687, 292] width 353 height 14
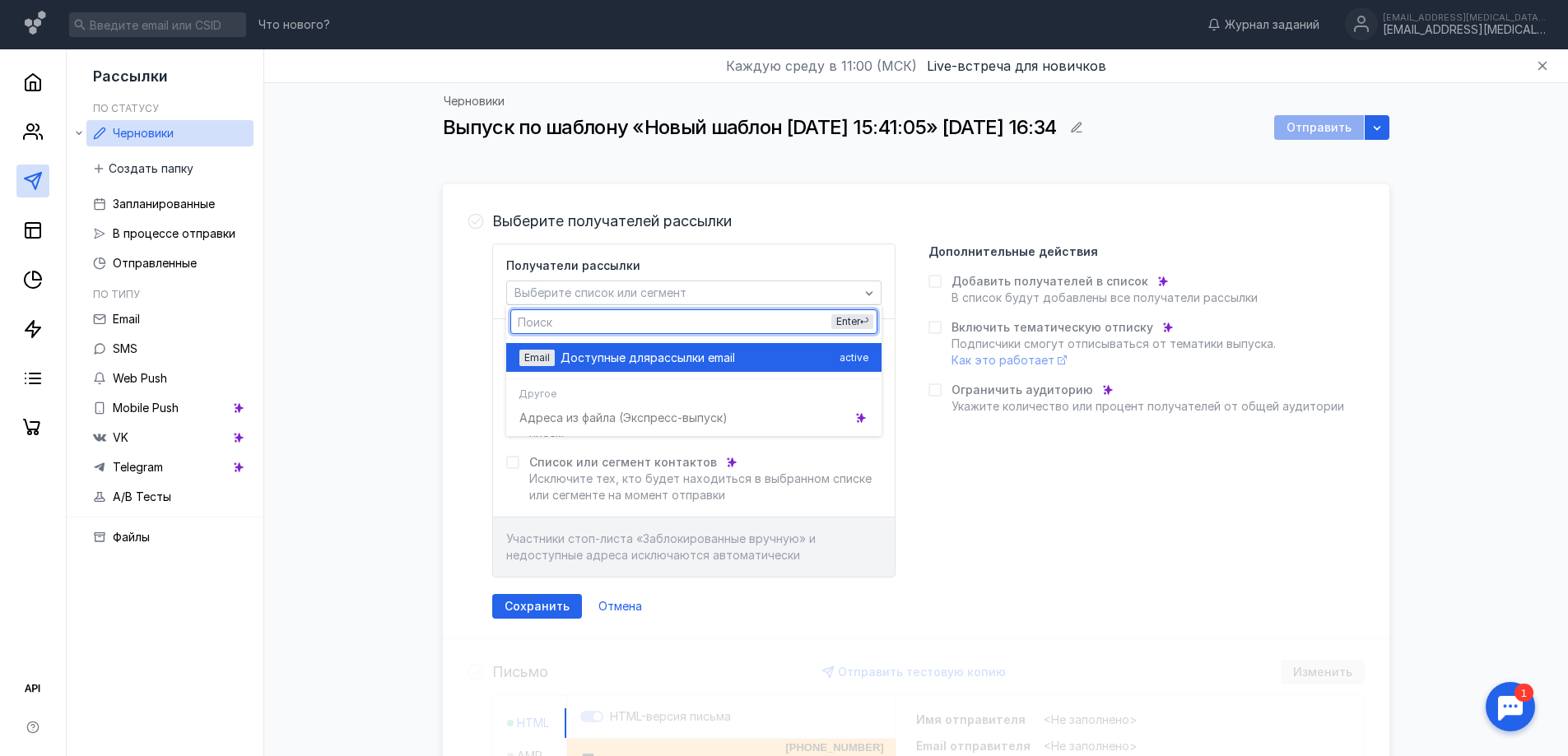
click at [688, 359] on span "рассылки email" at bounding box center [693, 358] width 85 height 16
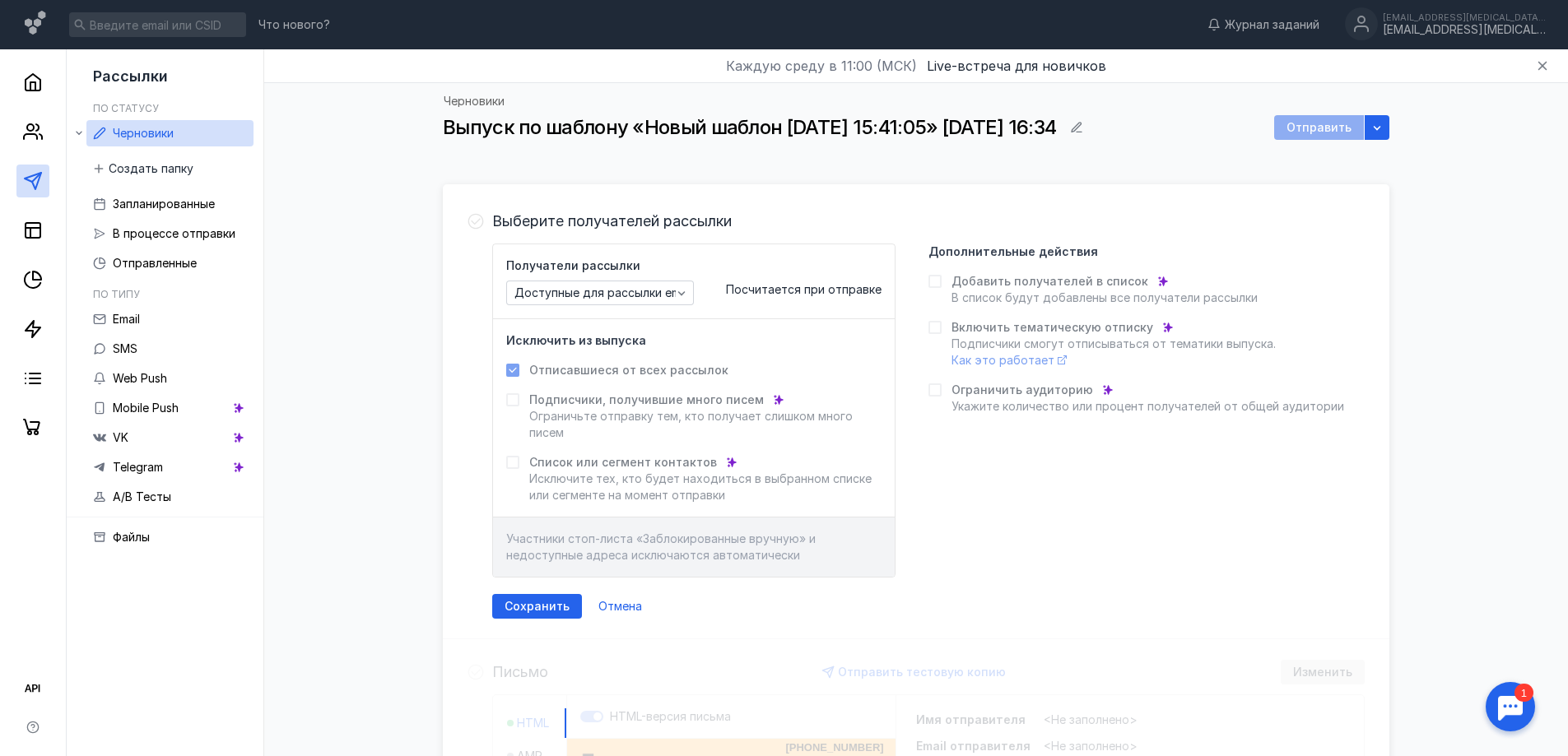
scroll to position [82, 0]
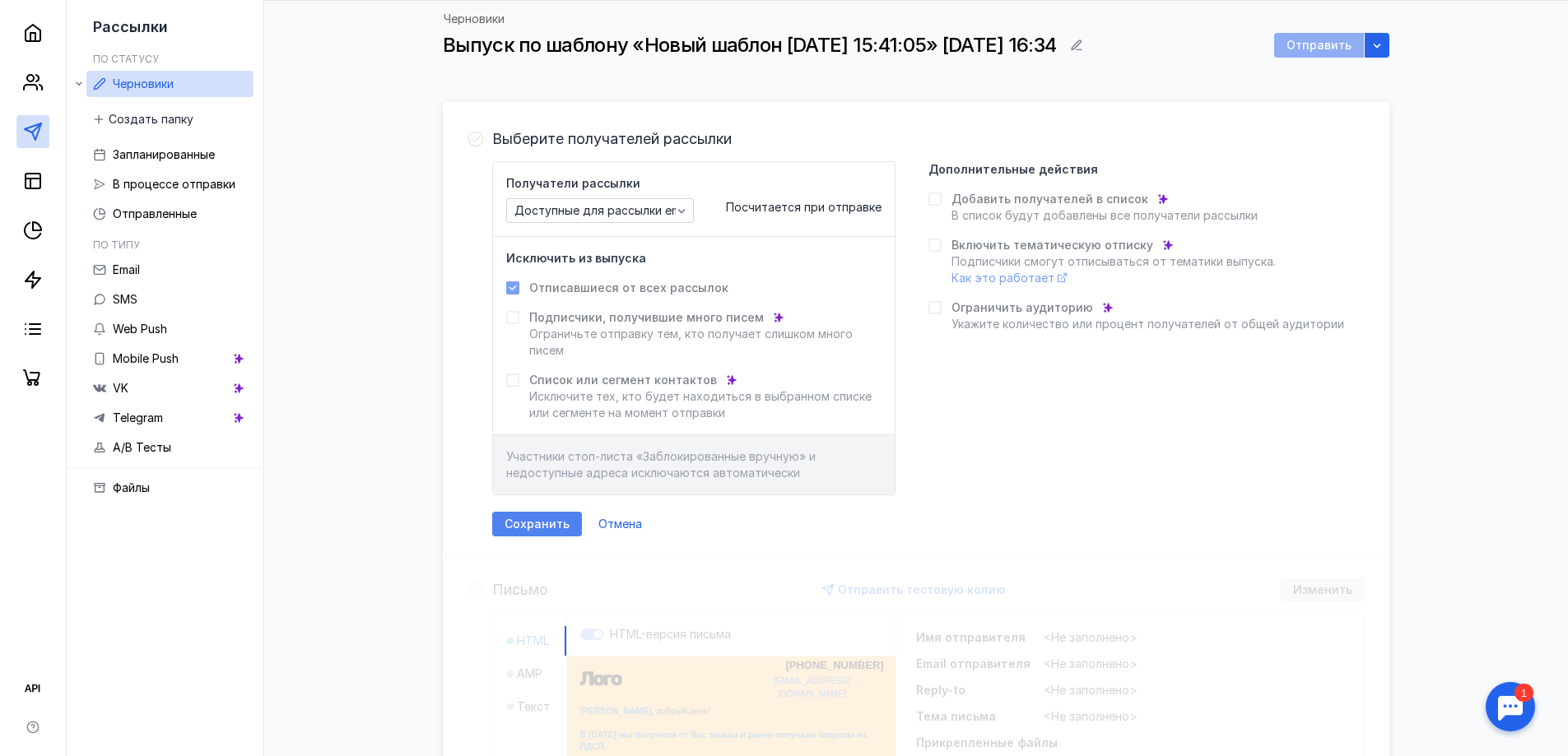
click at [552, 525] on span "Сохранить" at bounding box center [537, 523] width 65 height 14
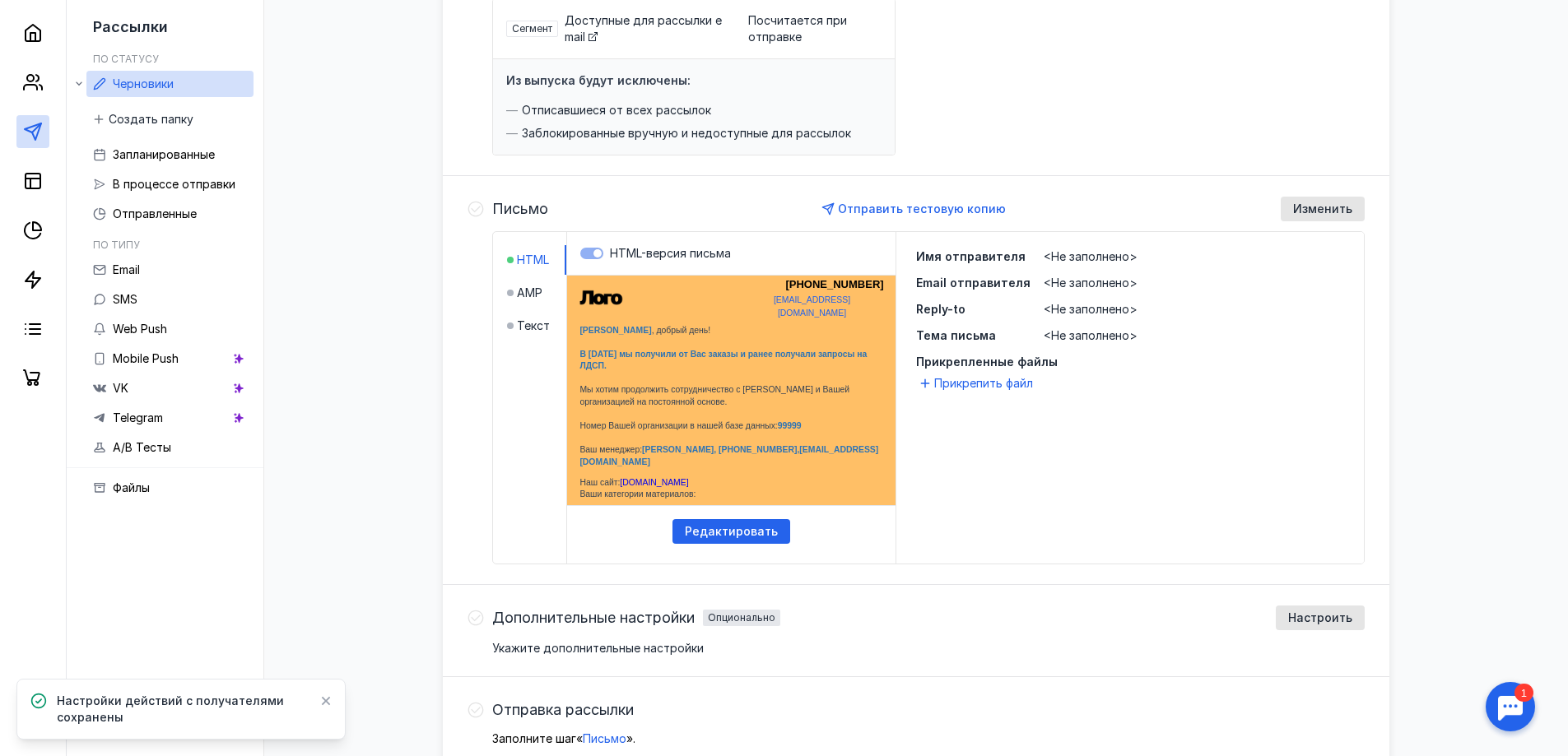
scroll to position [247, 0]
click at [1064, 250] on span "<Не заполнено>" at bounding box center [1091, 254] width 94 height 14
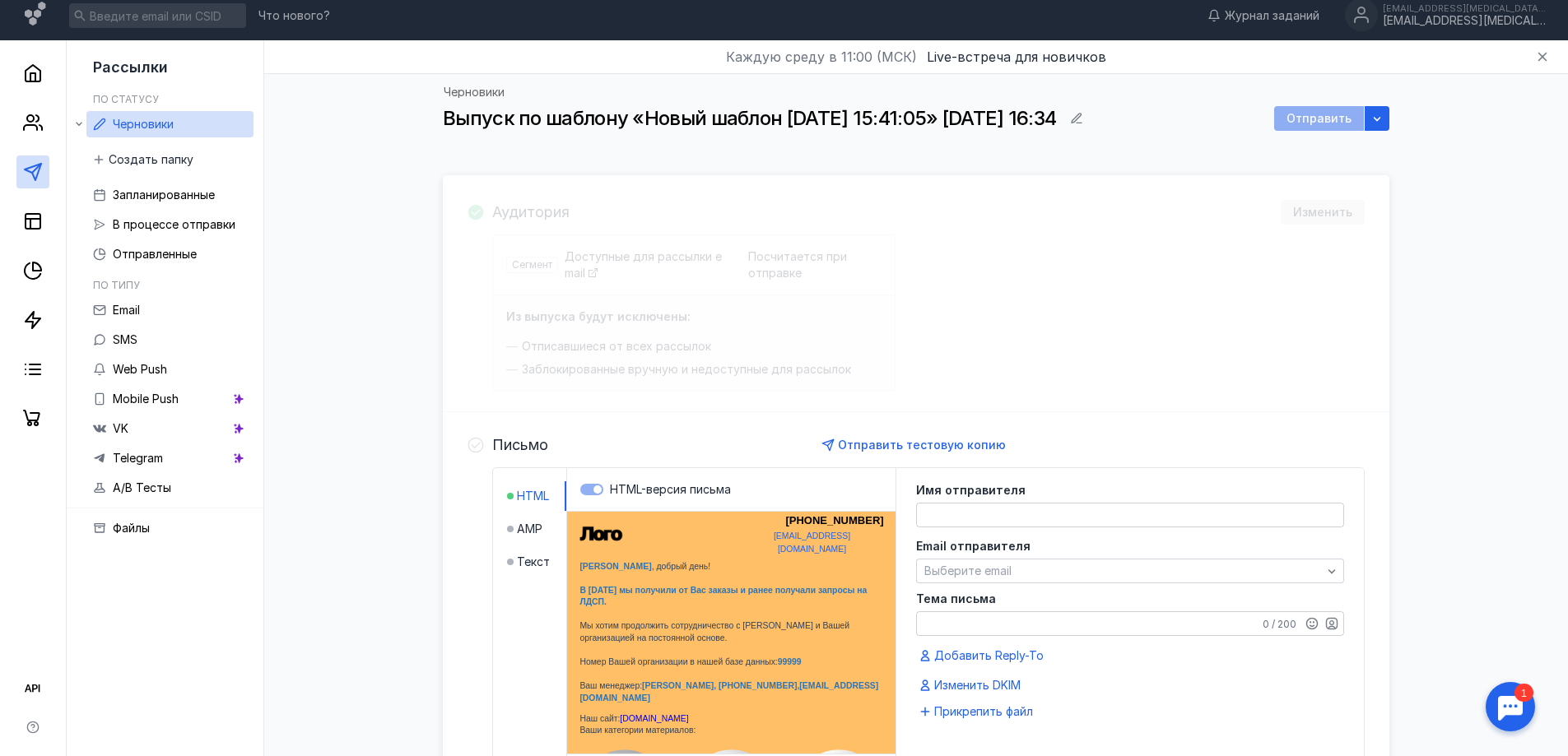
scroll to position [0, 0]
